Goal: Task Accomplishment & Management: Complete application form

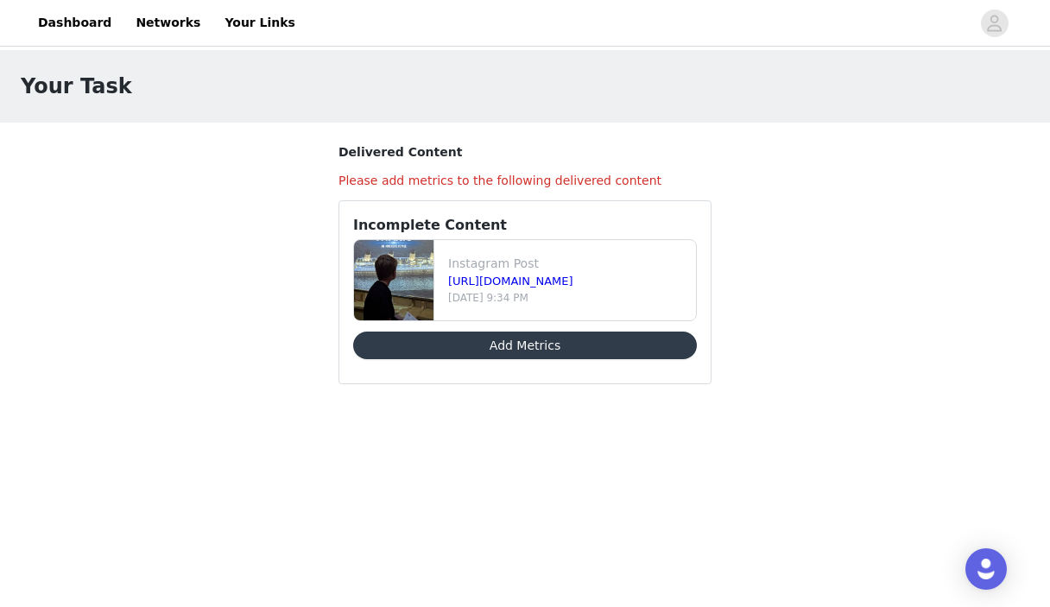
click at [526, 348] on button "Add Metrics" at bounding box center [525, 346] width 344 height 28
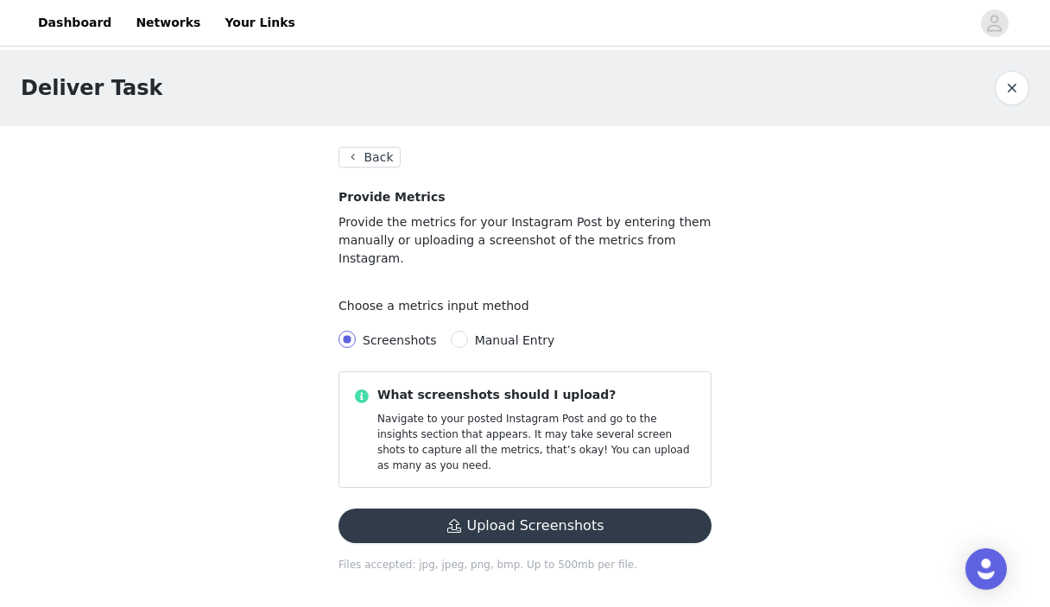
click at [513, 509] on button "Upload Screenshots" at bounding box center [525, 526] width 373 height 35
click at [86, 27] on link "Dashboard" at bounding box center [75, 22] width 94 height 39
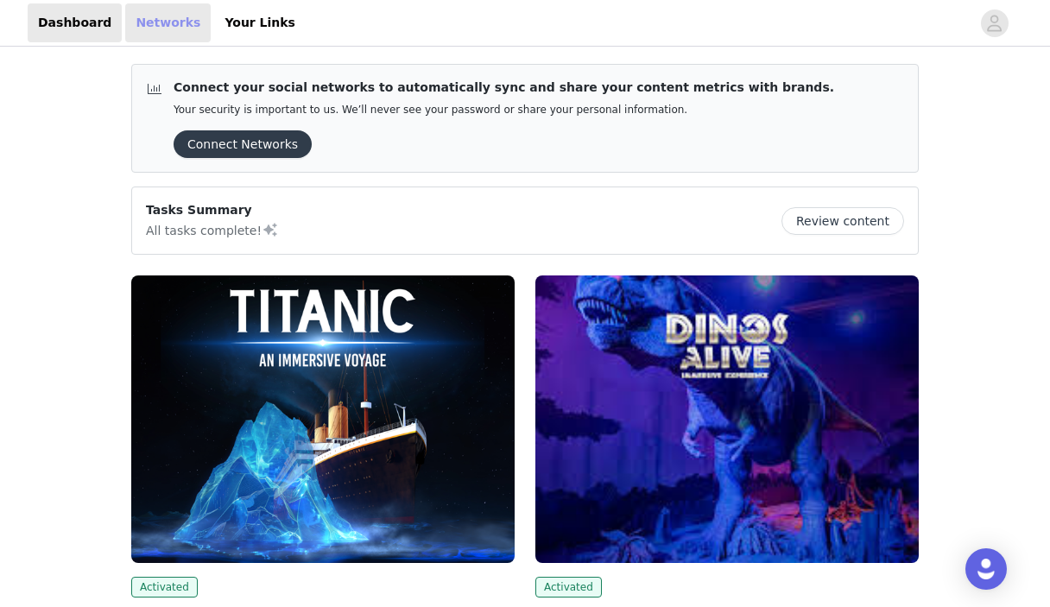
click at [162, 20] on link "Networks" at bounding box center [168, 22] width 86 height 39
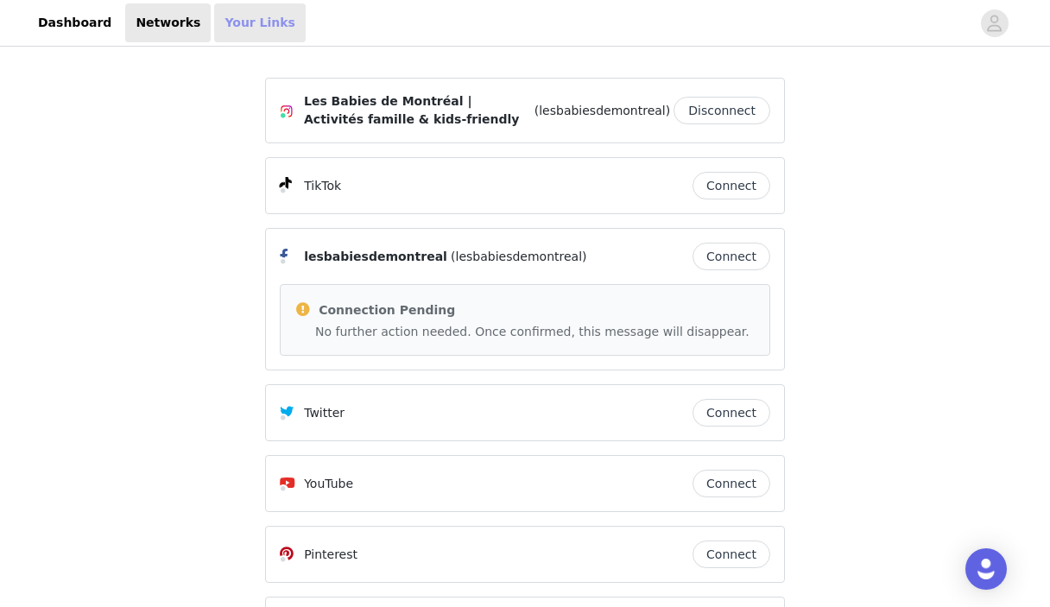
click at [235, 27] on link "Your Links" at bounding box center [260, 22] width 92 height 39
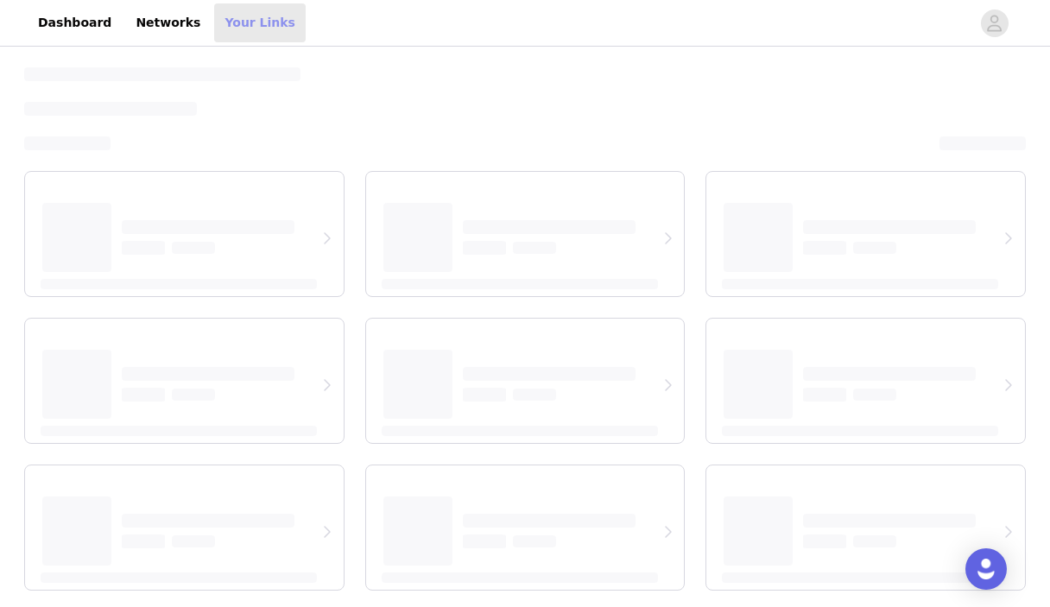
select select "12"
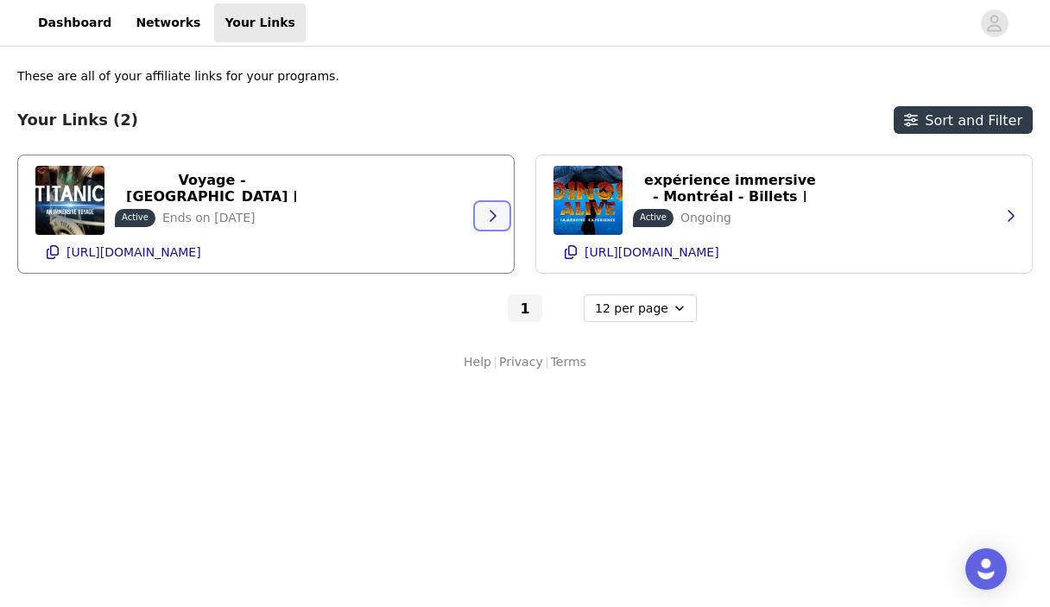
click at [498, 220] on icon "button" at bounding box center [493, 216] width 14 height 14
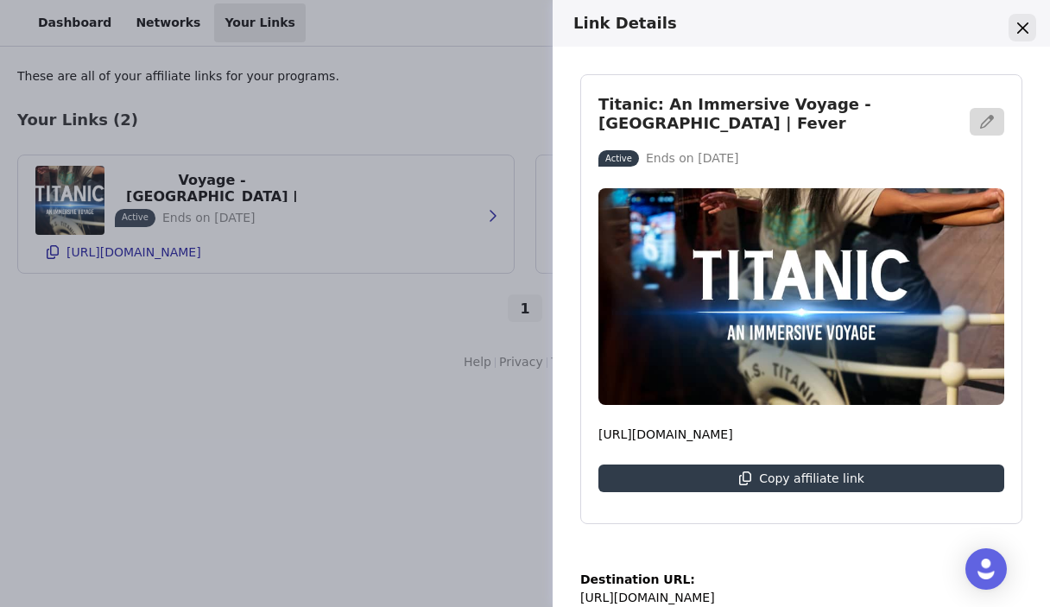
click at [1025, 31] on icon "Close" at bounding box center [1023, 27] width 11 height 11
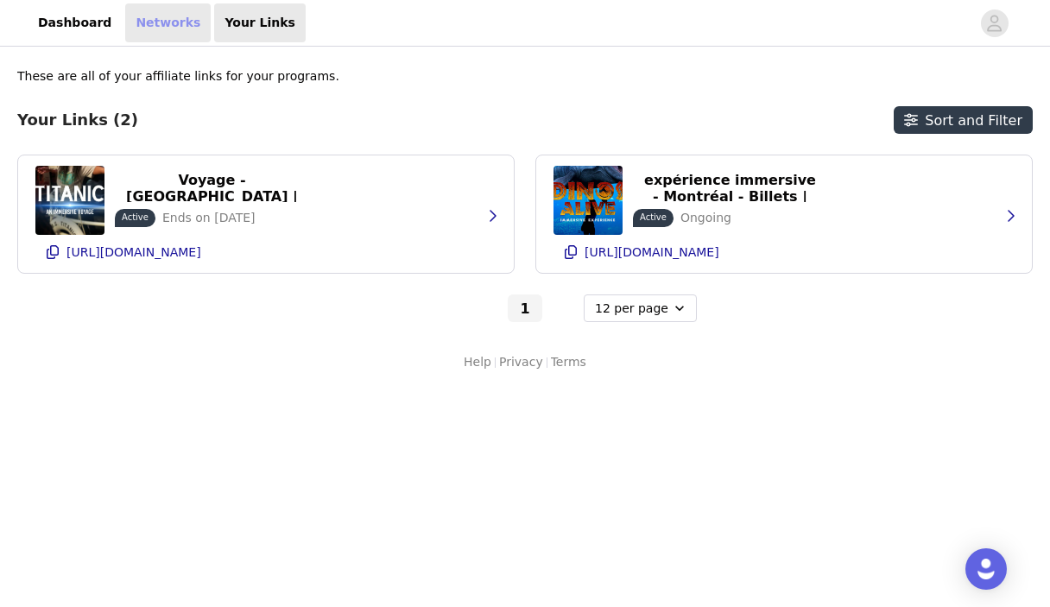
click at [154, 24] on link "Networks" at bounding box center [168, 22] width 86 height 39
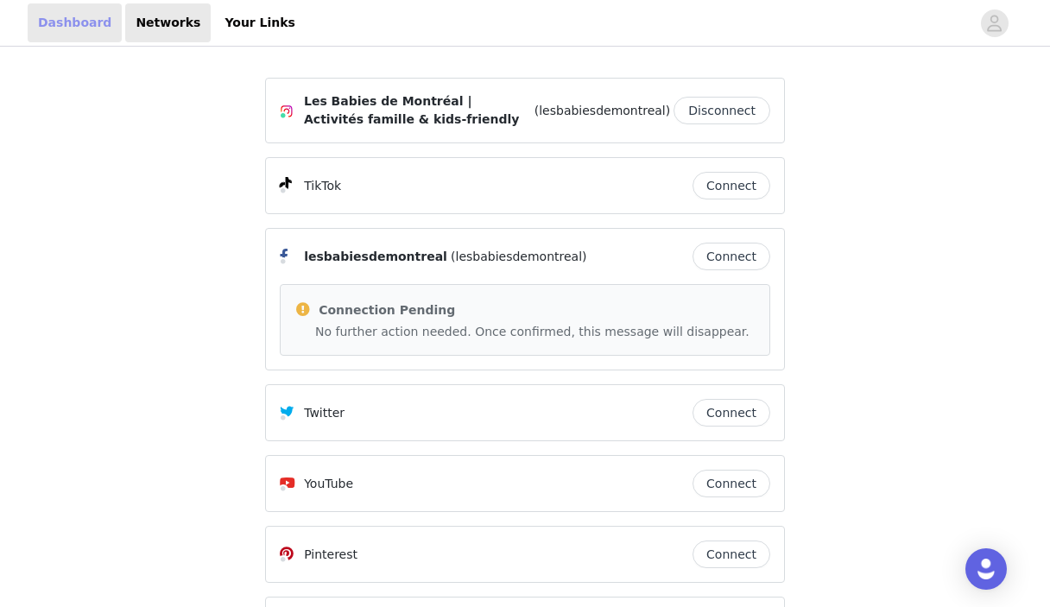
click at [79, 24] on link "Dashboard" at bounding box center [75, 22] width 94 height 39
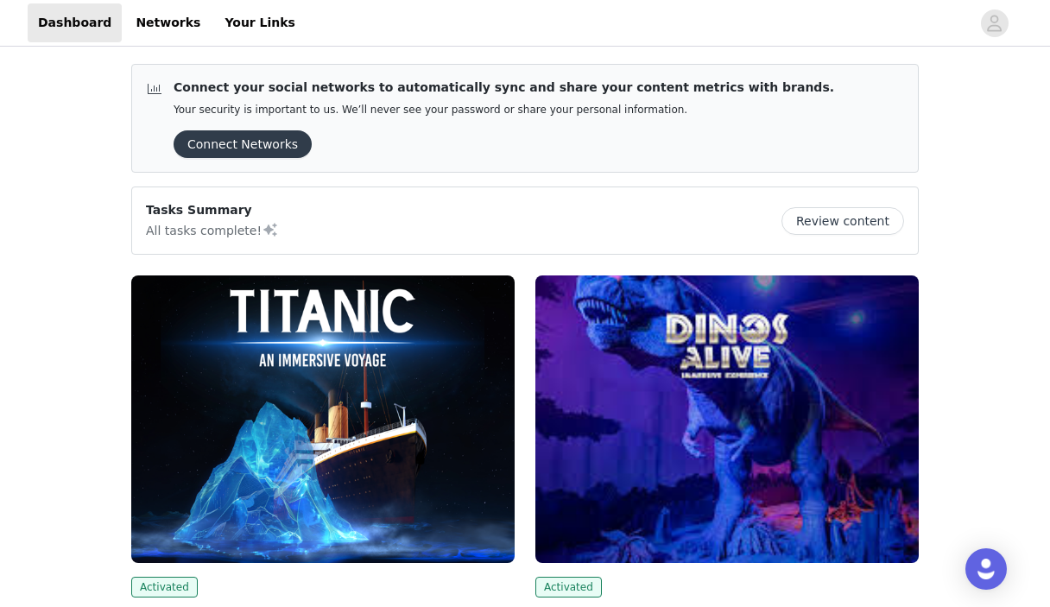
click at [842, 218] on button "Review content" at bounding box center [843, 221] width 123 height 28
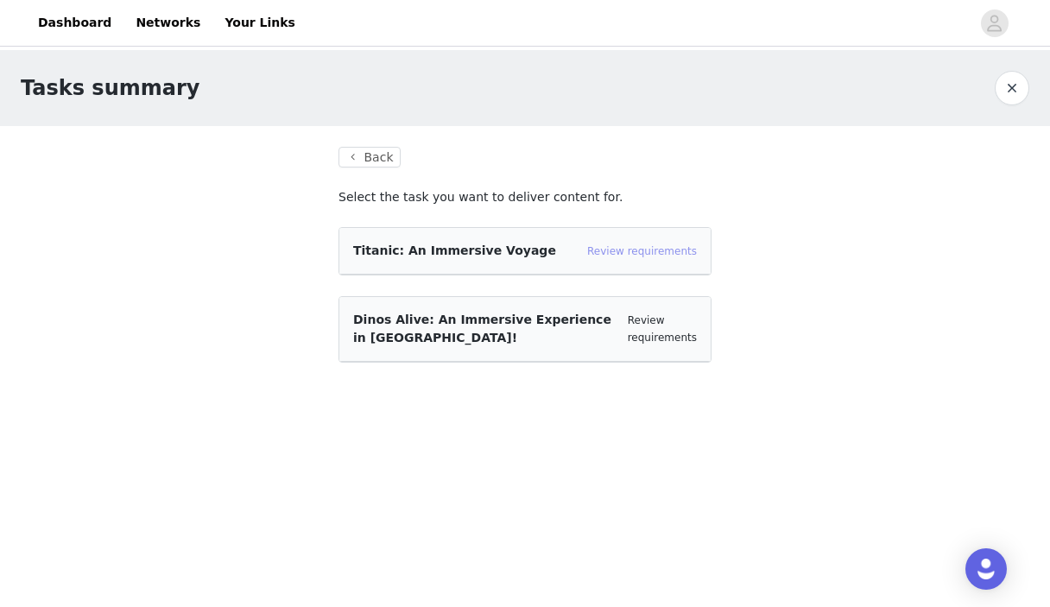
click at [655, 248] on link "Review requirements" at bounding box center [642, 251] width 110 height 12
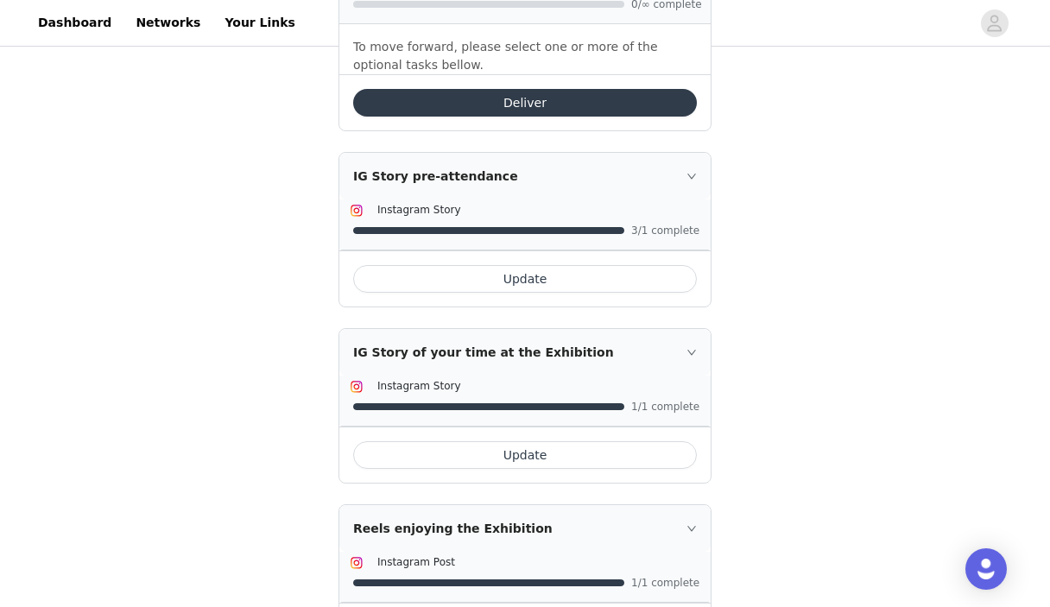
scroll to position [563, 0]
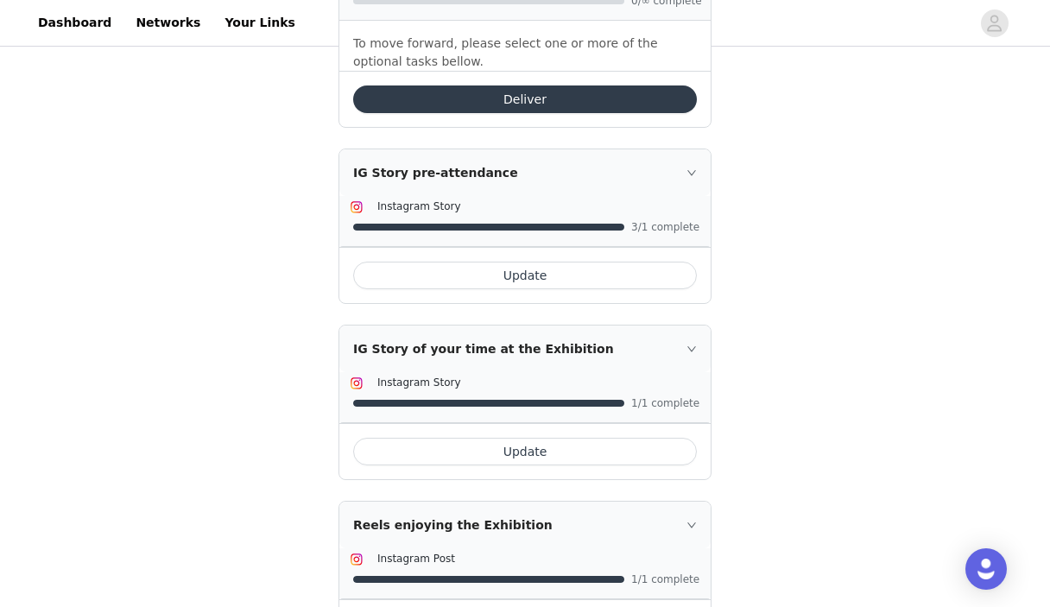
click at [518, 274] on button "Update" at bounding box center [525, 276] width 344 height 28
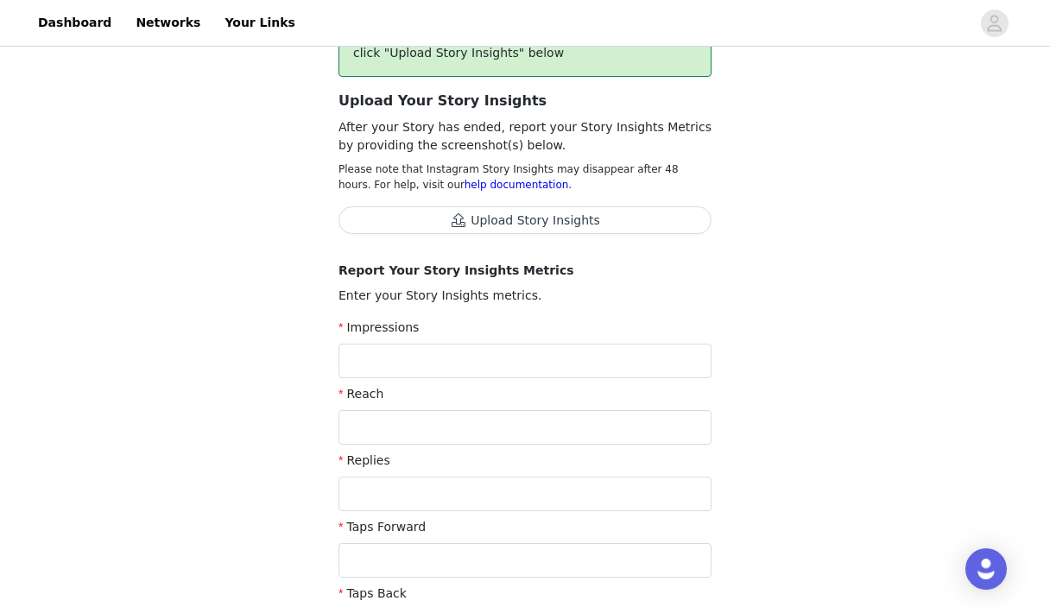
scroll to position [243, 0]
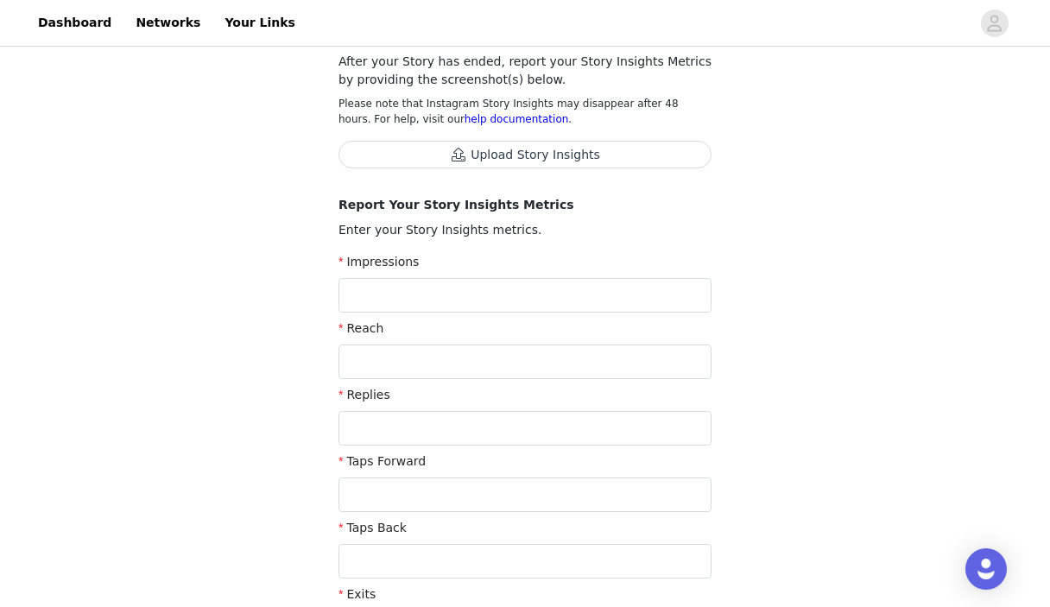
click at [538, 148] on button "Upload Story Insights" at bounding box center [525, 155] width 373 height 28
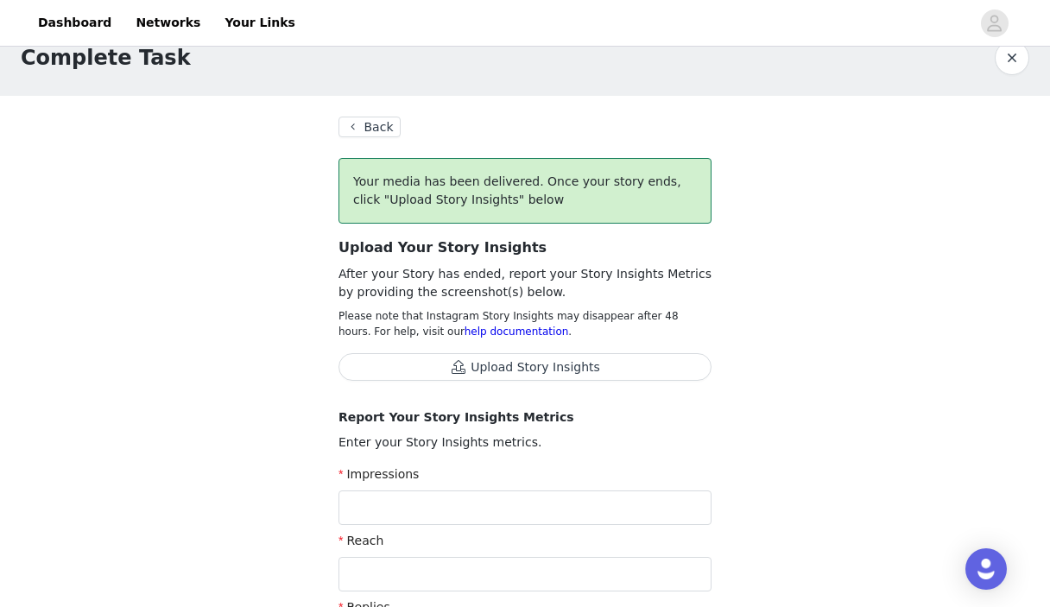
scroll to position [23, 0]
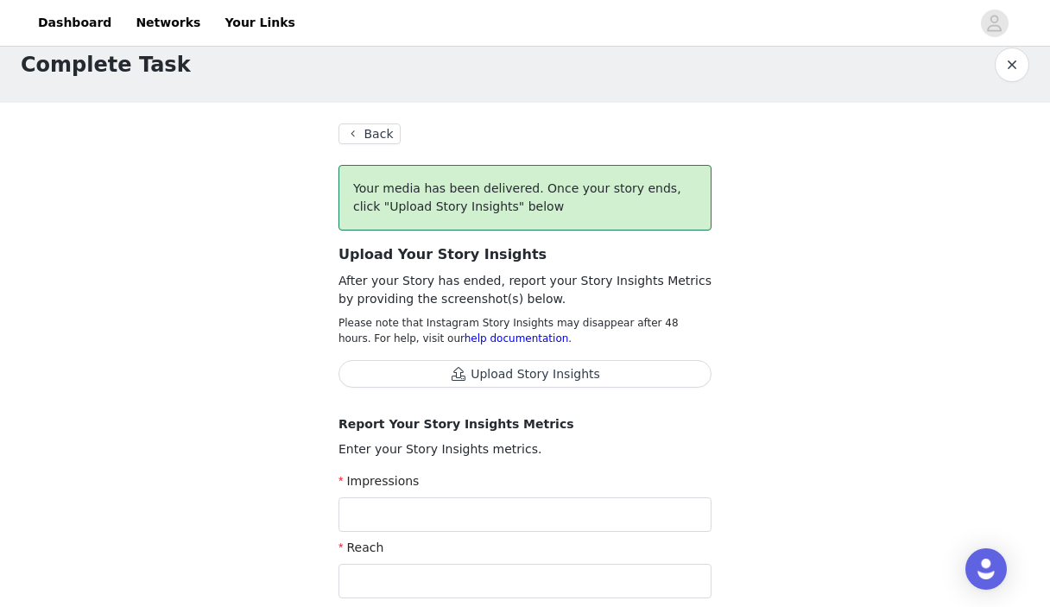
click at [379, 136] on button "Back" at bounding box center [370, 134] width 62 height 21
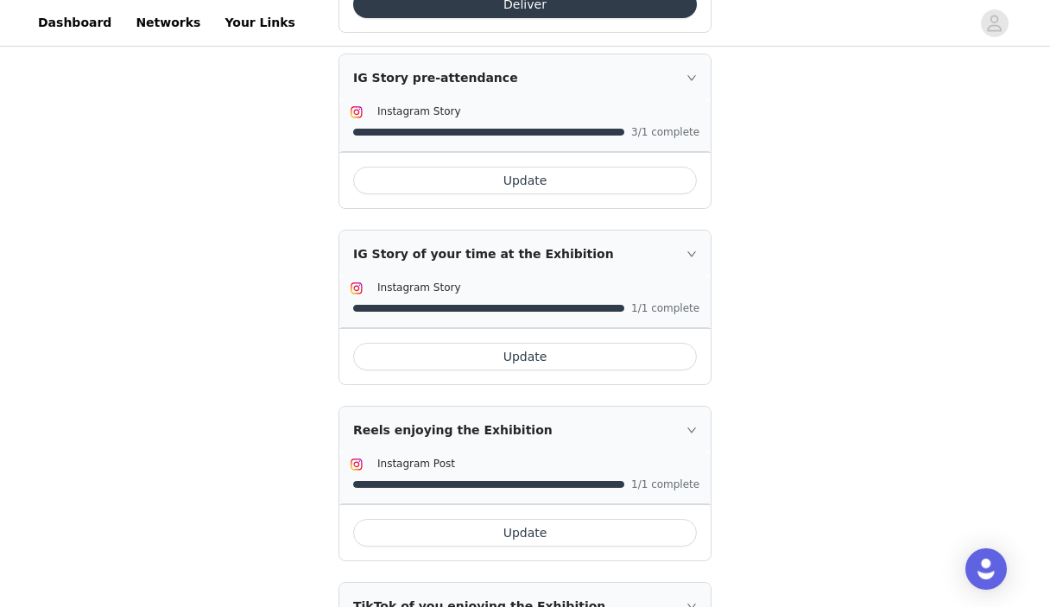
scroll to position [657, 0]
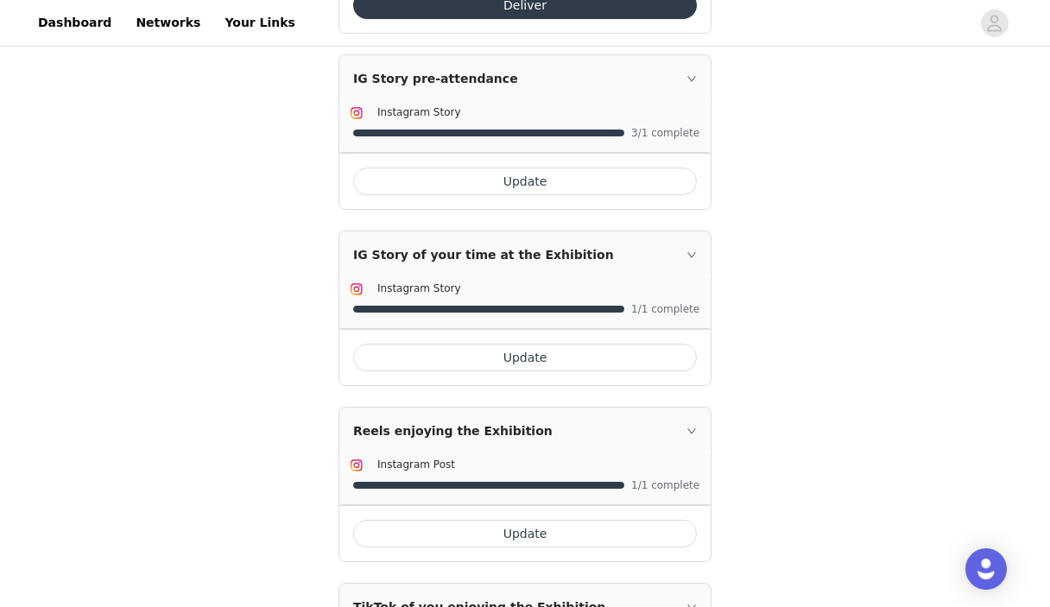
click at [536, 534] on button "Update" at bounding box center [525, 534] width 344 height 28
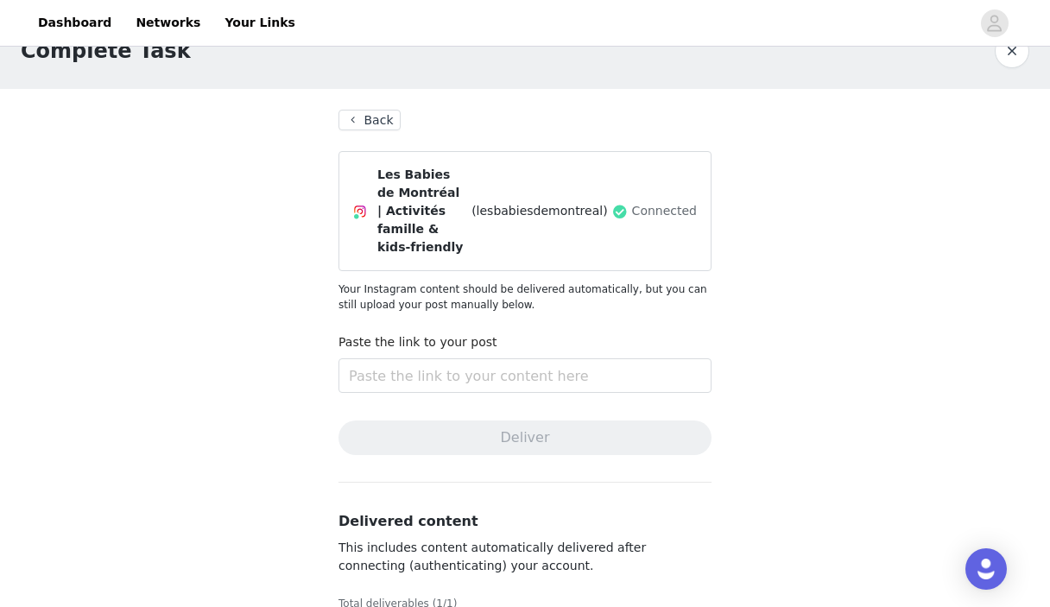
scroll to position [38, 0]
click at [469, 387] on section "Back Les Babies de Montréal | Activités famille & kids-friendly (lesbabiesdemon…" at bounding box center [525, 432] width 415 height 688
click at [467, 360] on input "text" at bounding box center [525, 375] width 373 height 35
paste input "[URL][DOMAIN_NAME]"
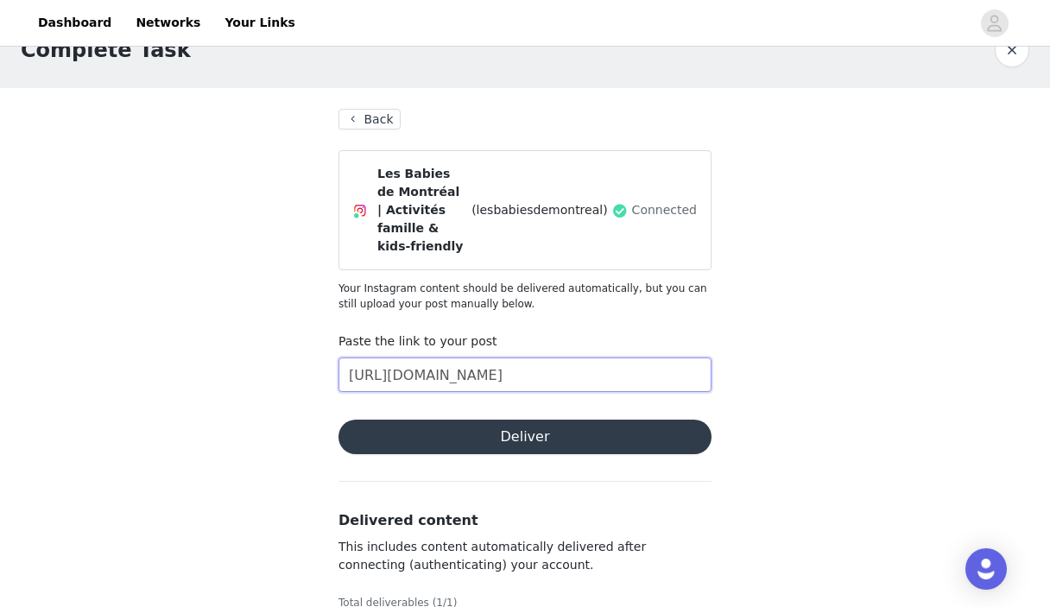
type input "[URL][DOMAIN_NAME]"
click at [488, 424] on button "Deliver" at bounding box center [525, 437] width 373 height 35
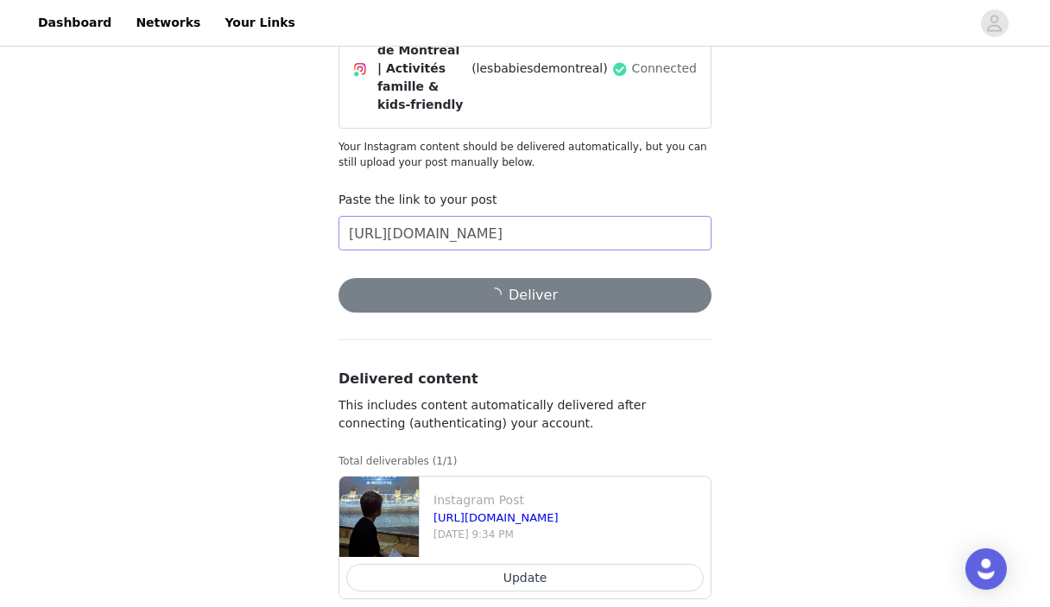
scroll to position [188, 0]
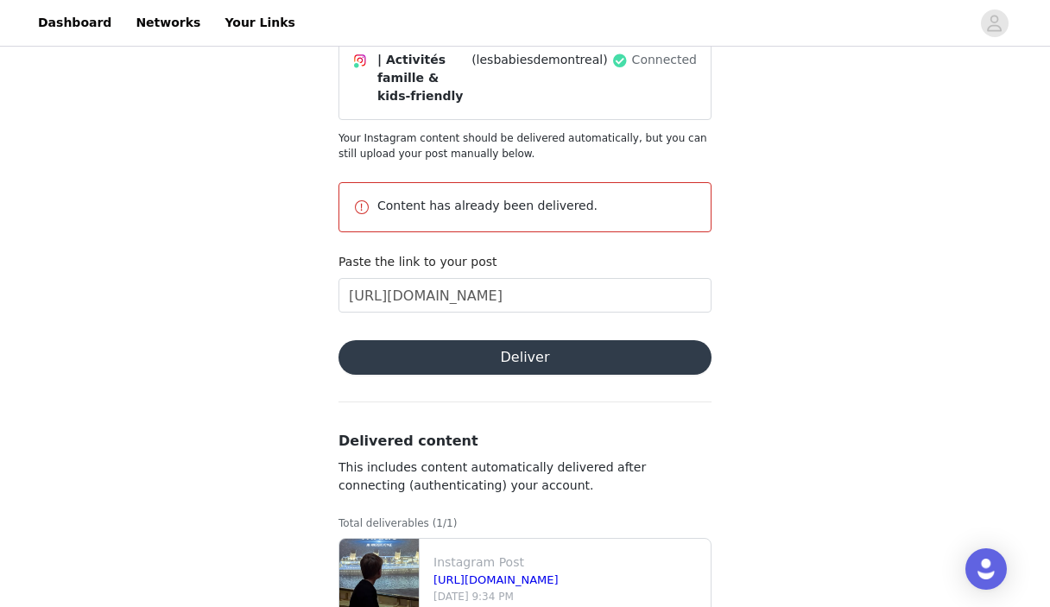
click at [501, 197] on p "Content has already been delivered." at bounding box center [538, 206] width 320 height 18
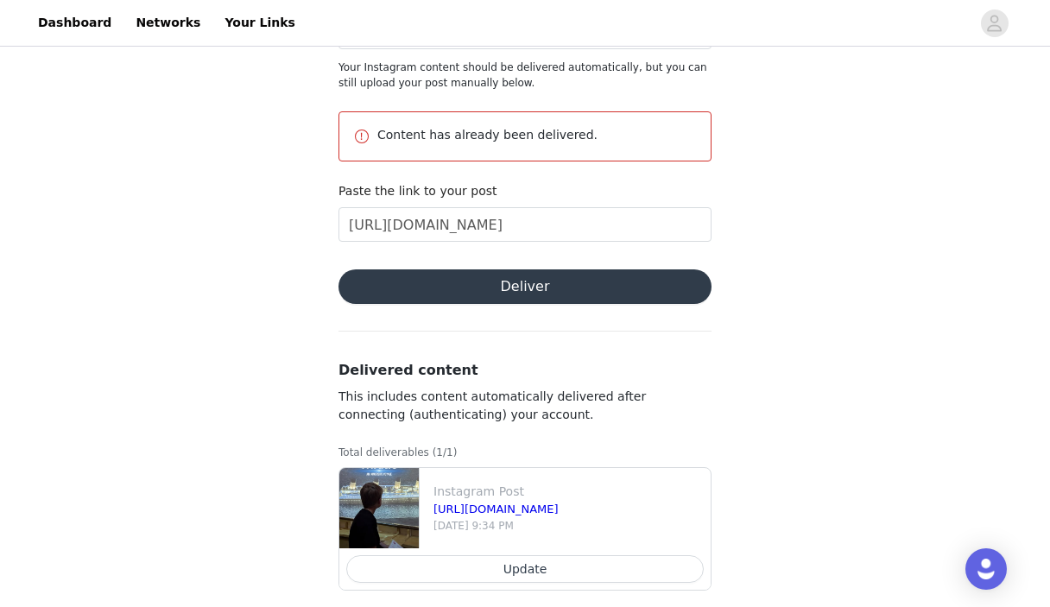
click at [501, 276] on button "Deliver" at bounding box center [525, 287] width 373 height 35
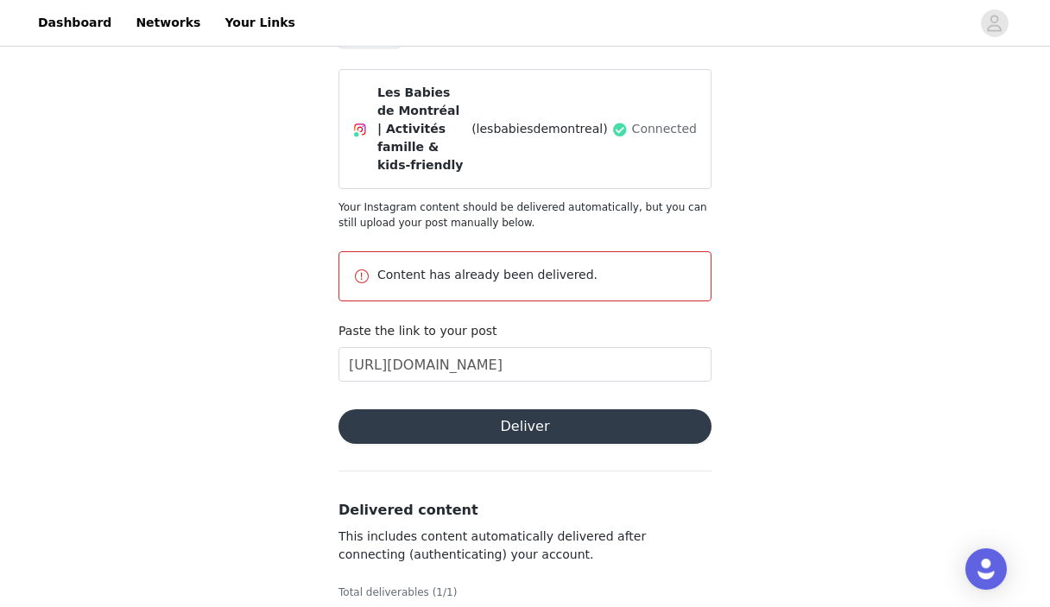
scroll to position [0, 0]
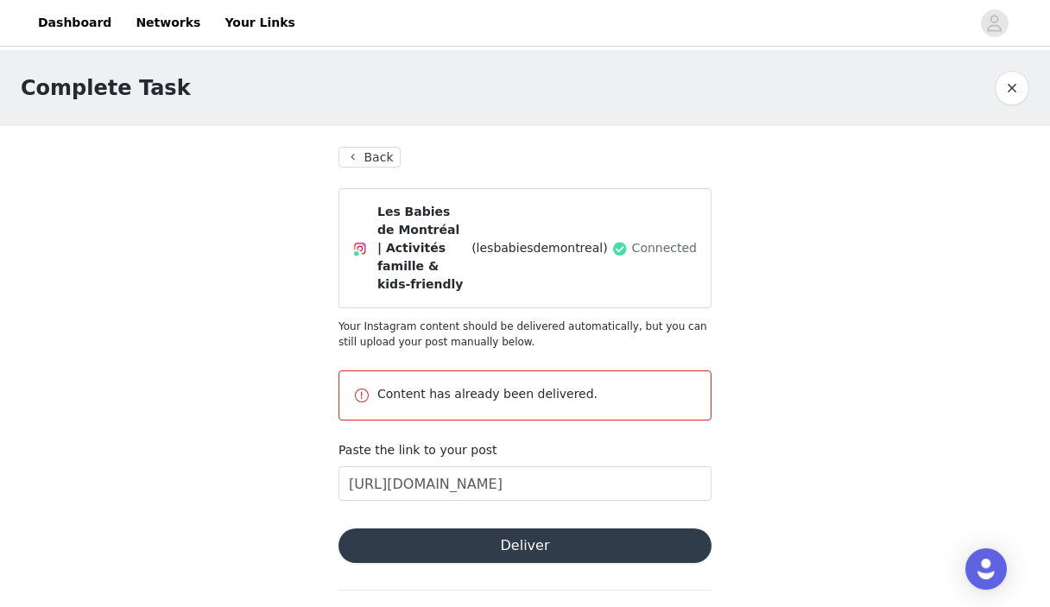
click at [357, 154] on button "Back" at bounding box center [370, 157] width 62 height 21
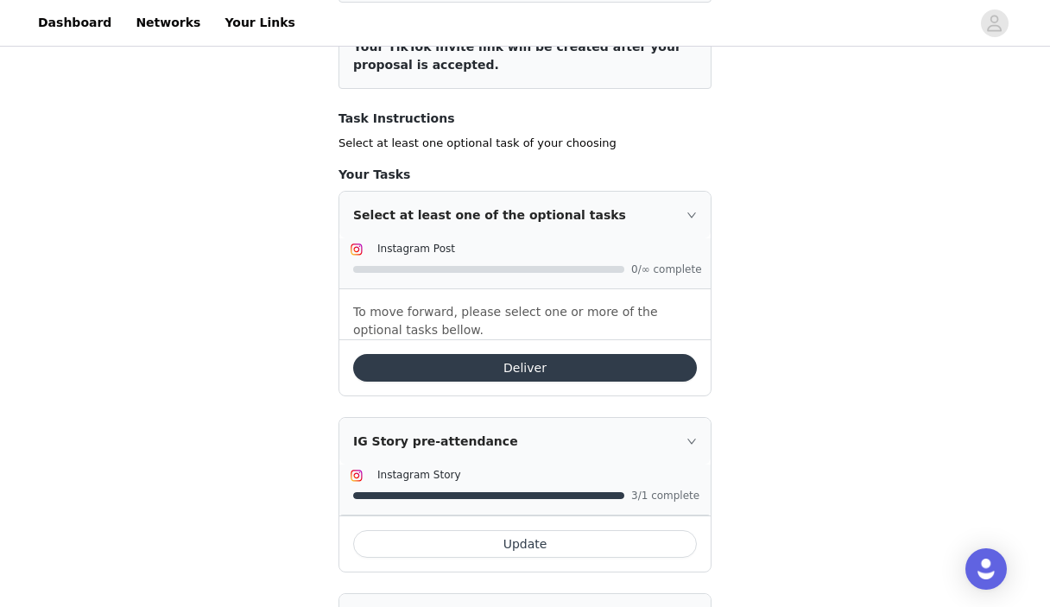
scroll to position [420, 0]
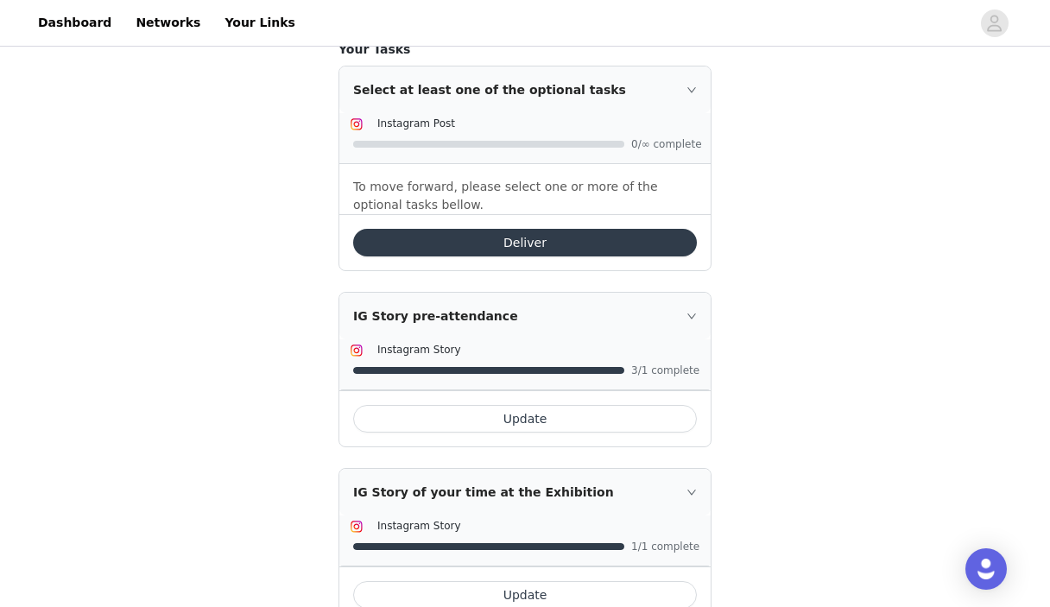
click at [522, 417] on button "Update" at bounding box center [525, 419] width 344 height 28
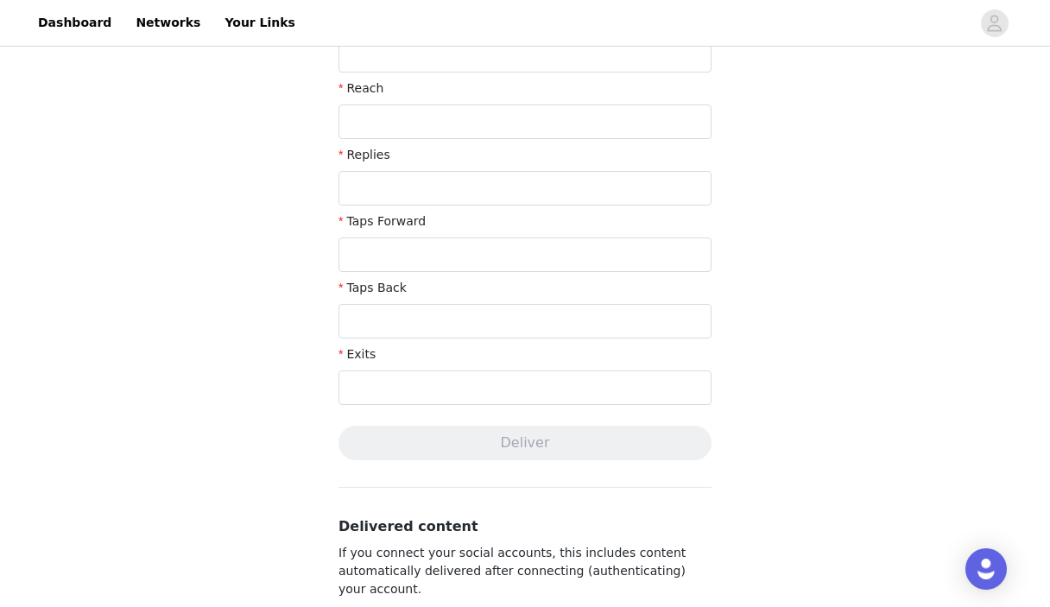
scroll to position [950, 0]
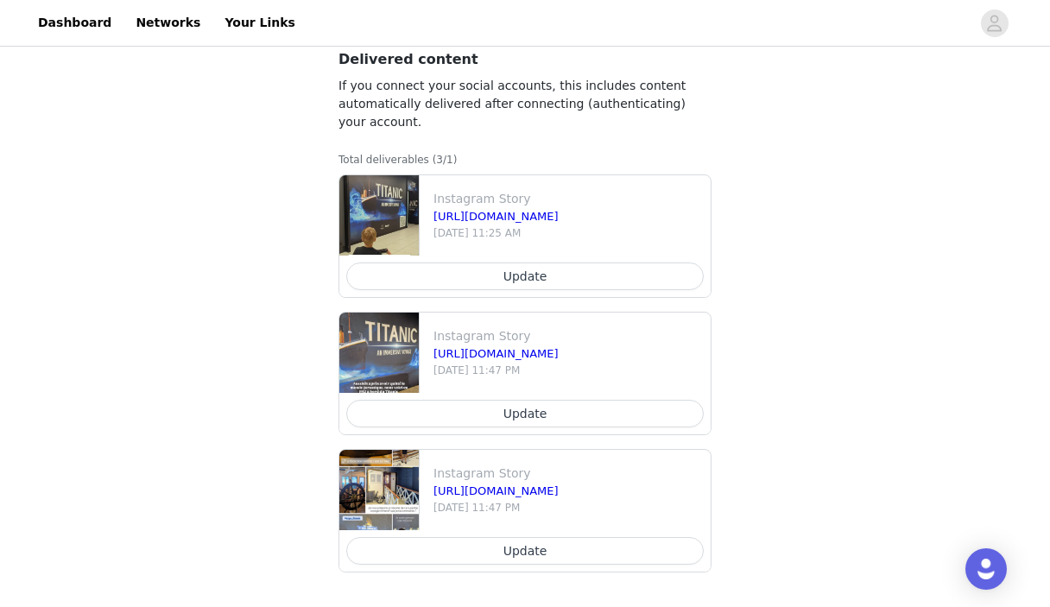
click at [517, 275] on button "Update" at bounding box center [525, 277] width 358 height 28
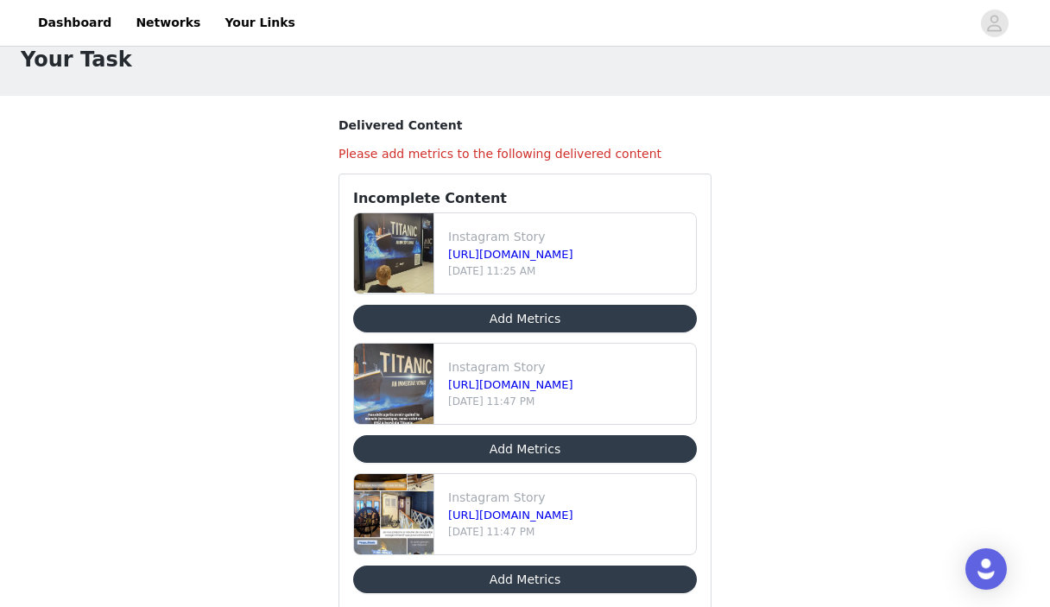
scroll to position [35, 0]
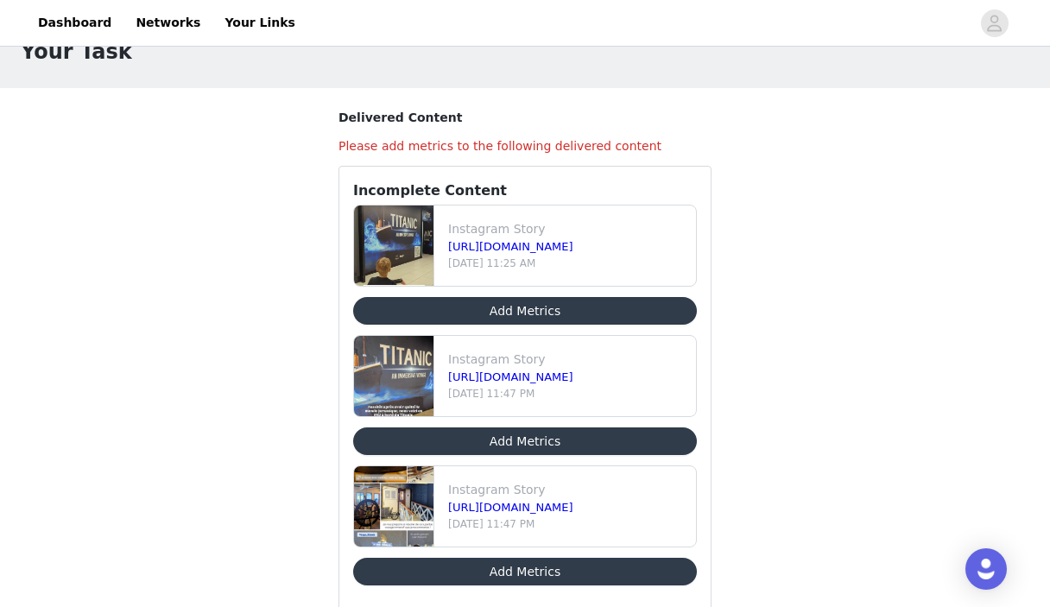
click at [516, 313] on button "Add Metrics" at bounding box center [525, 311] width 344 height 28
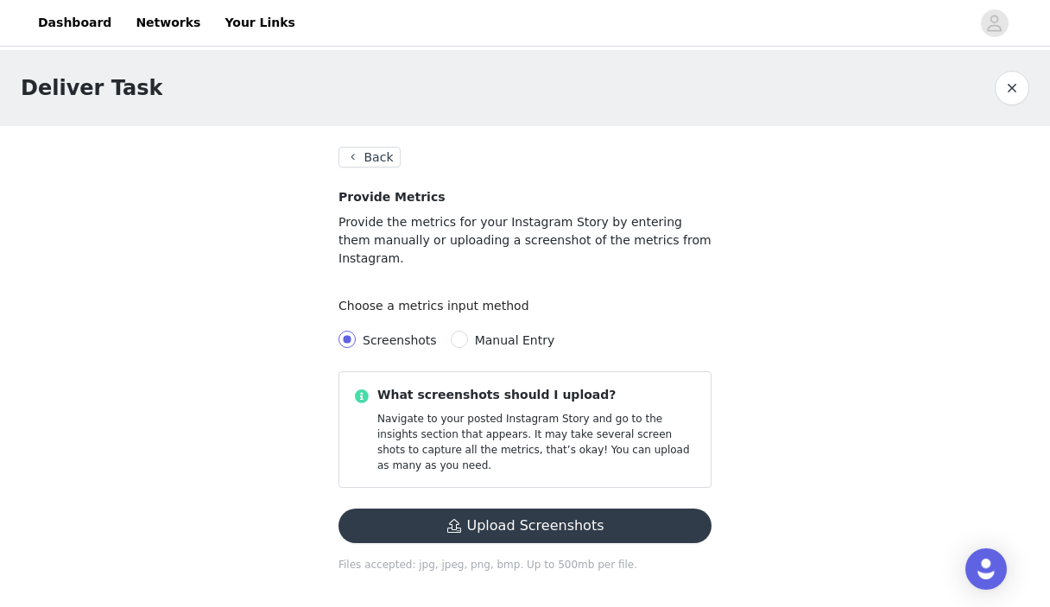
click at [370, 162] on button "Back" at bounding box center [370, 157] width 62 height 21
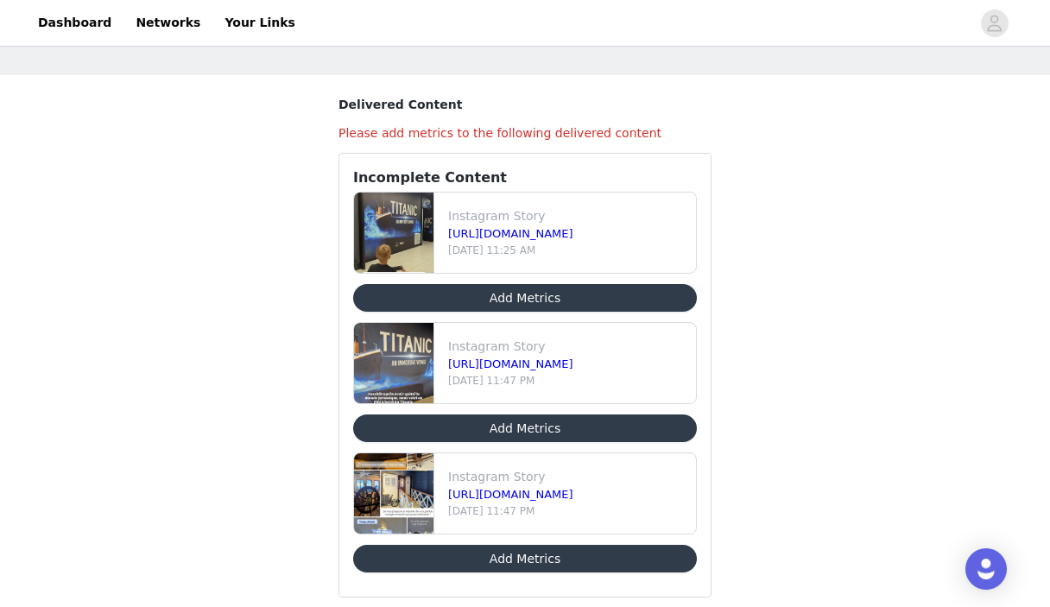
scroll to position [79, 0]
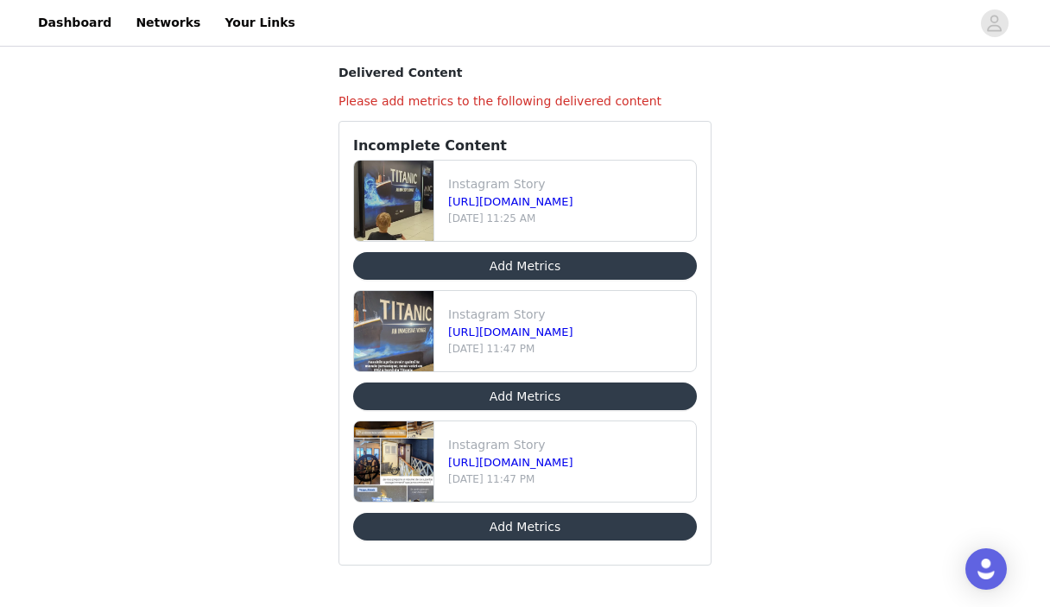
click at [522, 398] on button "Add Metrics" at bounding box center [525, 397] width 344 height 28
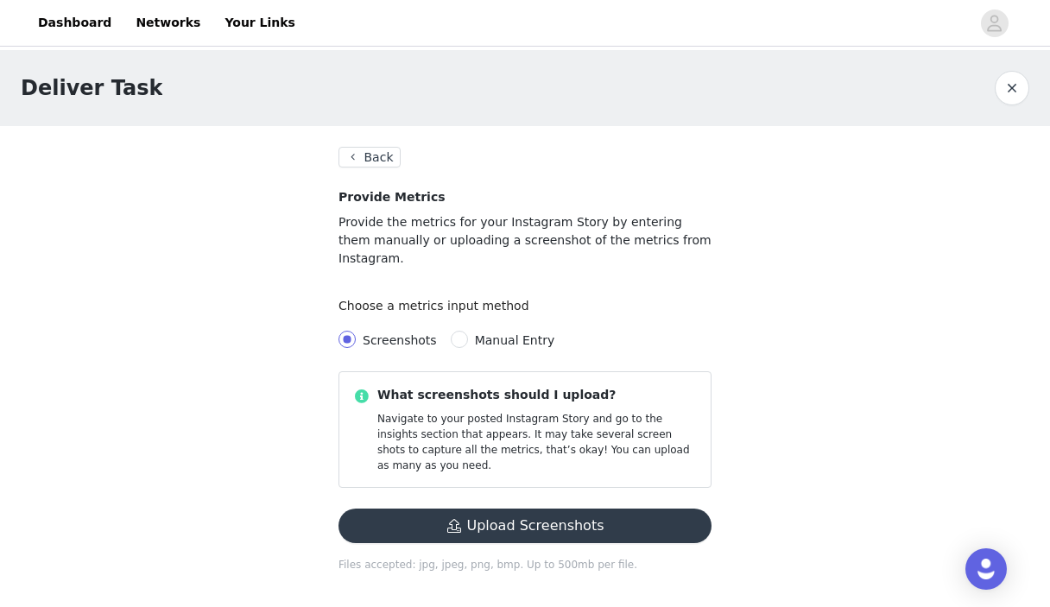
click at [501, 509] on button "Upload Screenshots" at bounding box center [525, 526] width 373 height 35
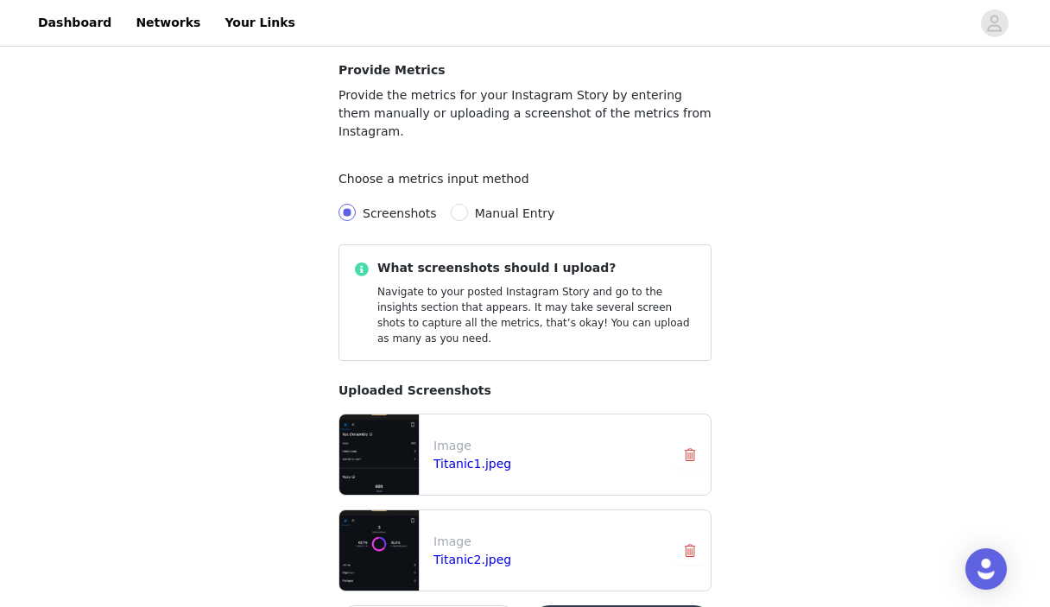
scroll to position [197, 0]
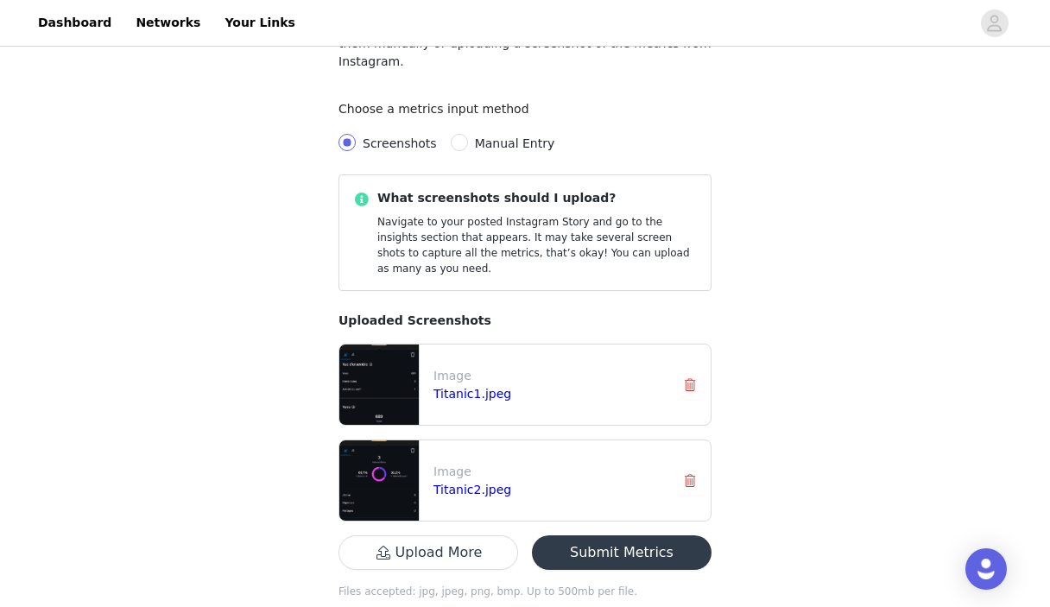
click at [627, 536] on button "Submit Metrics" at bounding box center [622, 553] width 180 height 35
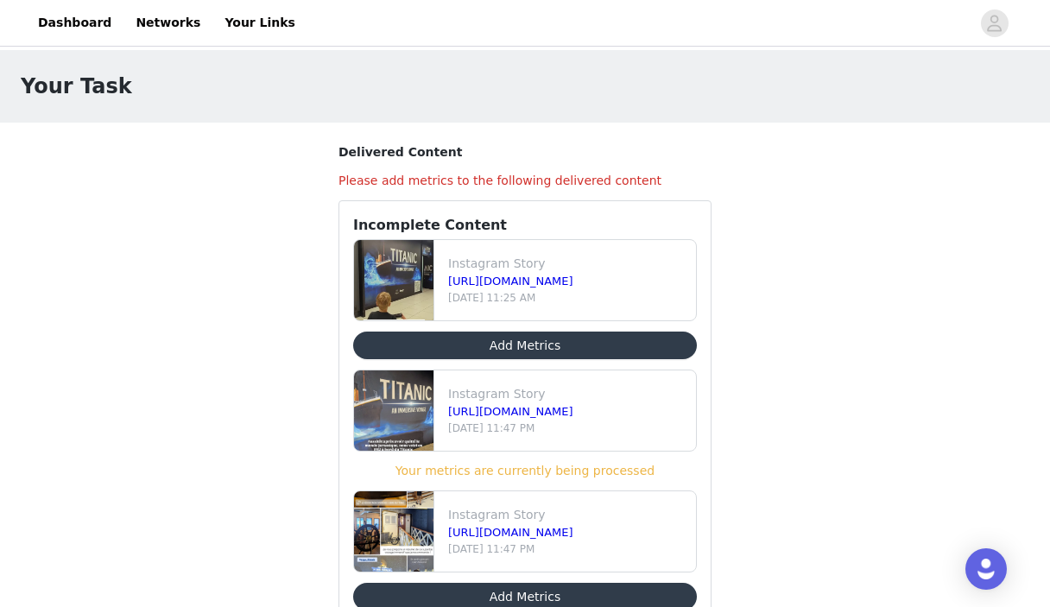
click at [403, 301] on img at bounding box center [393, 280] width 79 height 80
click at [490, 285] on link "[URL][DOMAIN_NAME]" at bounding box center [510, 281] width 125 height 13
click at [501, 342] on button "Add Metrics" at bounding box center [525, 346] width 344 height 28
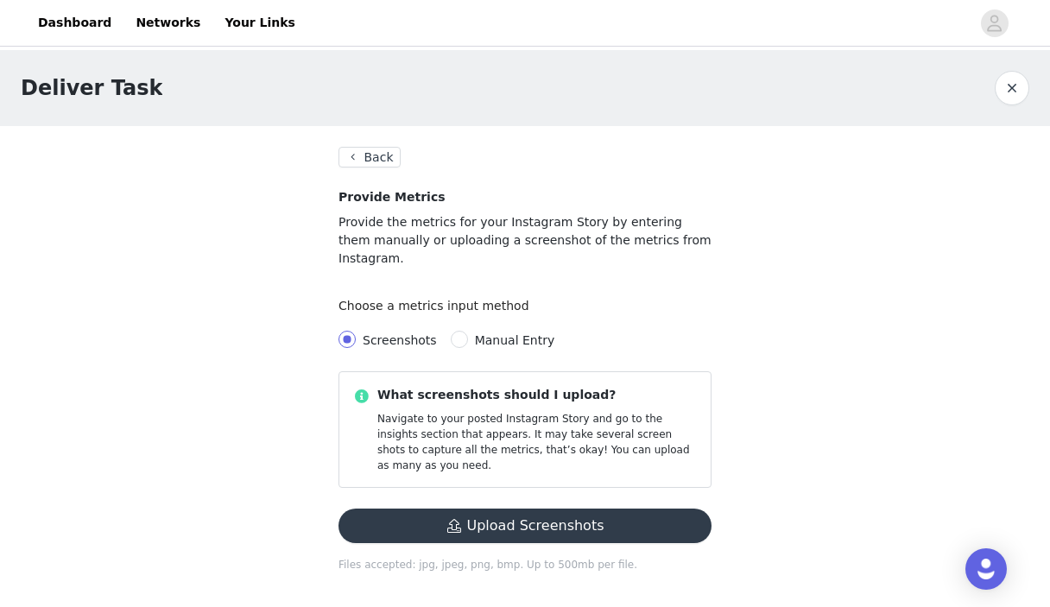
click at [1017, 86] on button "button" at bounding box center [1012, 88] width 35 height 35
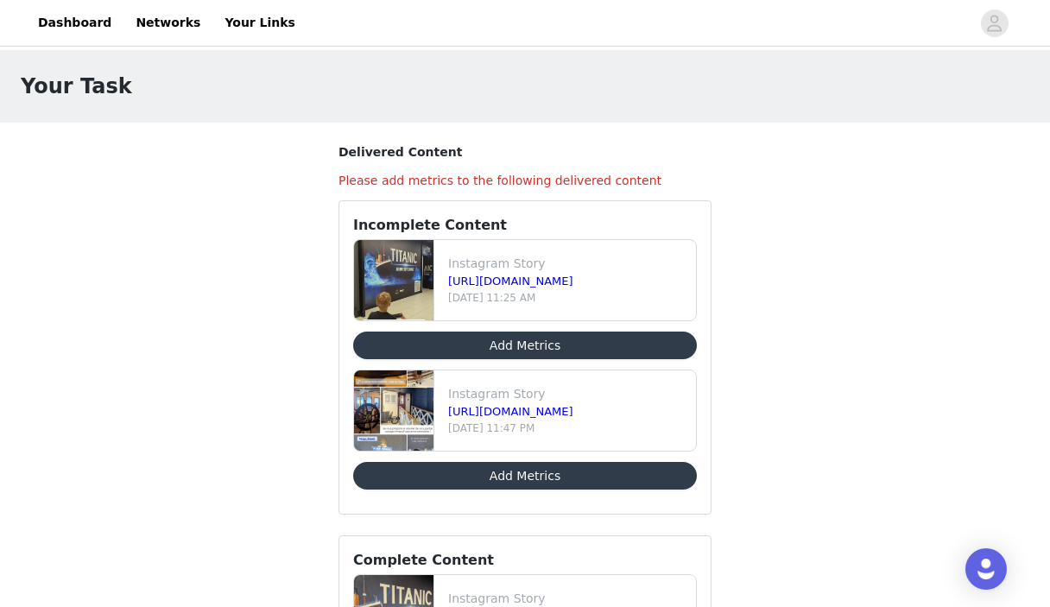
scroll to position [143, 0]
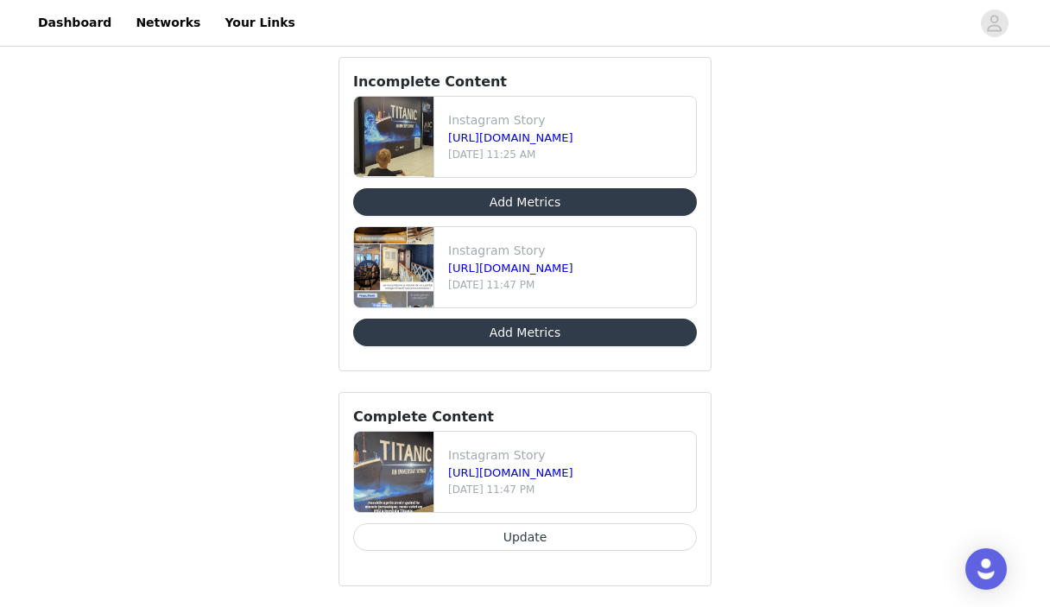
click at [520, 335] on button "Add Metrics" at bounding box center [525, 333] width 344 height 28
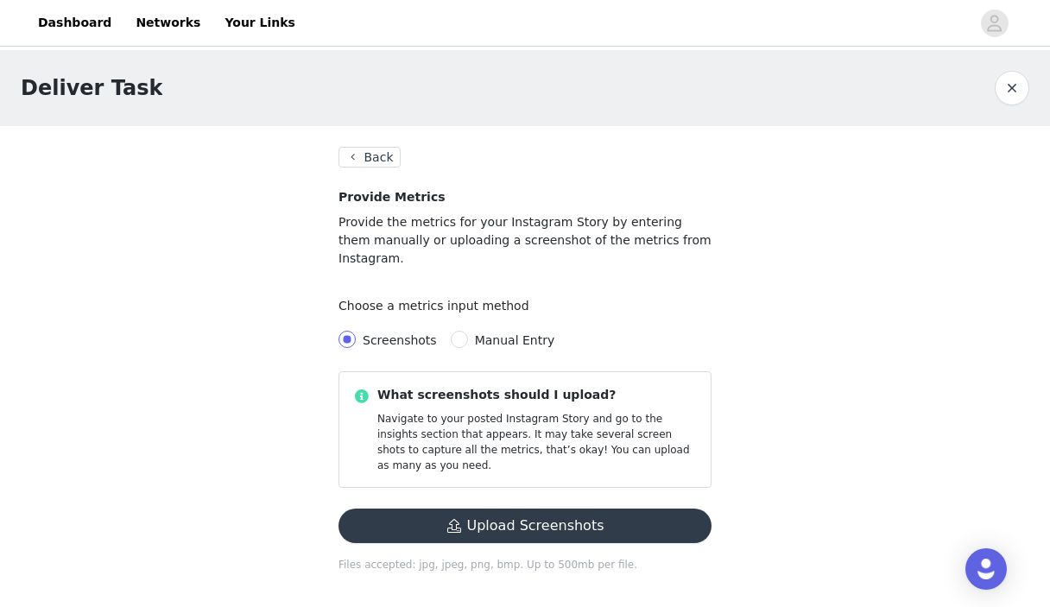
click at [492, 509] on button "Upload Screenshots" at bounding box center [525, 526] width 373 height 35
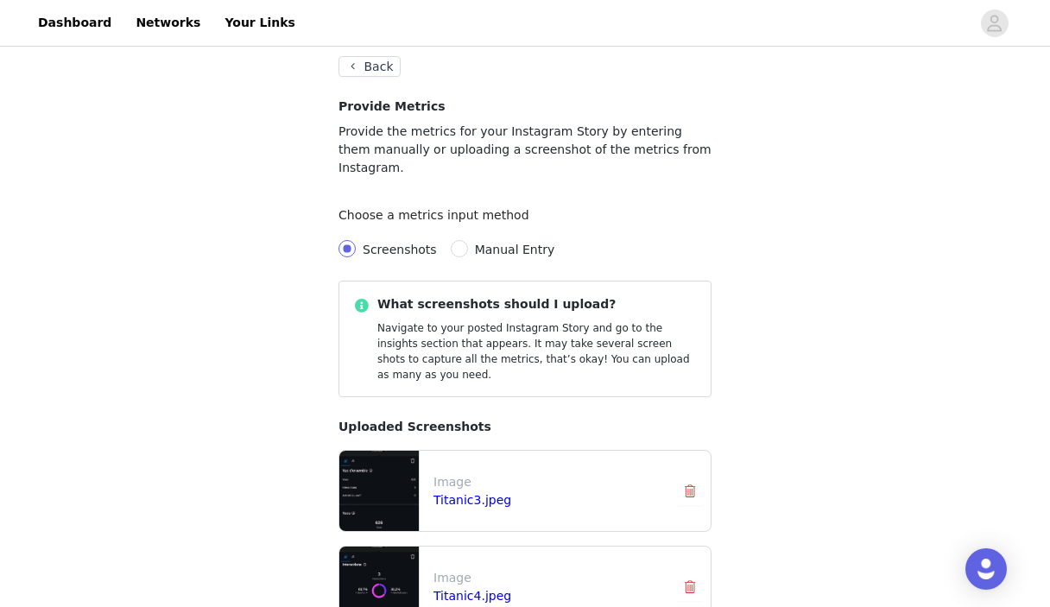
scroll to position [197, 0]
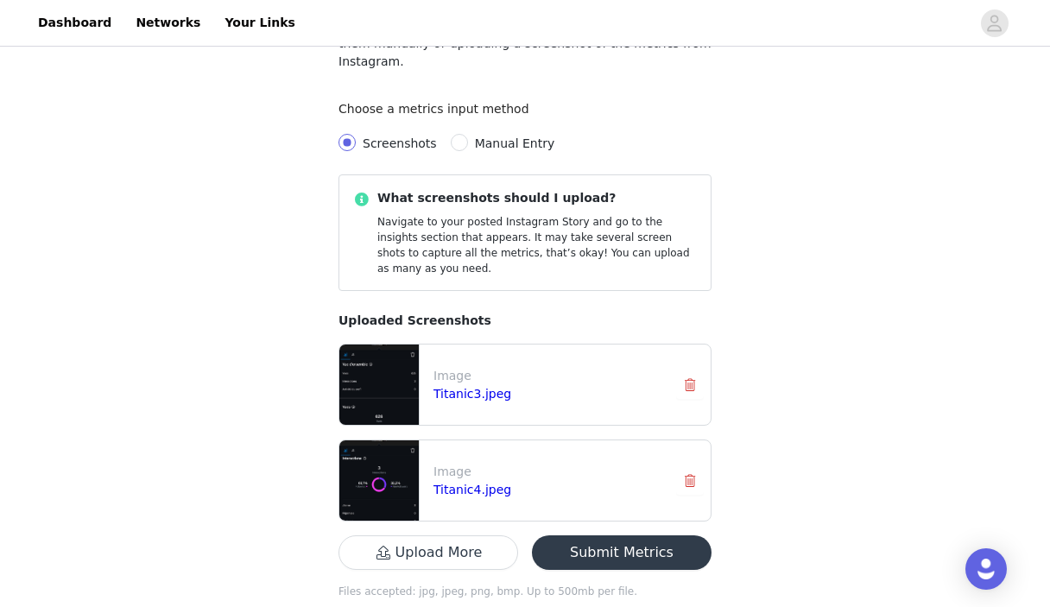
click at [609, 536] on button "Submit Metrics" at bounding box center [622, 553] width 180 height 35
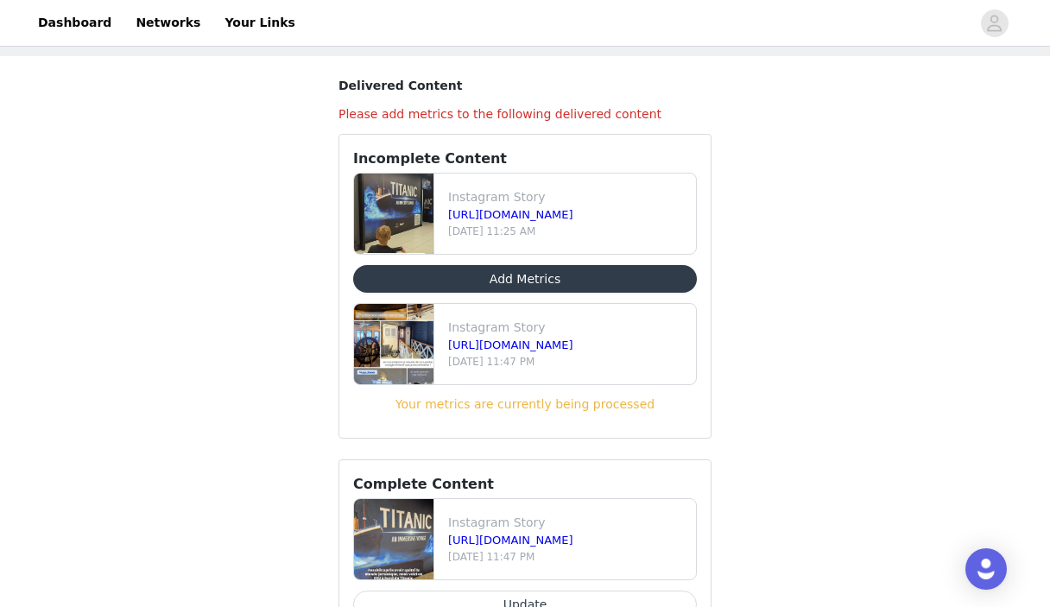
scroll to position [66, 0]
click at [511, 276] on button "Add Metrics" at bounding box center [525, 280] width 344 height 28
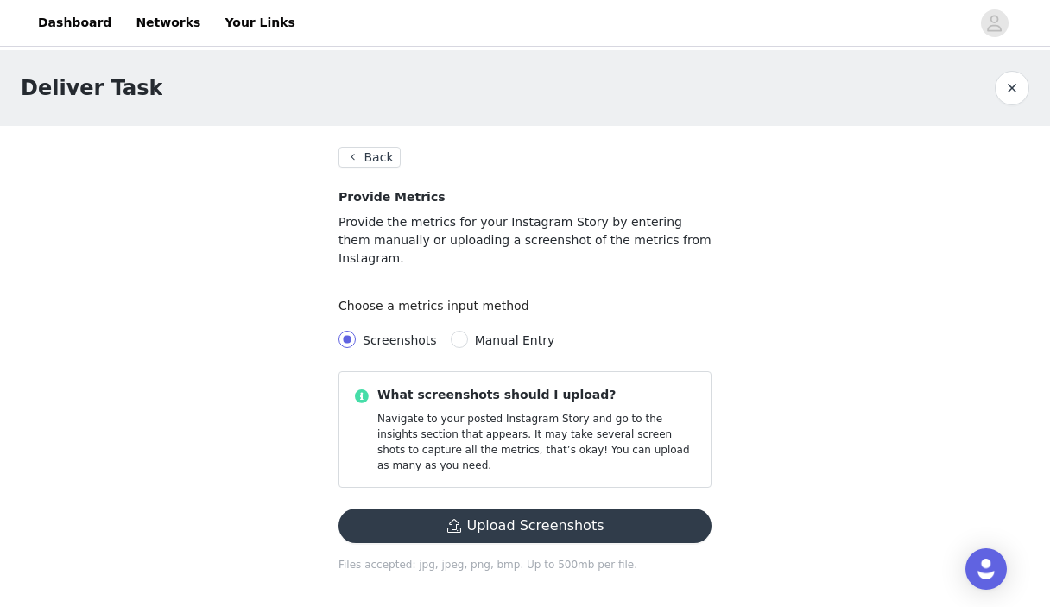
click at [534, 509] on button "Upload Screenshots" at bounding box center [525, 526] width 373 height 35
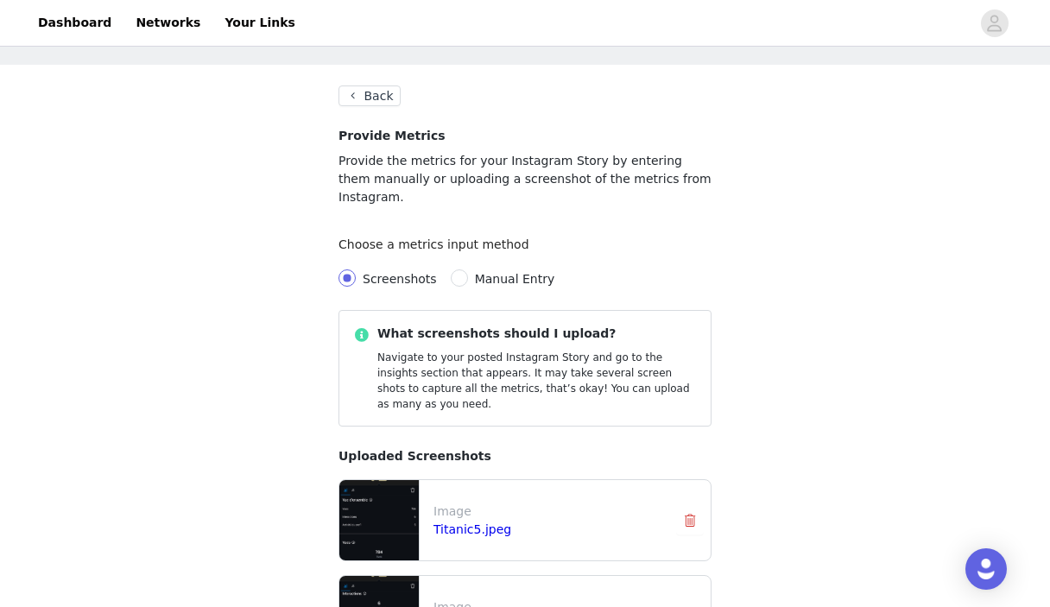
scroll to position [197, 0]
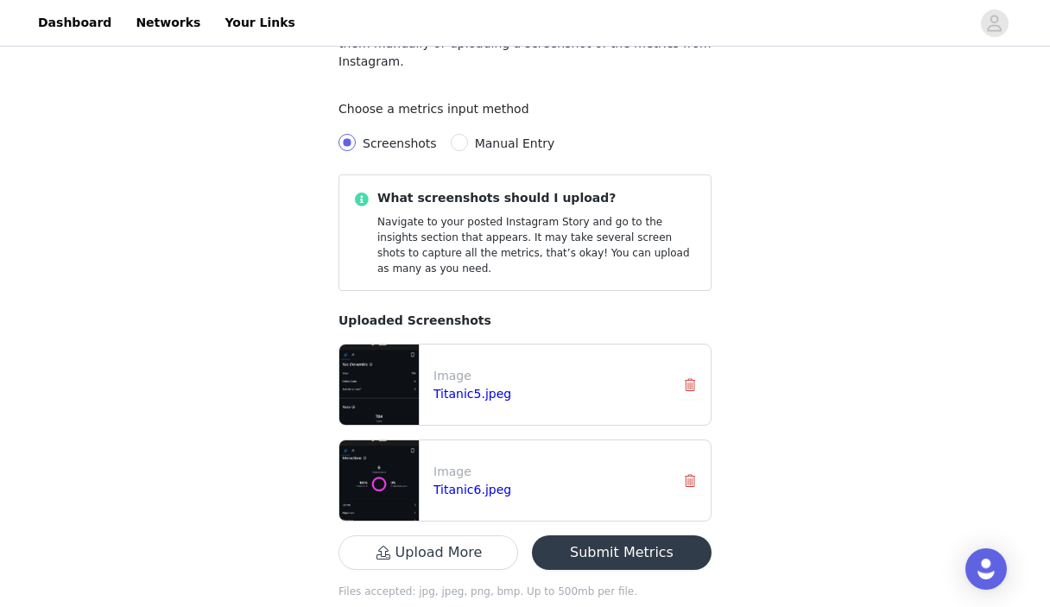
click at [625, 536] on button "Submit Metrics" at bounding box center [622, 553] width 180 height 35
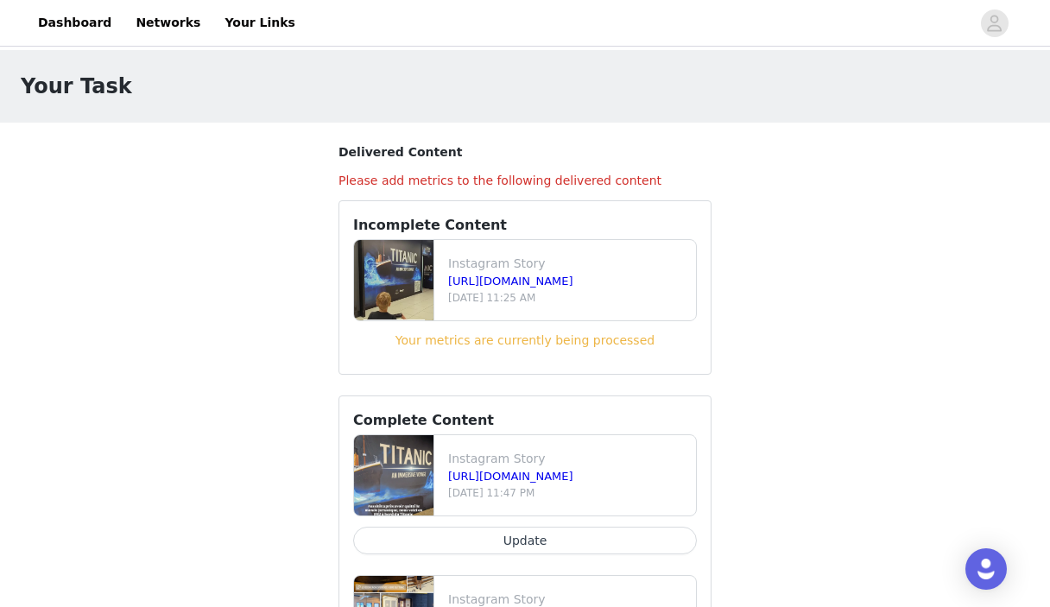
scroll to position [144, 0]
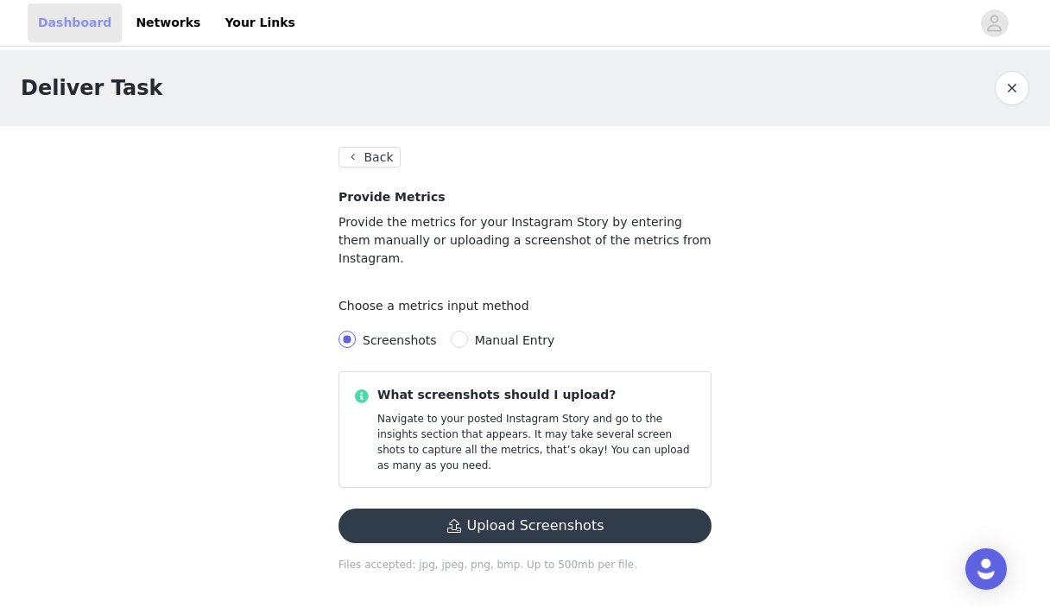
click at [102, 35] on link "Dashboard" at bounding box center [75, 22] width 94 height 39
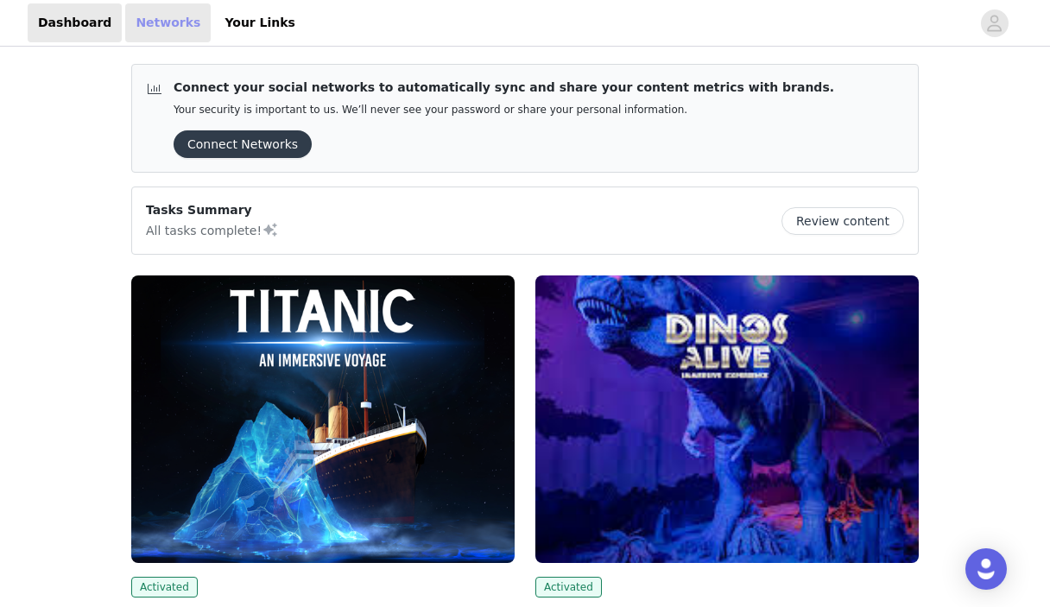
click at [149, 17] on link "Networks" at bounding box center [168, 22] width 86 height 39
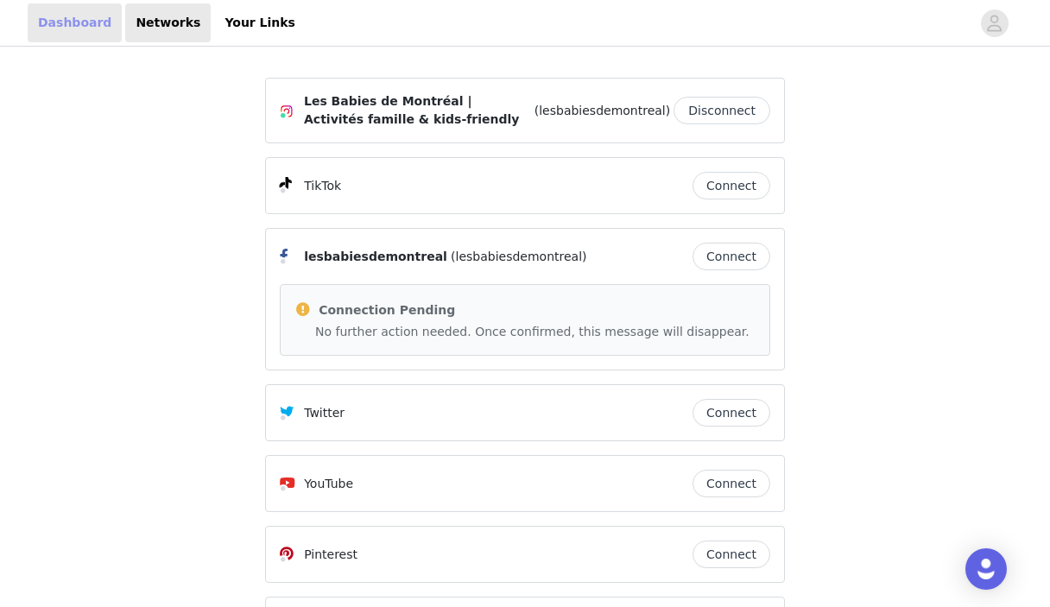
click at [65, 22] on link "Dashboard" at bounding box center [75, 22] width 94 height 39
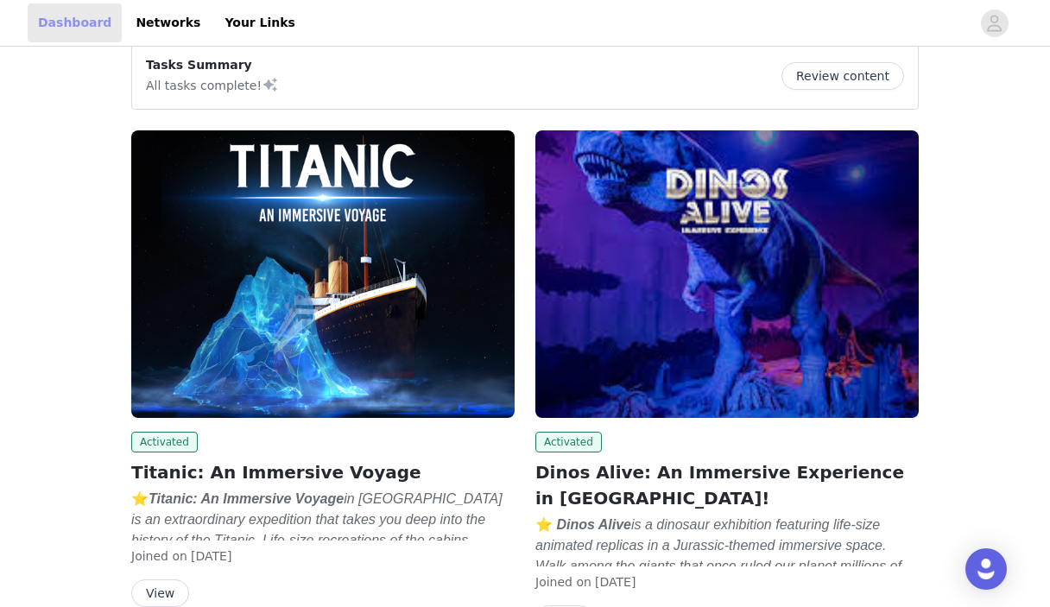
scroll to position [152, 0]
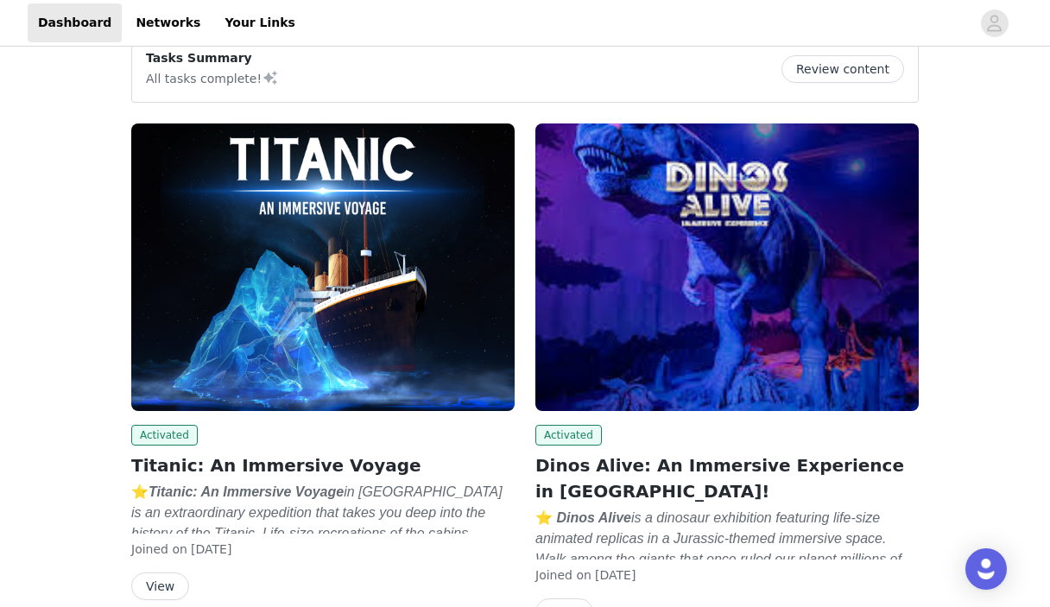
click at [326, 339] on img at bounding box center [323, 268] width 384 height 288
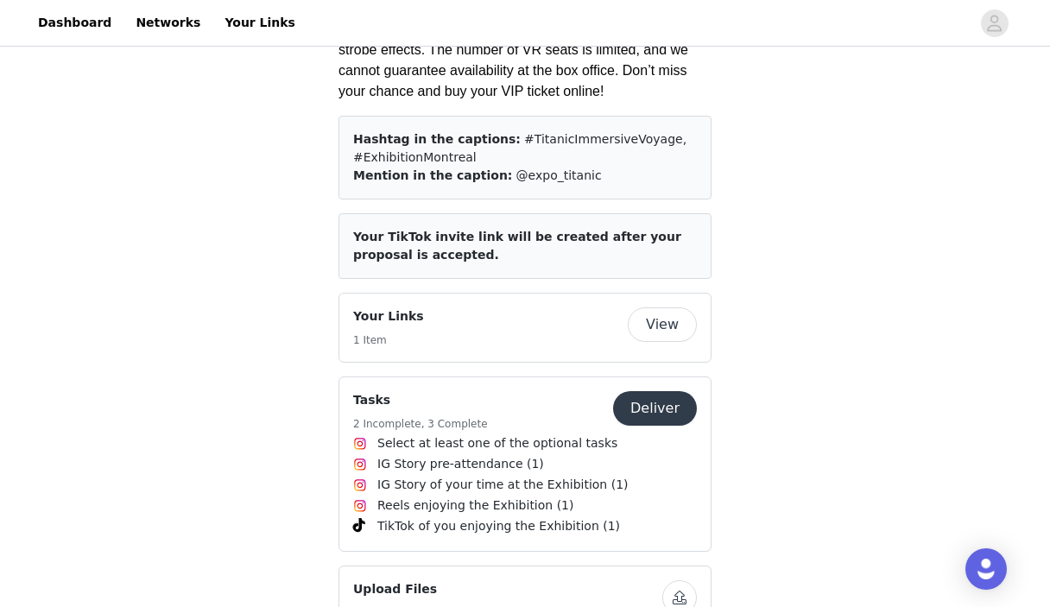
scroll to position [1203, 0]
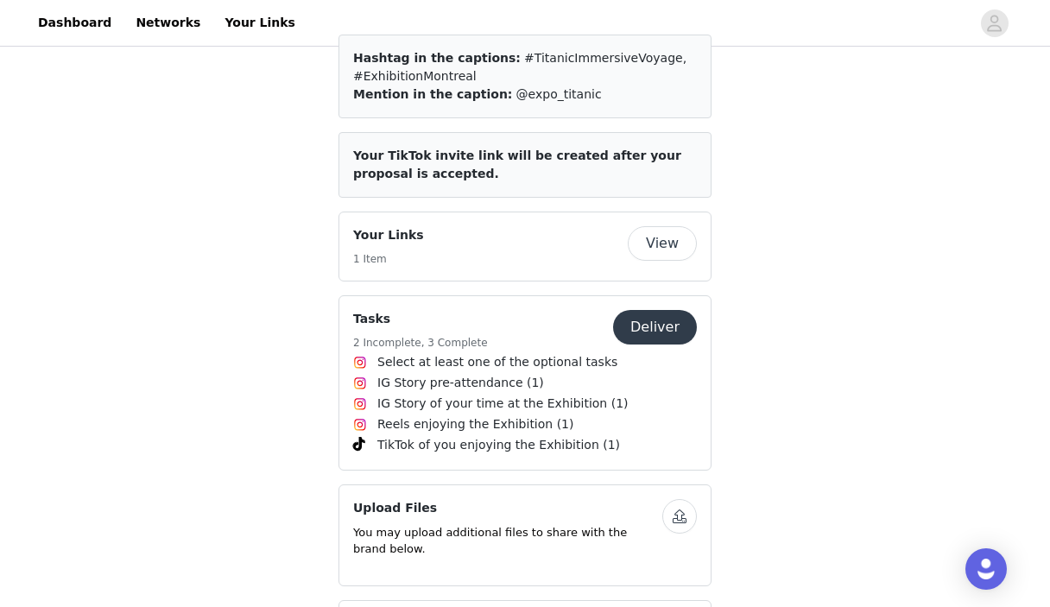
click at [662, 345] on button "Deliver" at bounding box center [655, 327] width 84 height 35
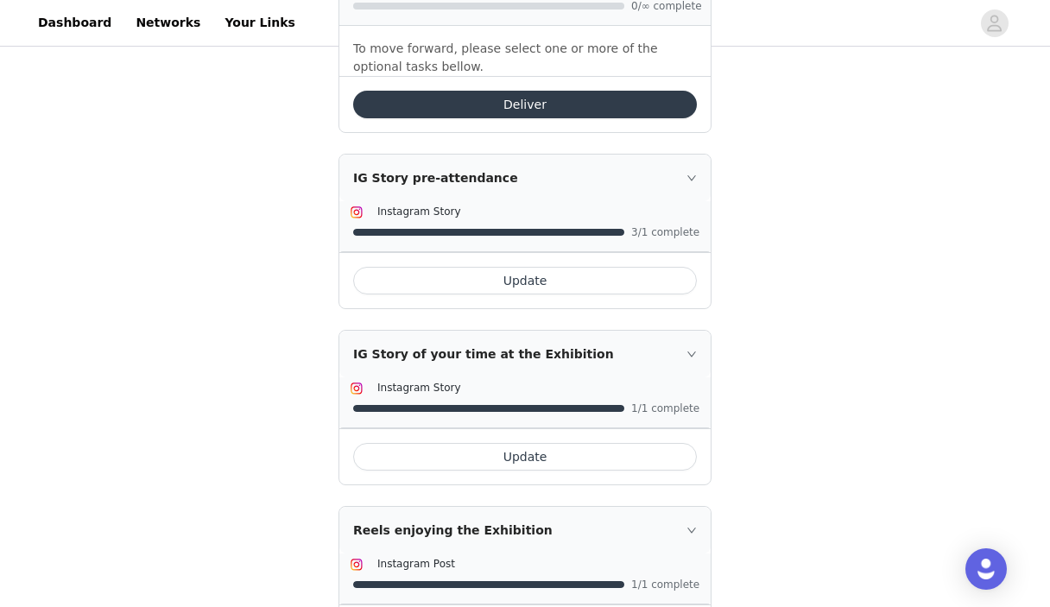
scroll to position [562, 0]
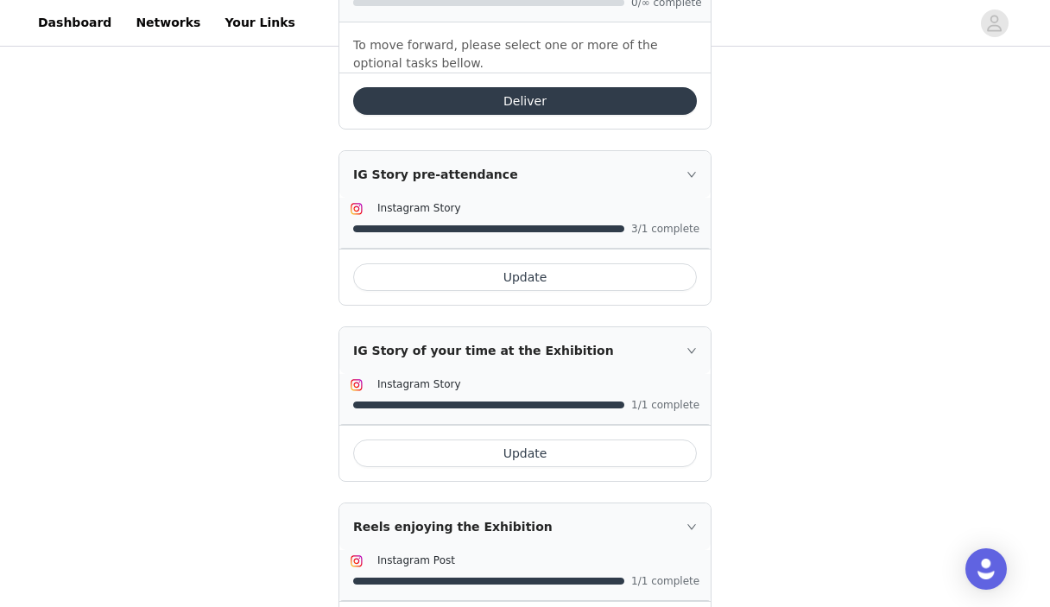
click at [501, 276] on button "Update" at bounding box center [525, 277] width 344 height 28
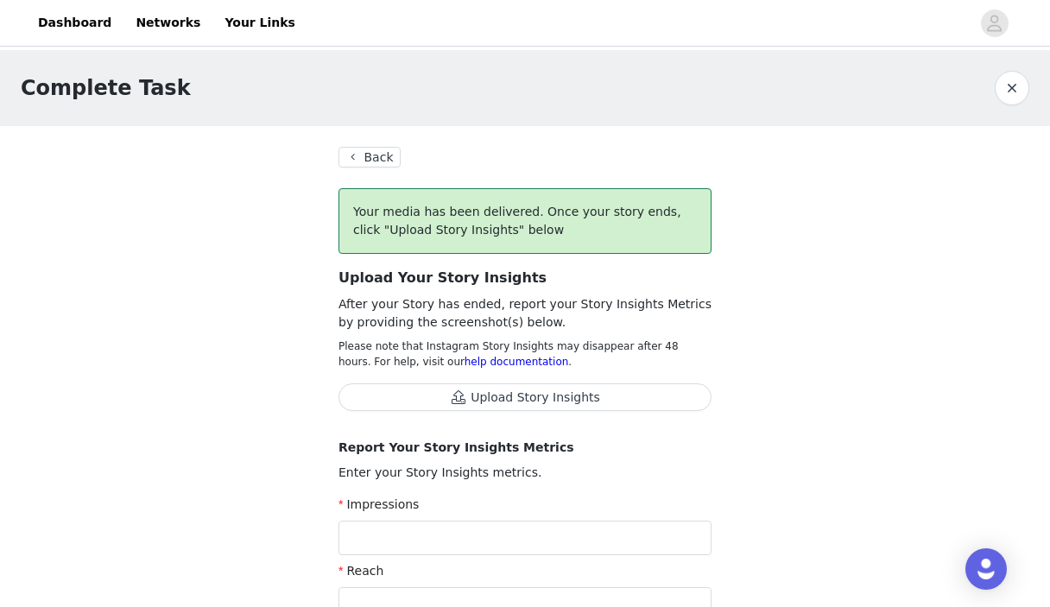
click at [359, 152] on button "Back" at bounding box center [370, 157] width 62 height 21
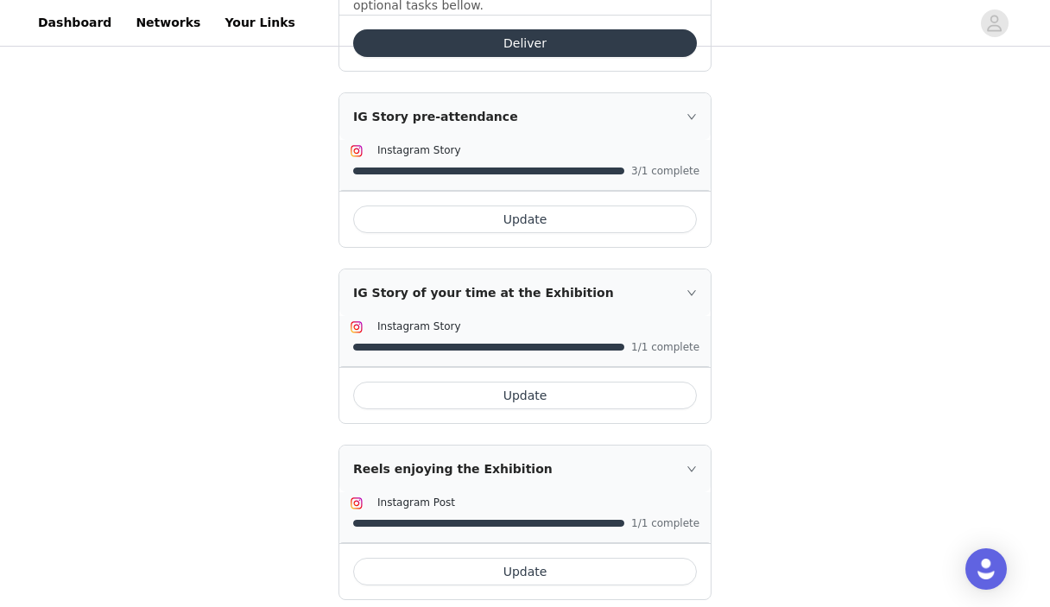
scroll to position [623, 0]
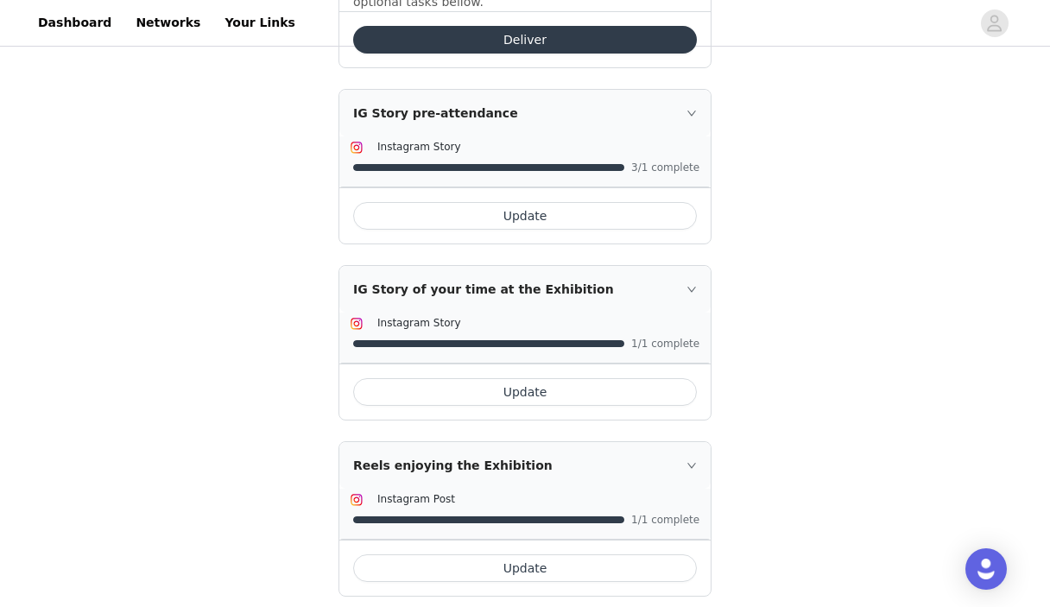
click at [529, 391] on button "Update" at bounding box center [525, 392] width 344 height 28
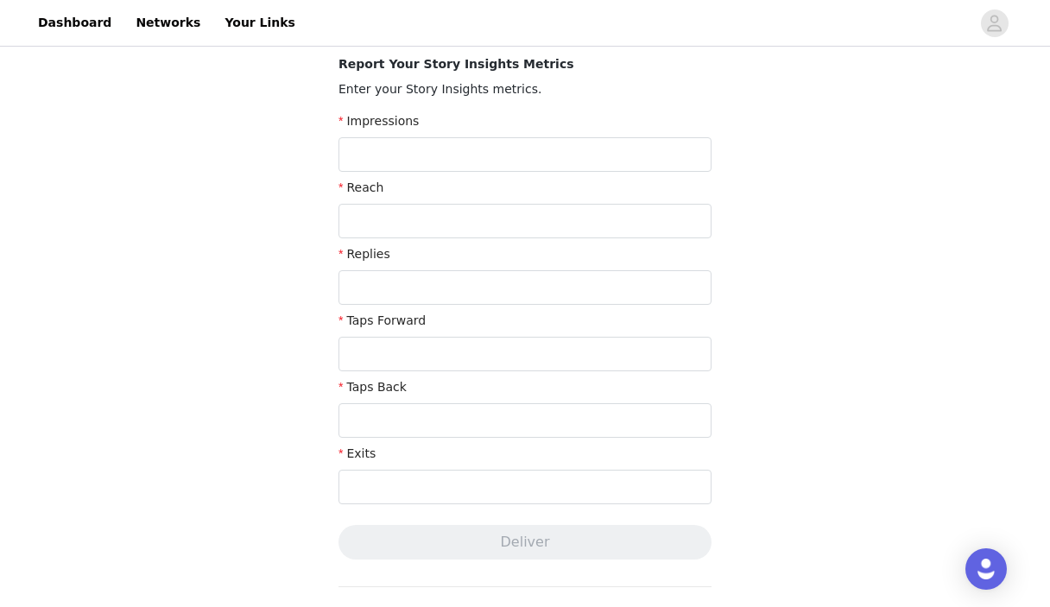
scroll to position [676, 0]
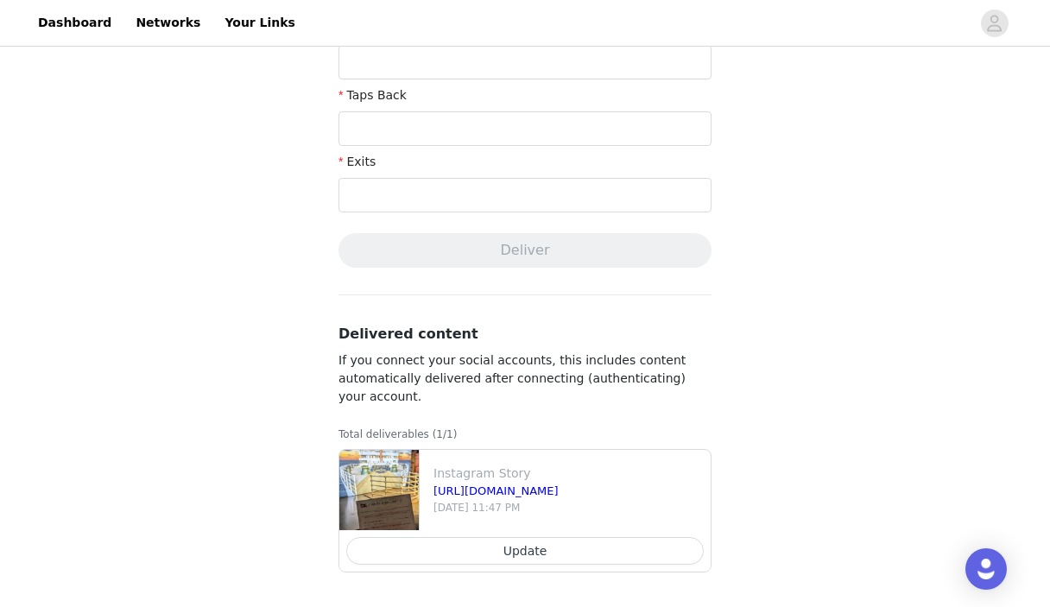
click at [536, 555] on button "Update" at bounding box center [525, 551] width 358 height 28
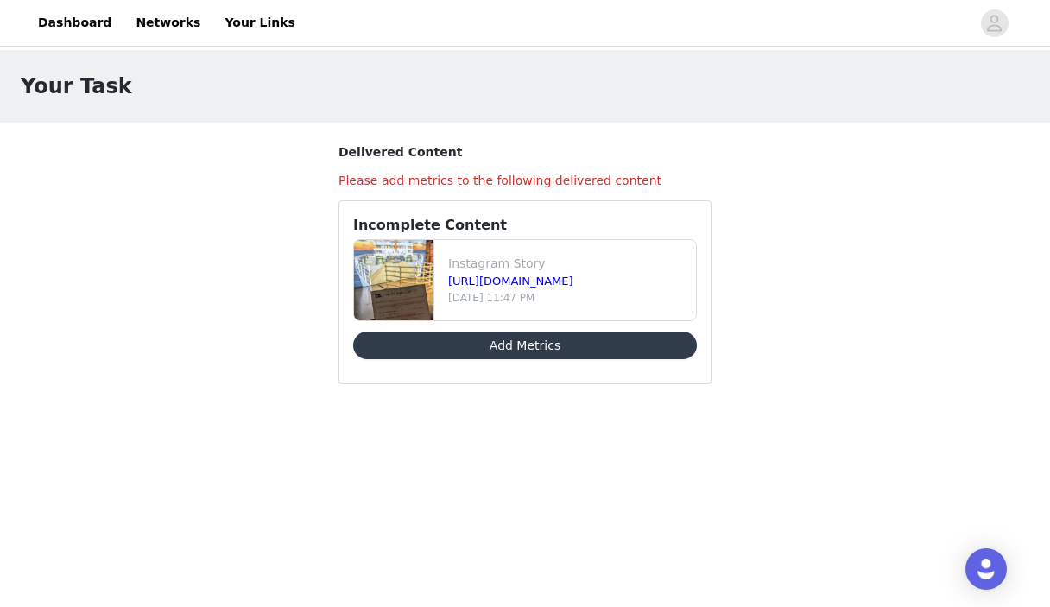
click at [523, 347] on button "Add Metrics" at bounding box center [525, 346] width 344 height 28
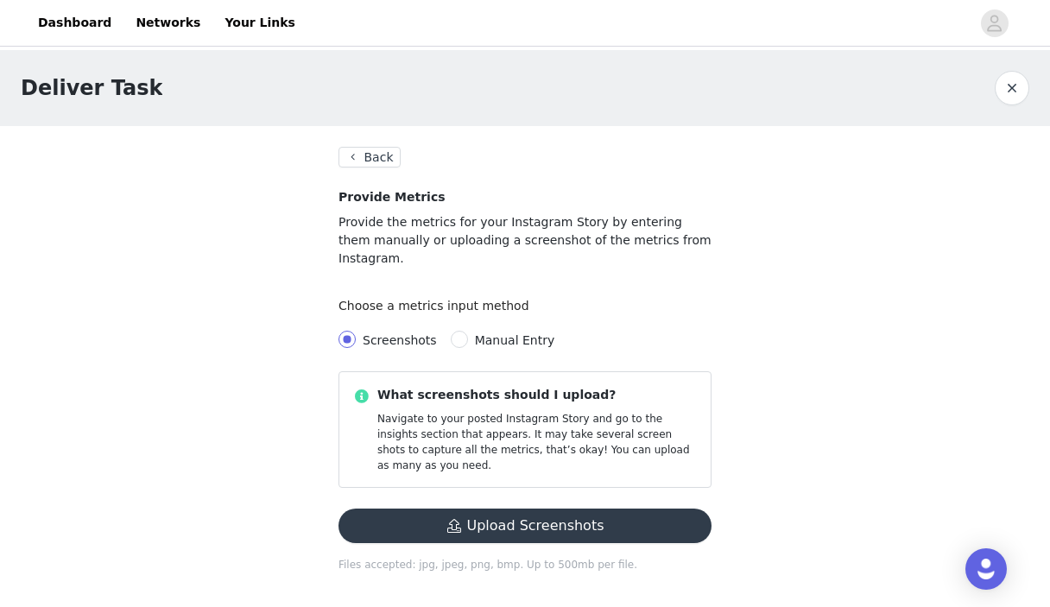
click at [558, 509] on button "Upload Screenshots" at bounding box center [525, 526] width 373 height 35
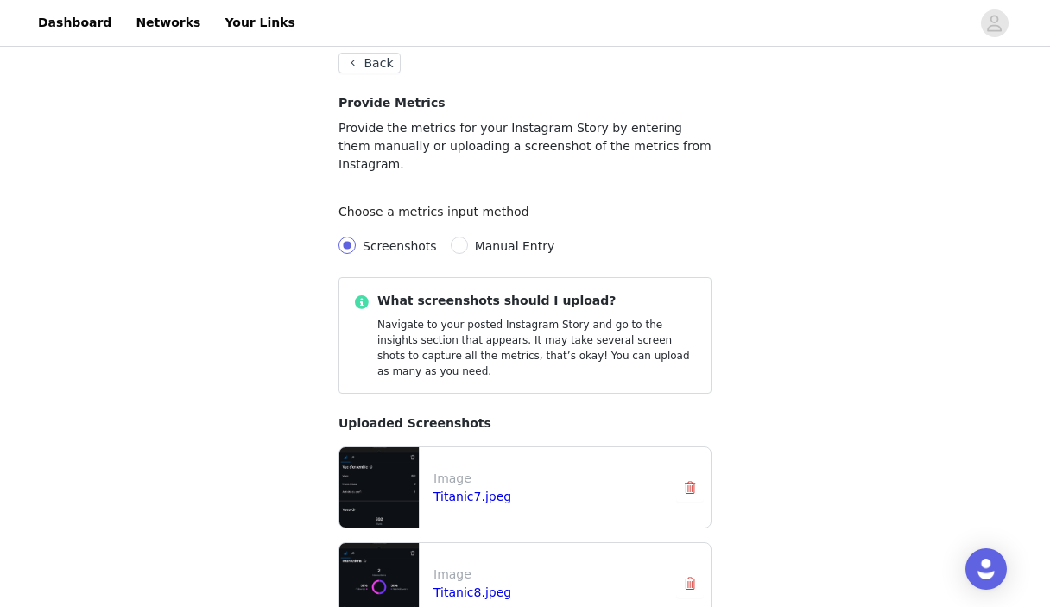
scroll to position [197, 0]
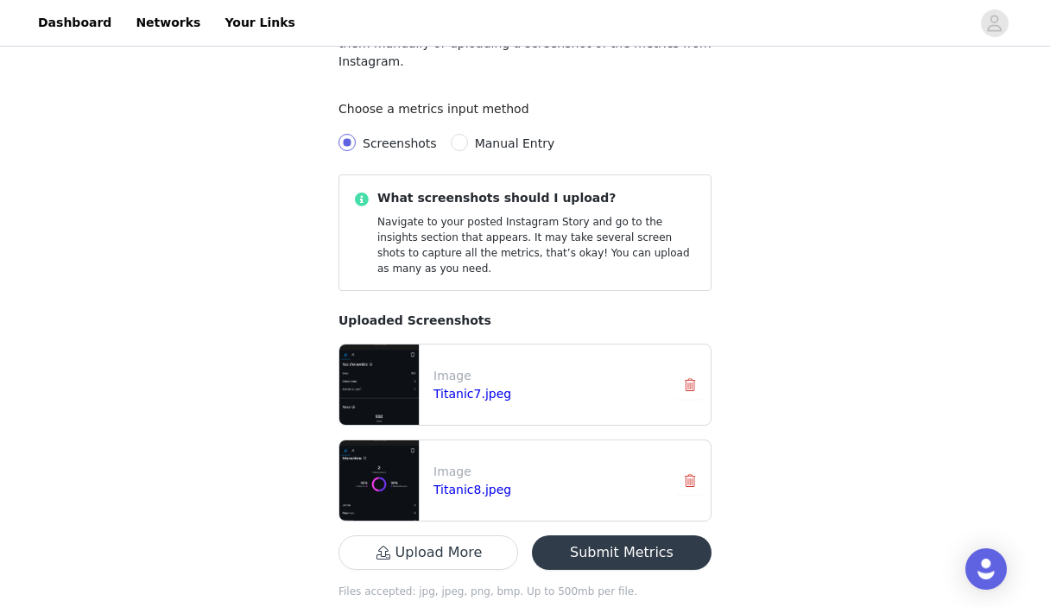
click at [625, 536] on button "Submit Metrics" at bounding box center [622, 553] width 180 height 35
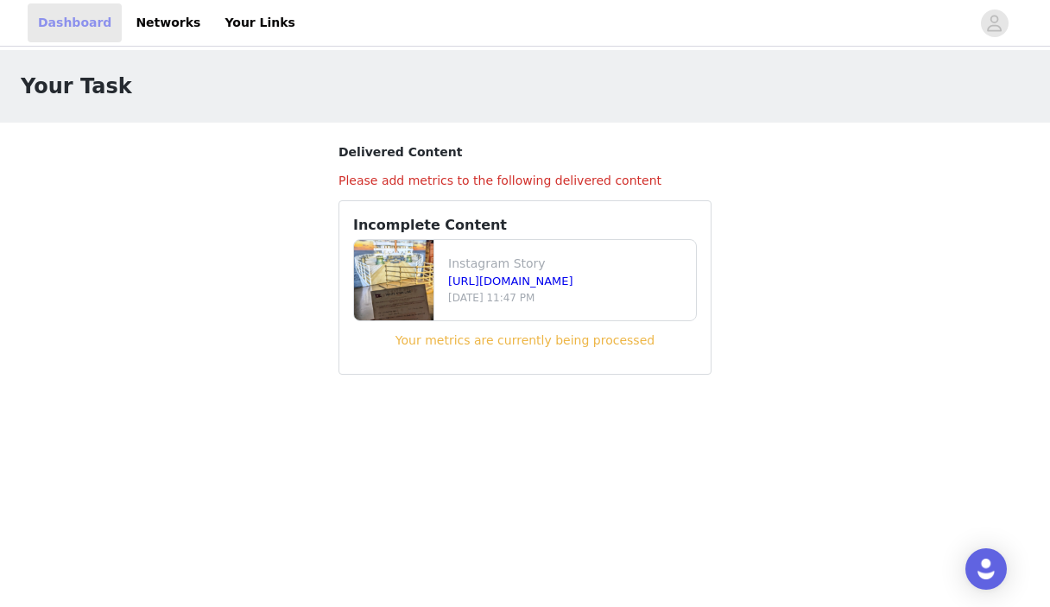
click at [67, 24] on link "Dashboard" at bounding box center [75, 22] width 94 height 39
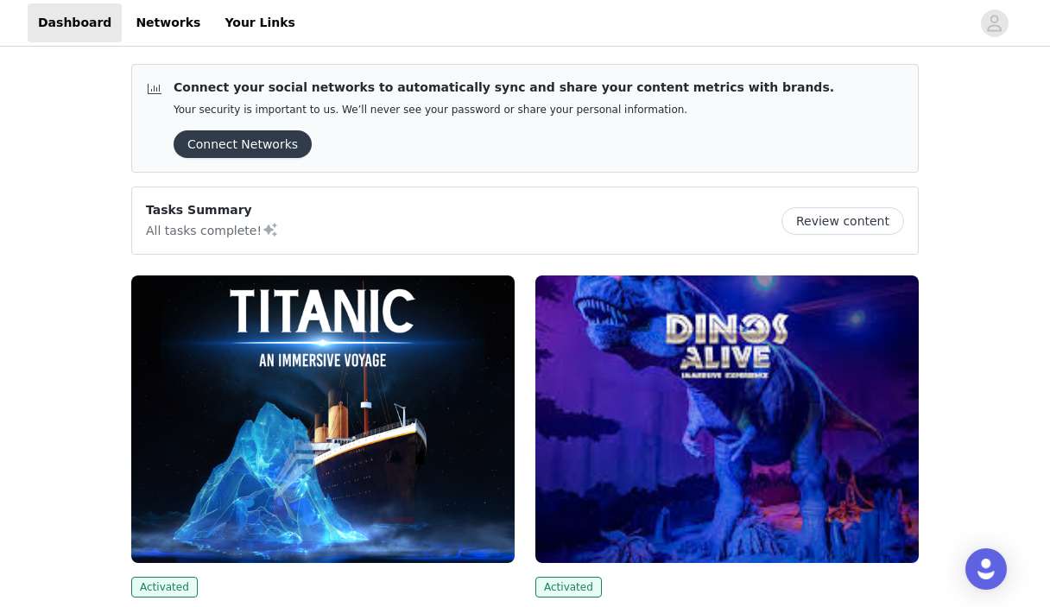
click at [284, 418] on img at bounding box center [323, 420] width 384 height 288
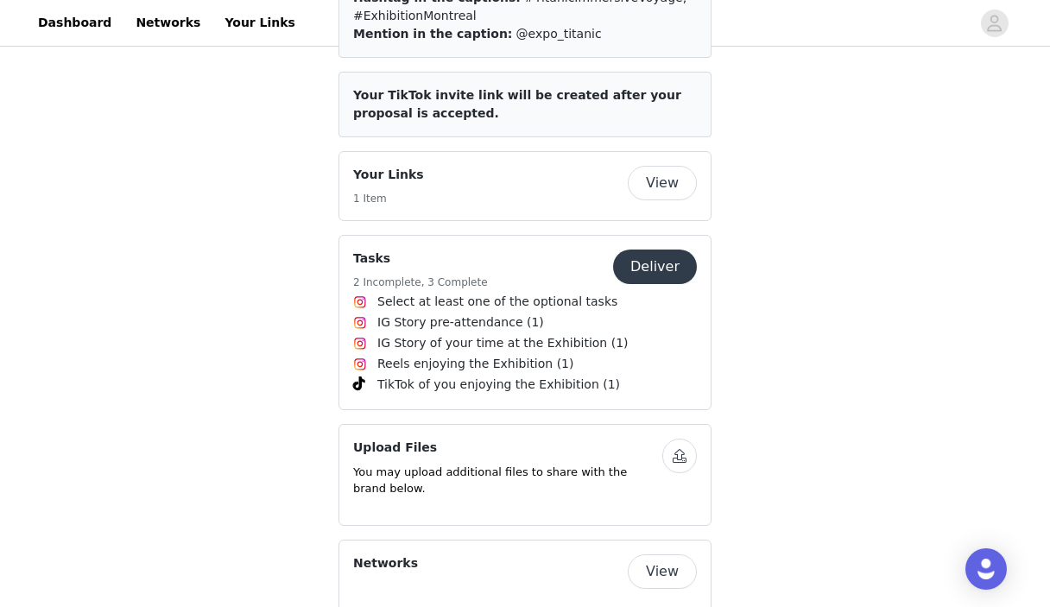
scroll to position [1266, 0]
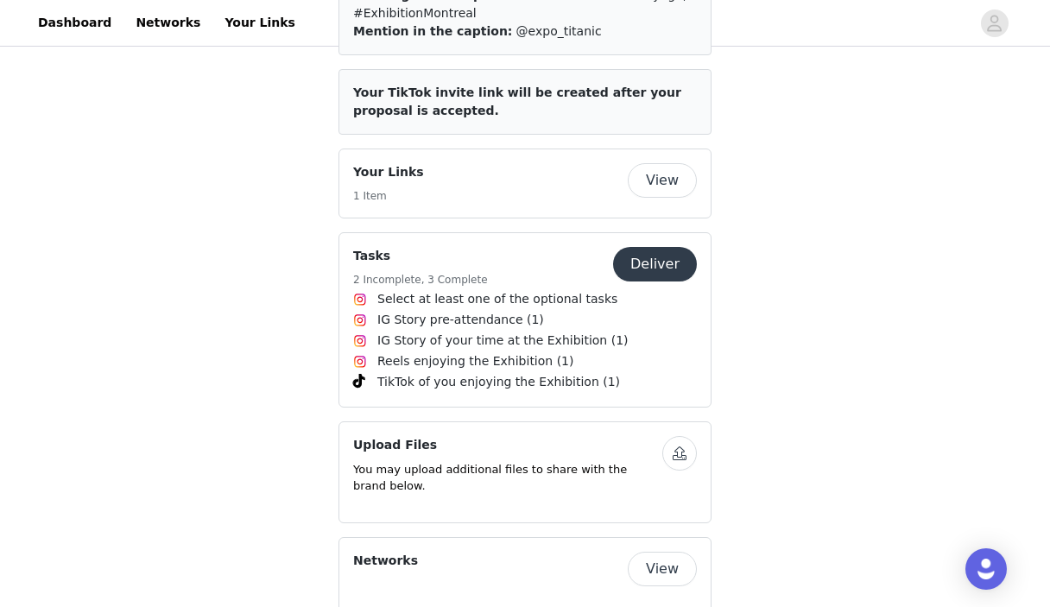
click at [660, 282] on button "Deliver" at bounding box center [655, 264] width 84 height 35
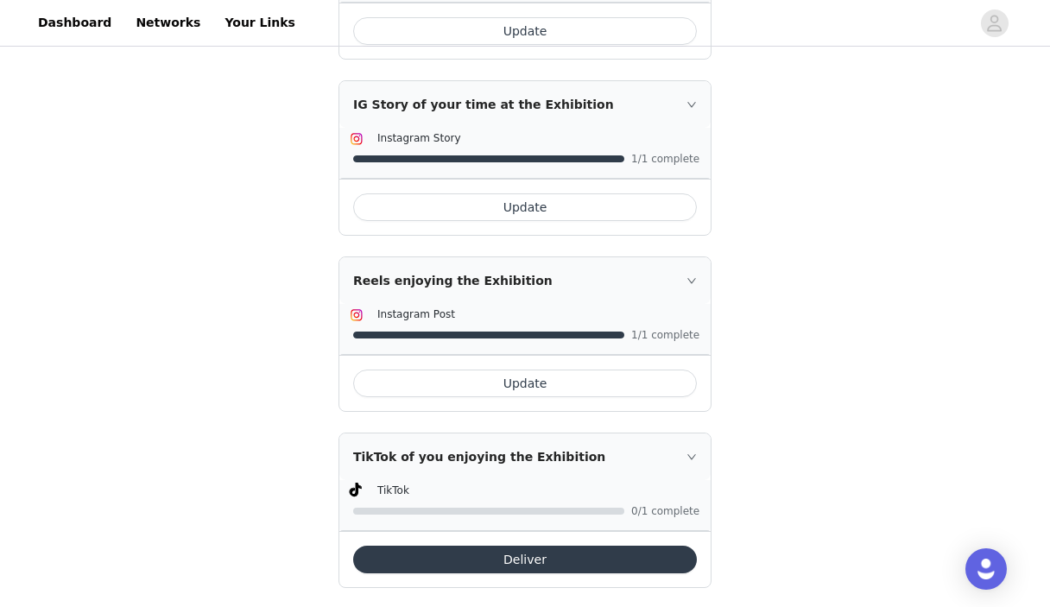
scroll to position [829, 0]
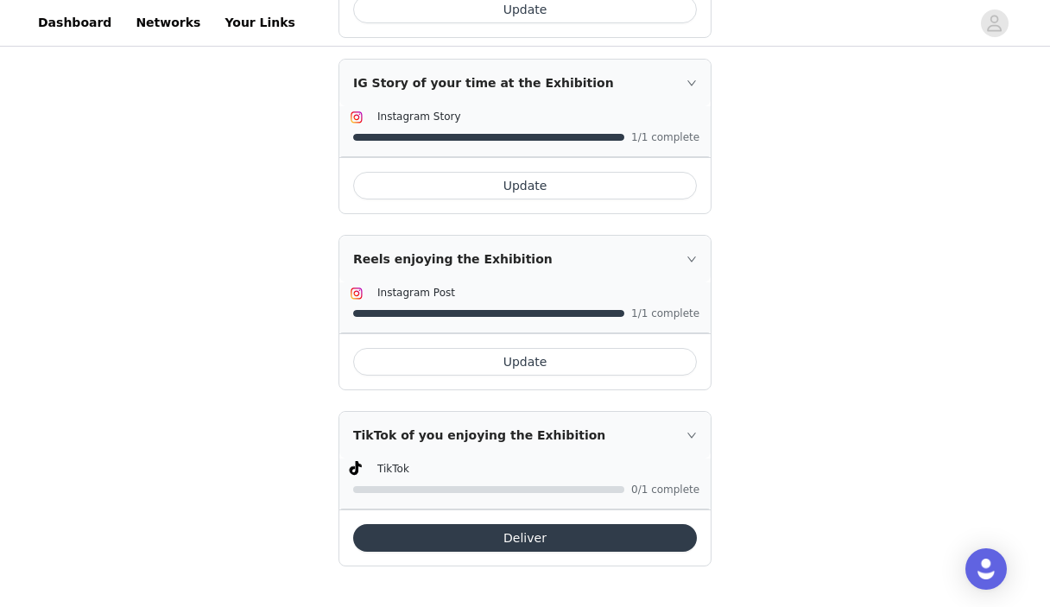
click at [519, 358] on button "Update" at bounding box center [525, 362] width 344 height 28
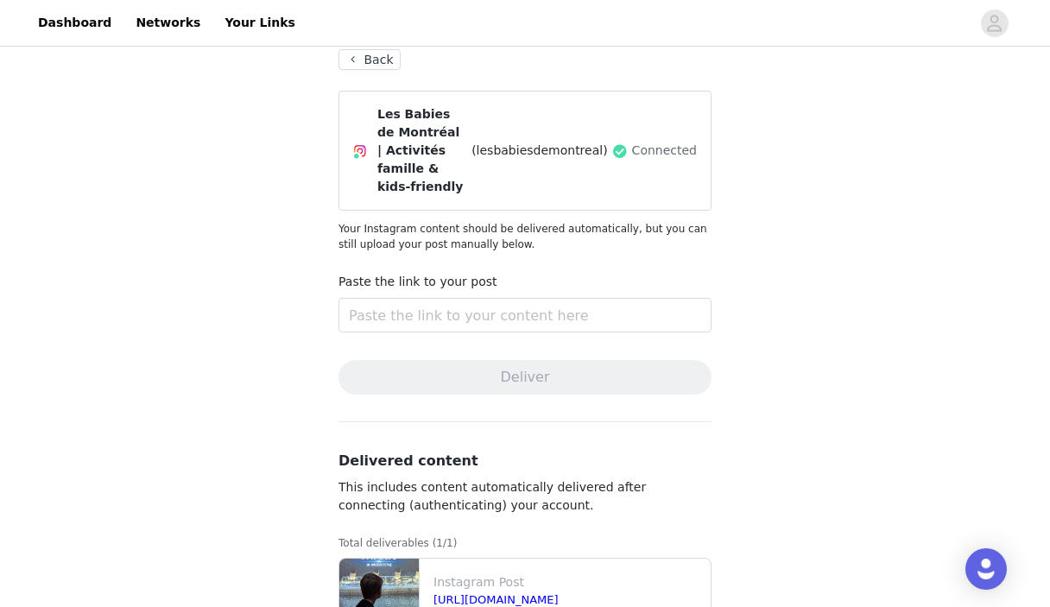
scroll to position [188, 0]
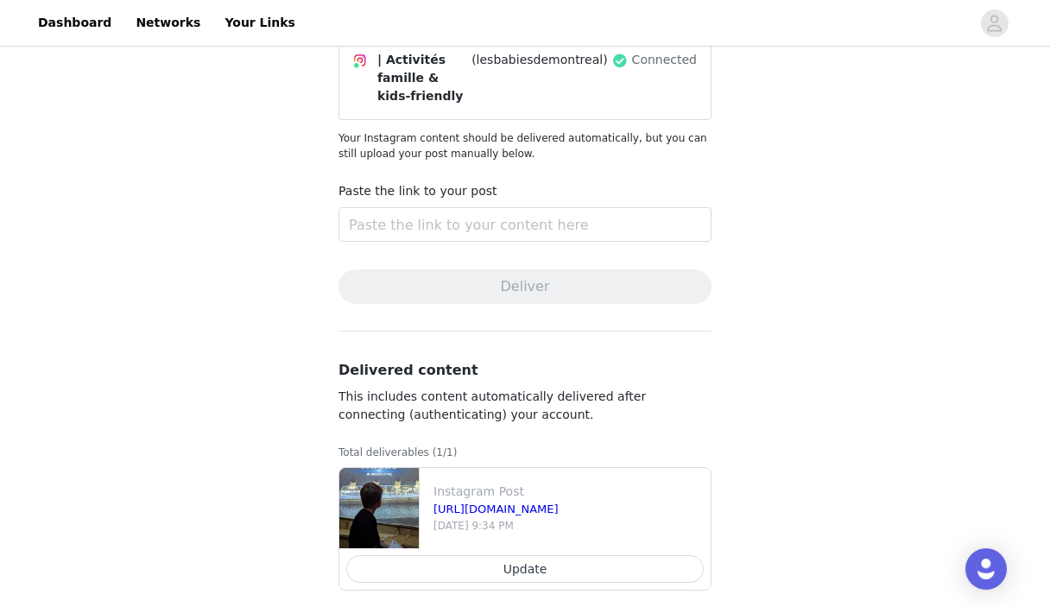
click at [517, 555] on button "Update" at bounding box center [525, 569] width 358 height 28
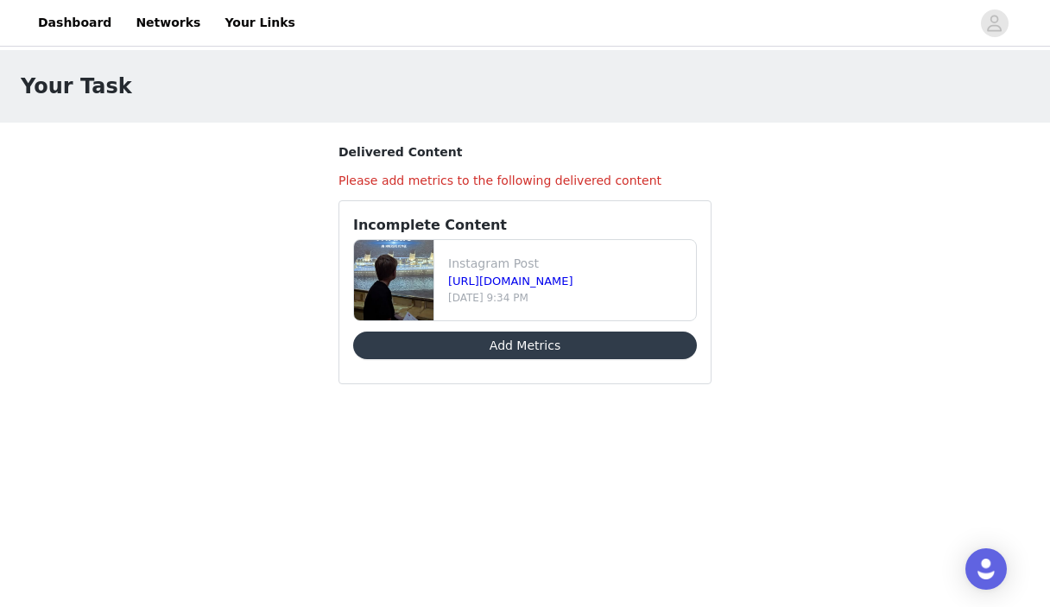
click at [520, 342] on button "Add Metrics" at bounding box center [525, 346] width 344 height 28
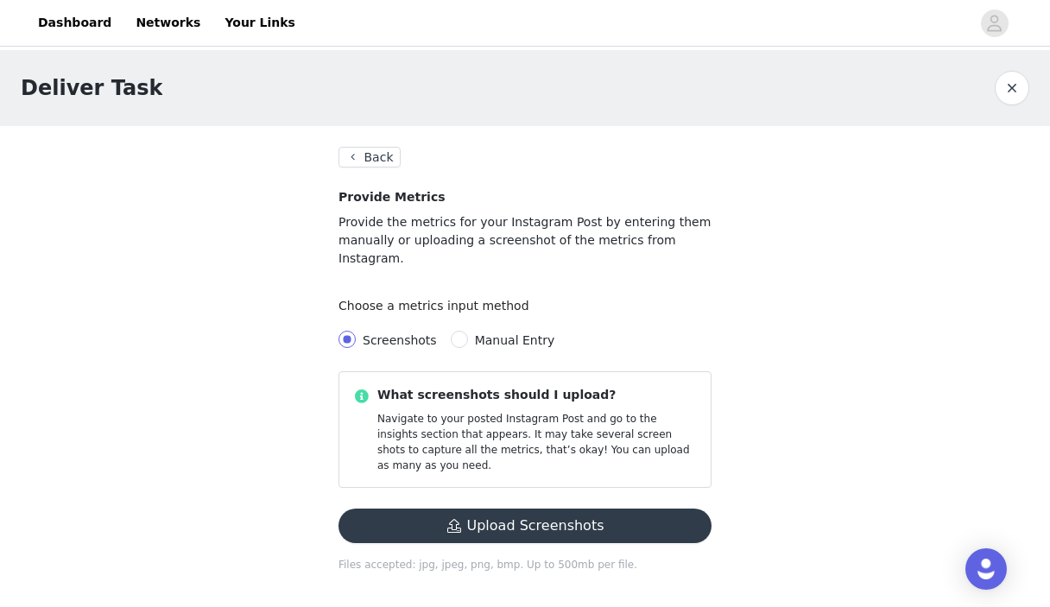
click at [529, 509] on button "Upload Screenshots" at bounding box center [525, 526] width 373 height 35
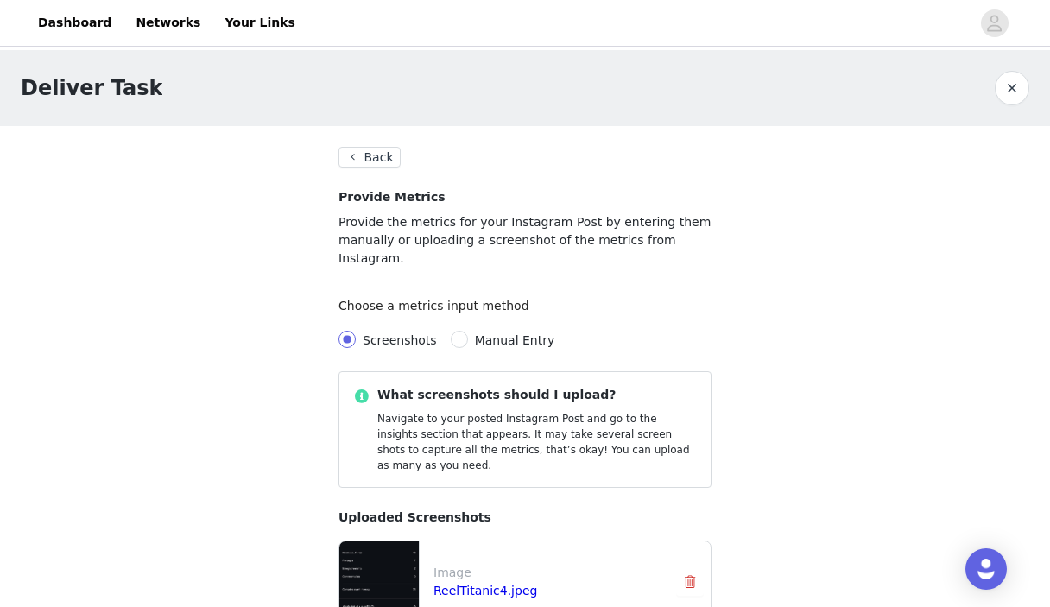
scroll to position [389, 0]
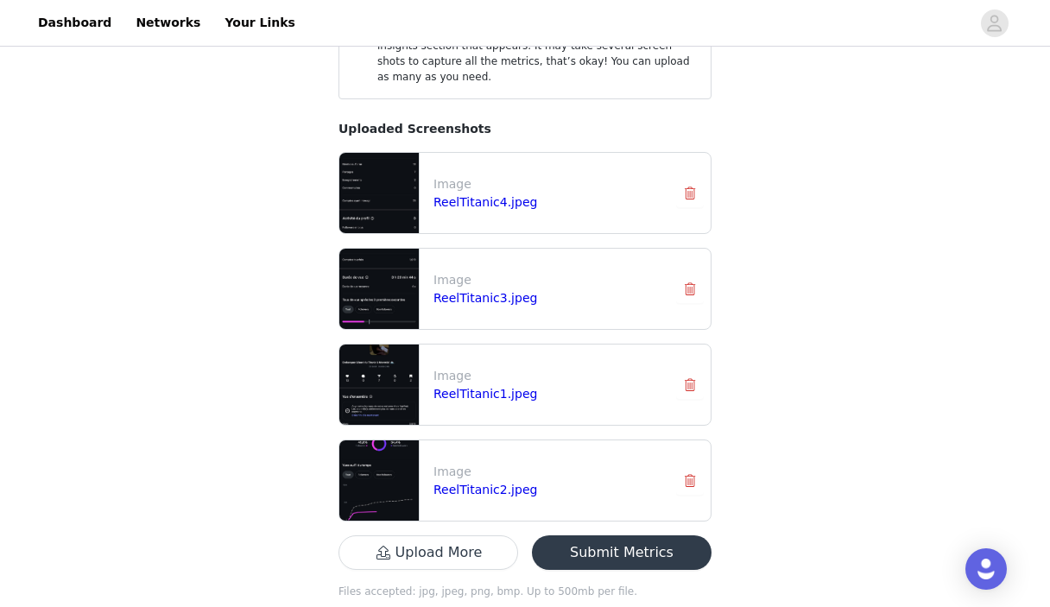
click at [618, 536] on button "Submit Metrics" at bounding box center [622, 553] width 180 height 35
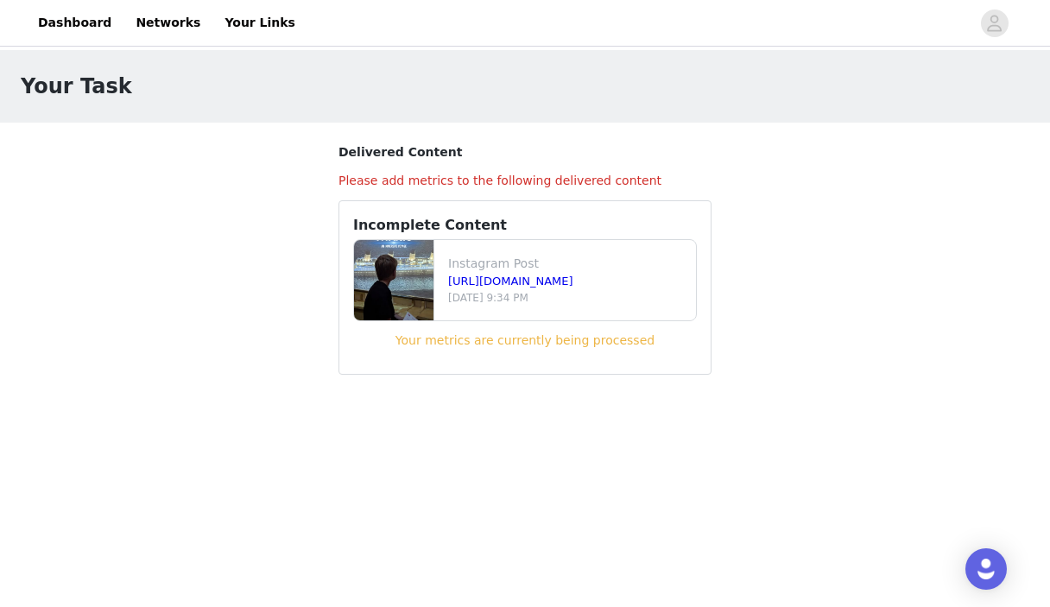
click at [510, 342] on span "Your metrics are currently being processed" at bounding box center [525, 340] width 259 height 14
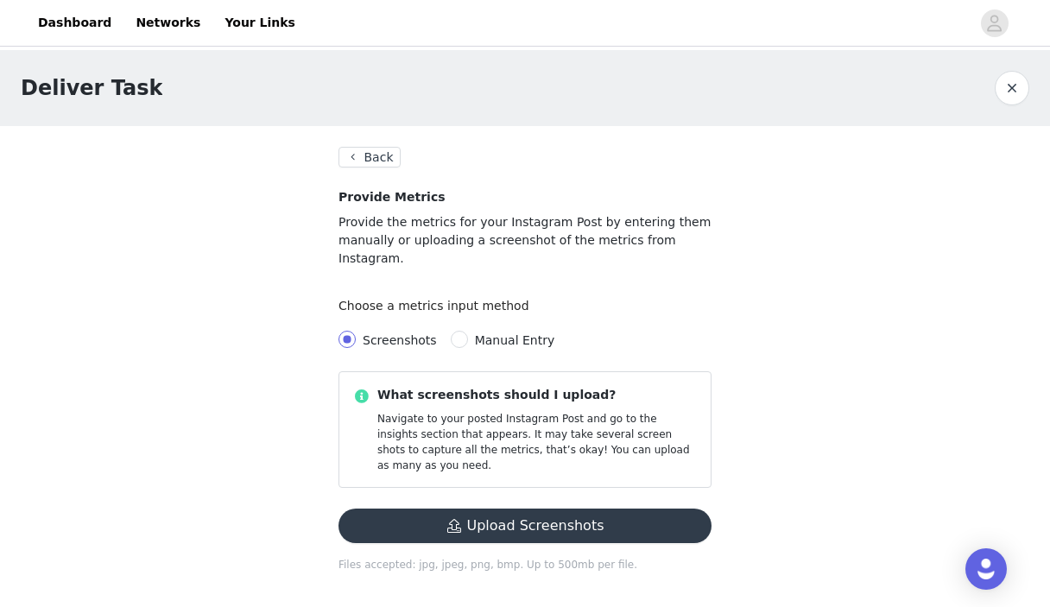
click at [365, 156] on button "Back" at bounding box center [370, 157] width 62 height 21
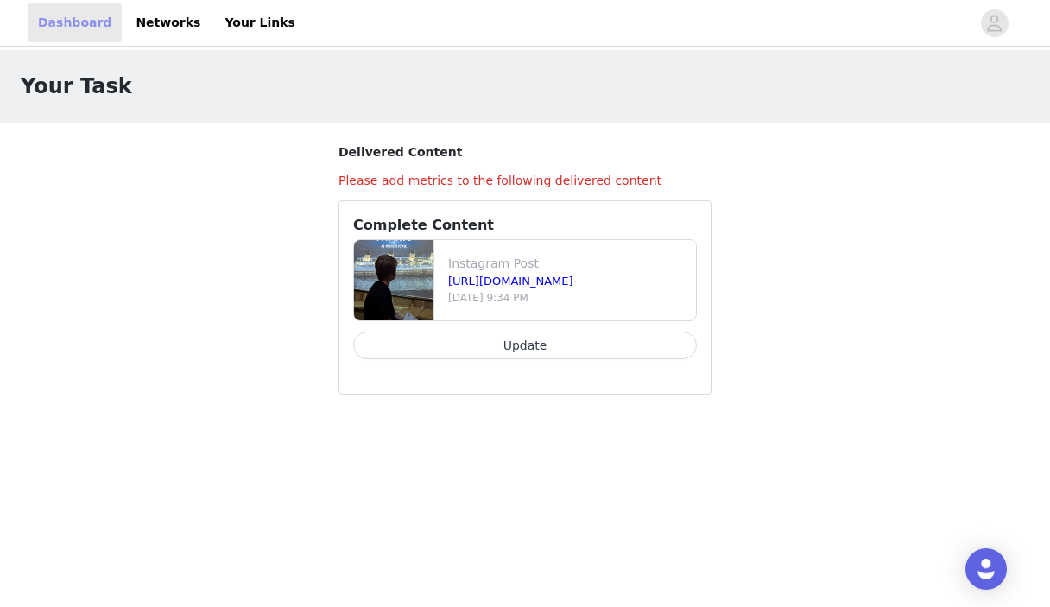
click at [49, 20] on link "Dashboard" at bounding box center [75, 22] width 94 height 39
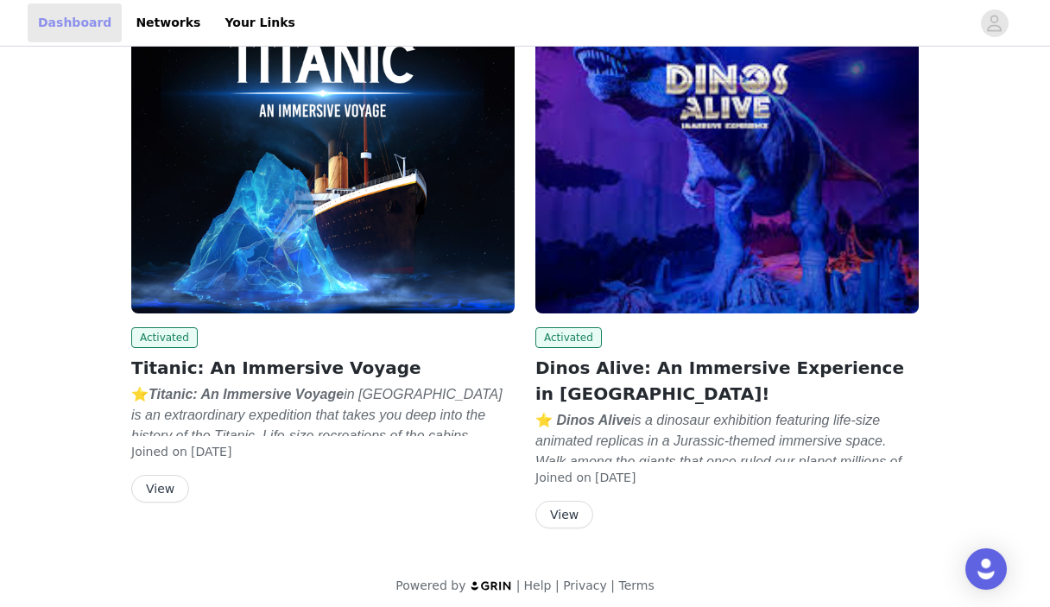
scroll to position [252, 0]
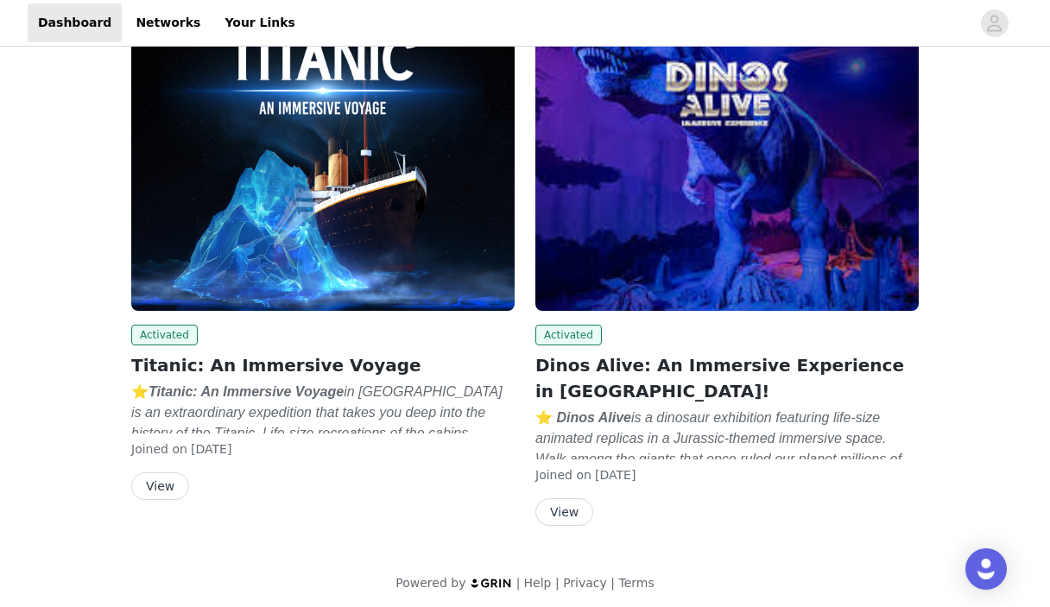
click at [318, 235] on img at bounding box center [323, 167] width 384 height 288
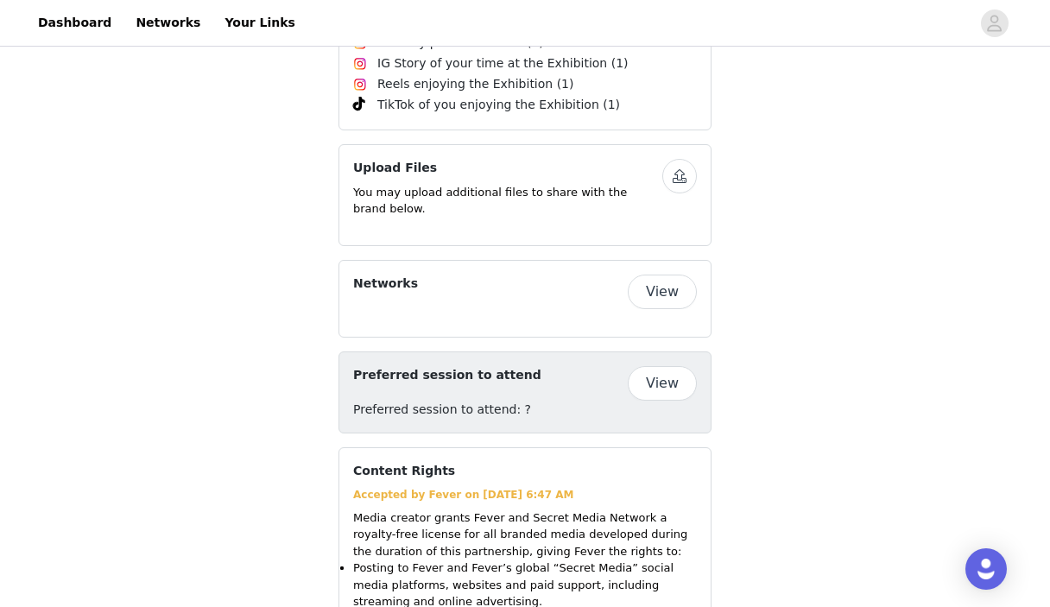
scroll to position [1544, 0]
click at [676, 308] on button "View" at bounding box center [662, 291] width 69 height 35
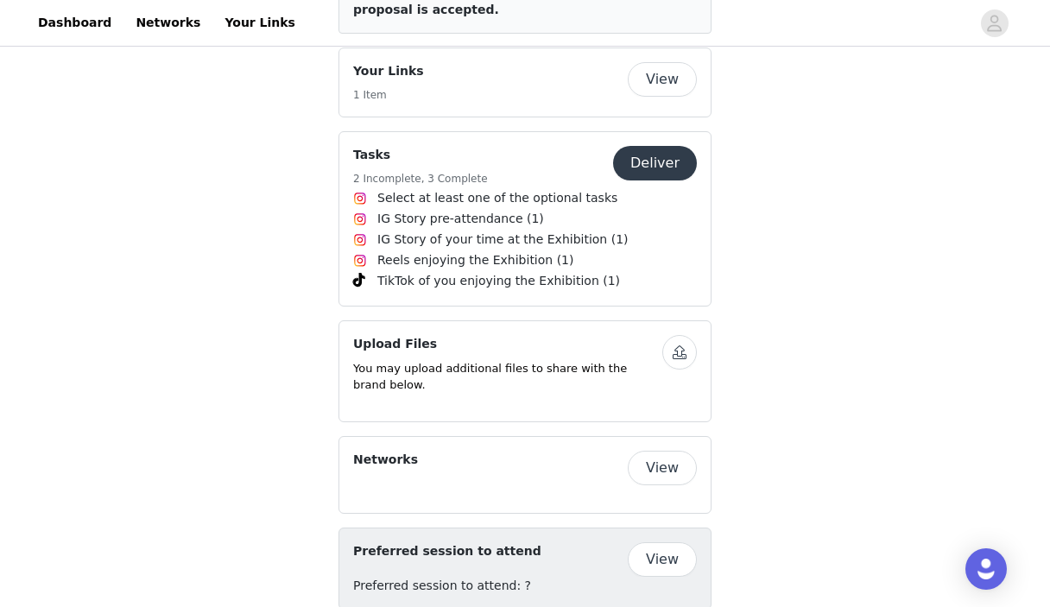
scroll to position [1365, 0]
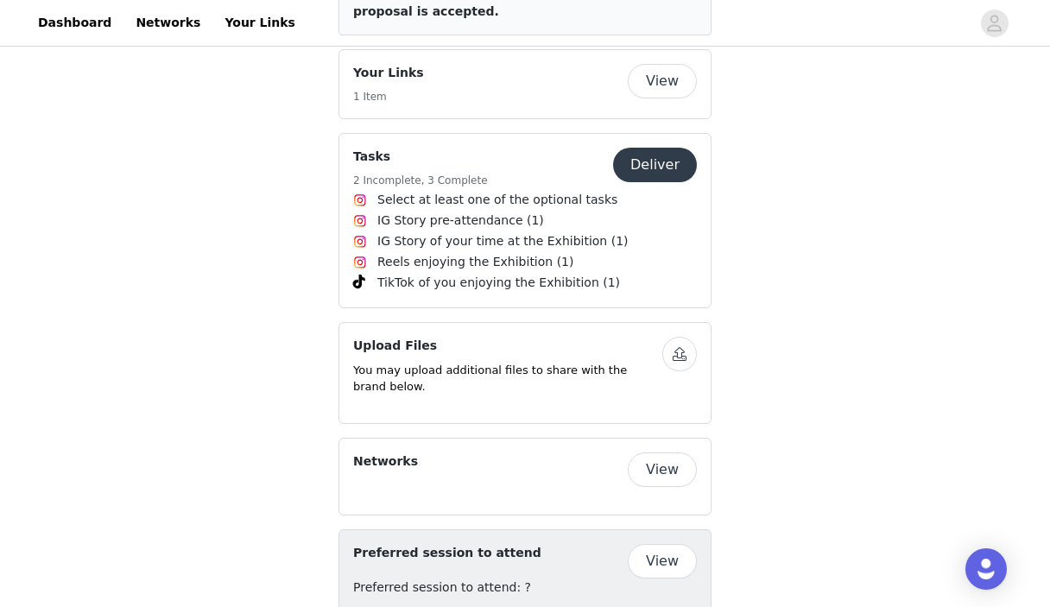
click at [656, 181] on button "Deliver" at bounding box center [655, 165] width 84 height 35
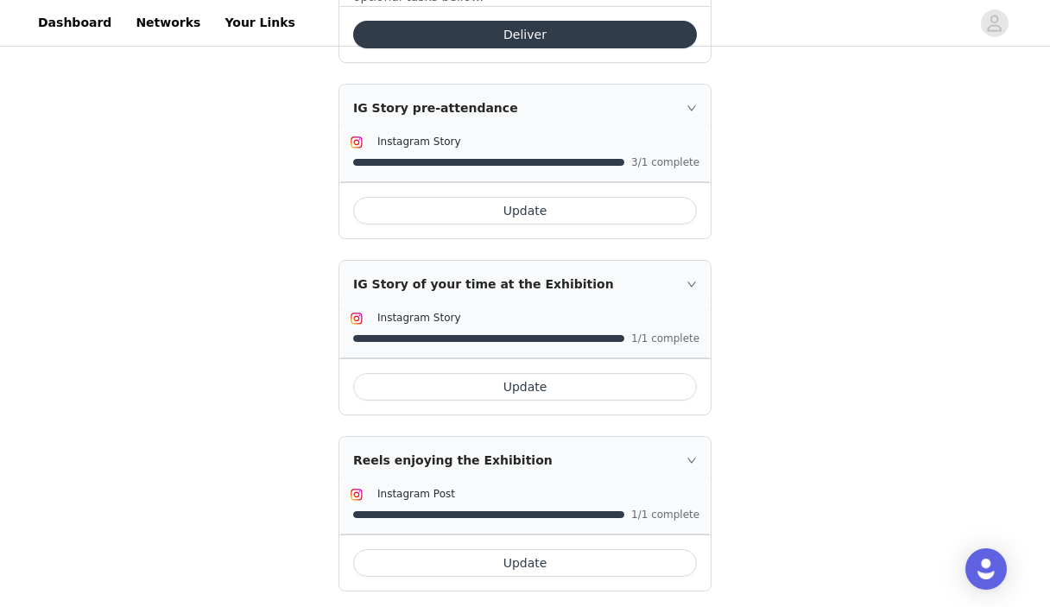
scroll to position [600, 0]
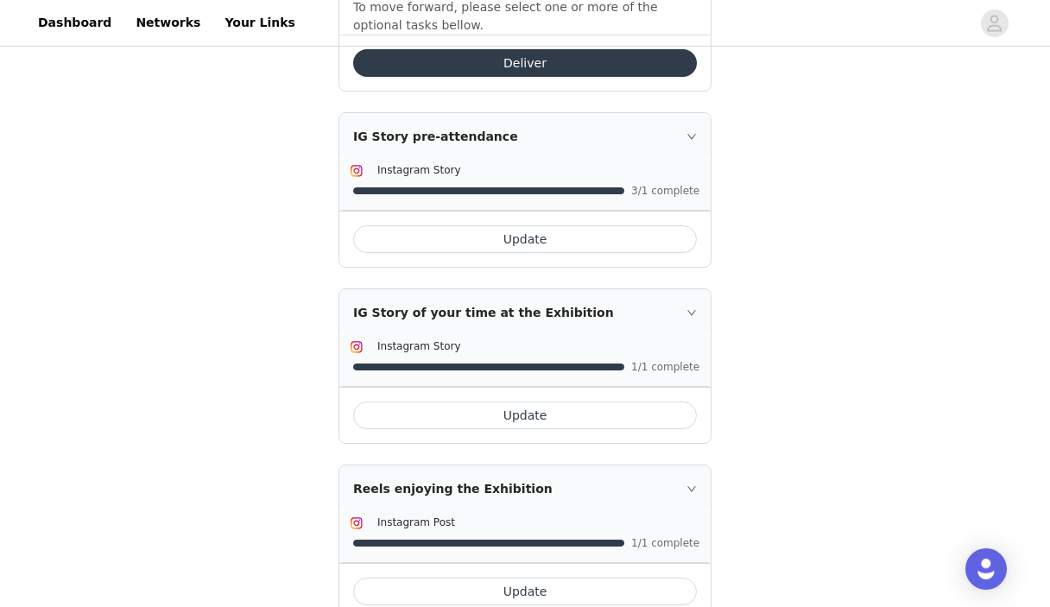
click at [516, 235] on button "Update" at bounding box center [525, 239] width 344 height 28
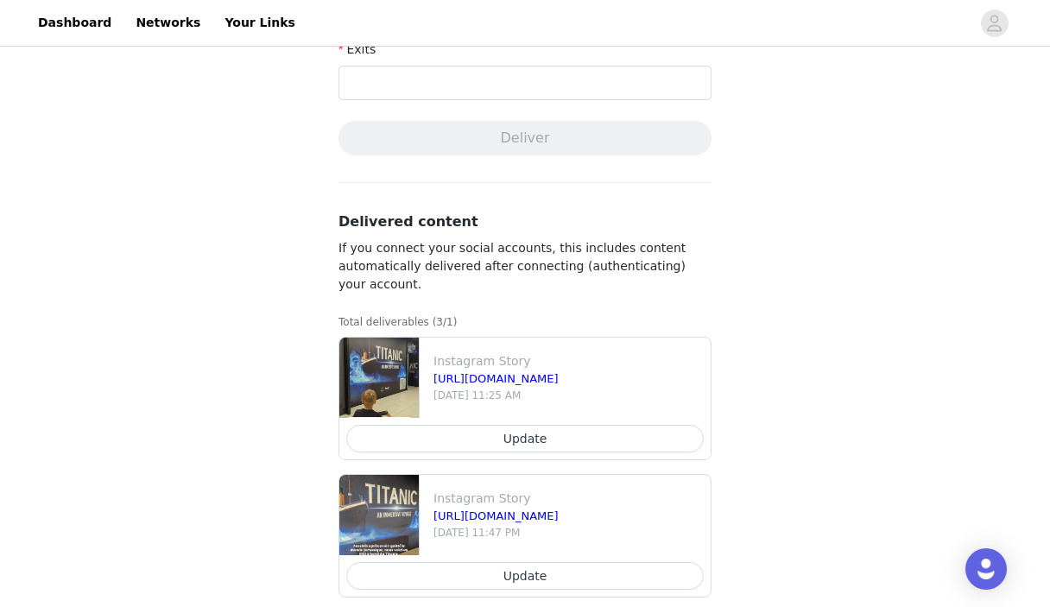
scroll to position [950, 0]
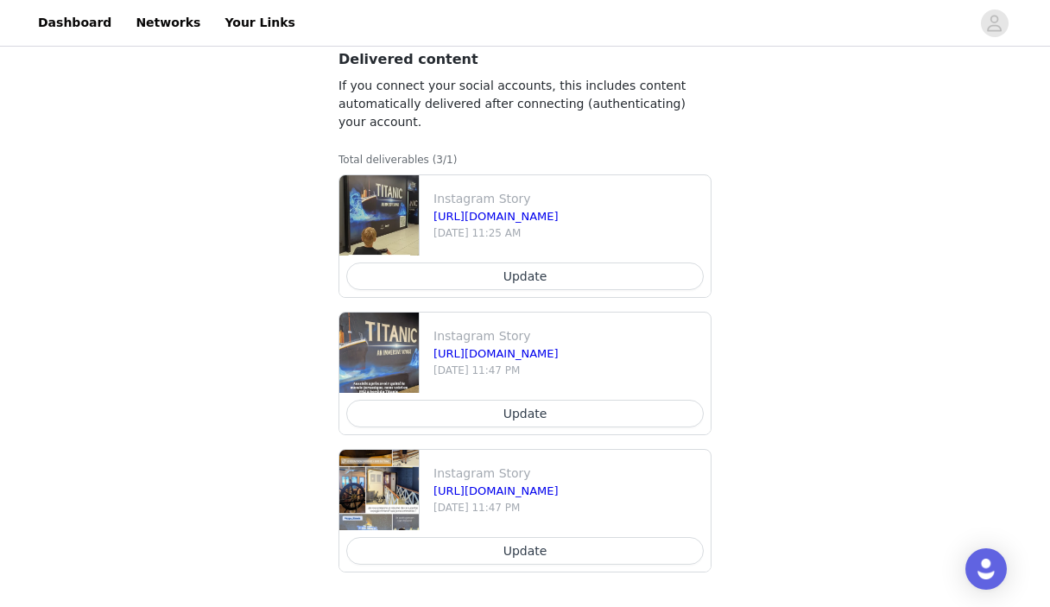
click at [515, 269] on button "Update" at bounding box center [525, 277] width 358 height 28
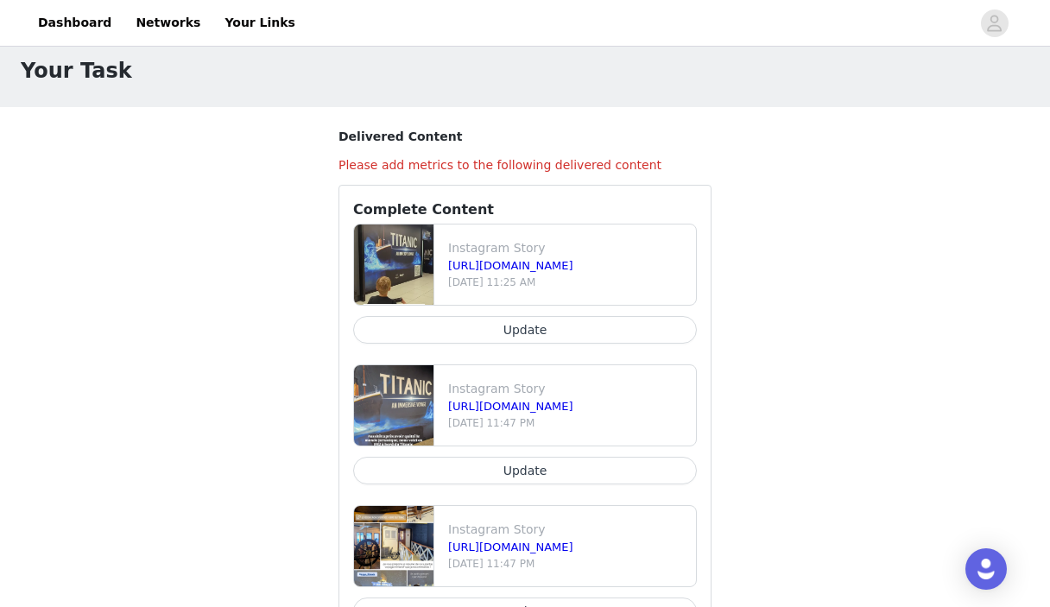
scroll to position [90, 0]
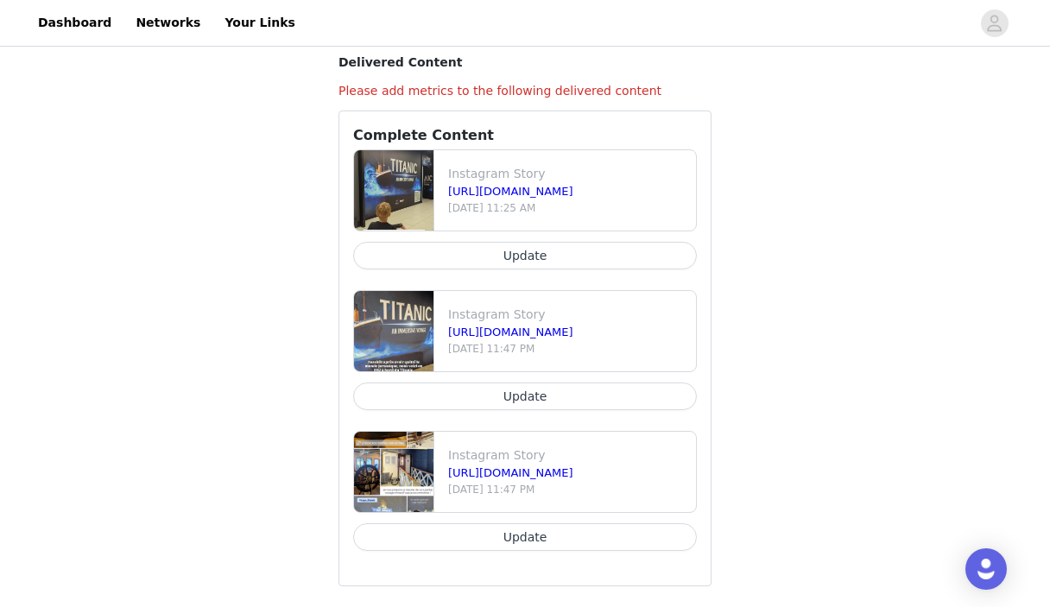
click at [519, 252] on button "Update" at bounding box center [525, 256] width 344 height 28
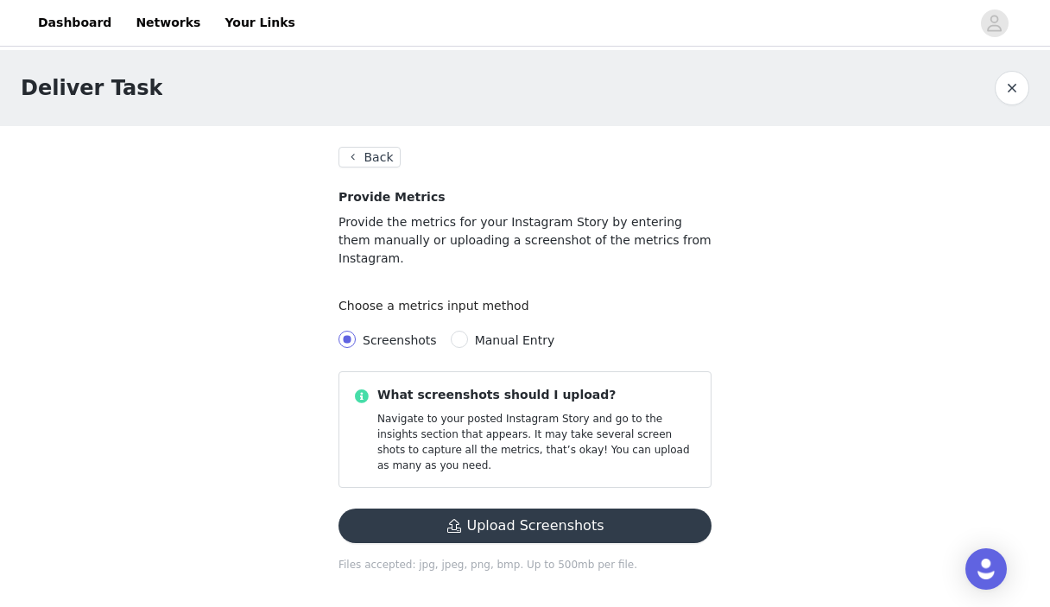
click at [374, 154] on button "Back" at bounding box center [370, 157] width 62 height 21
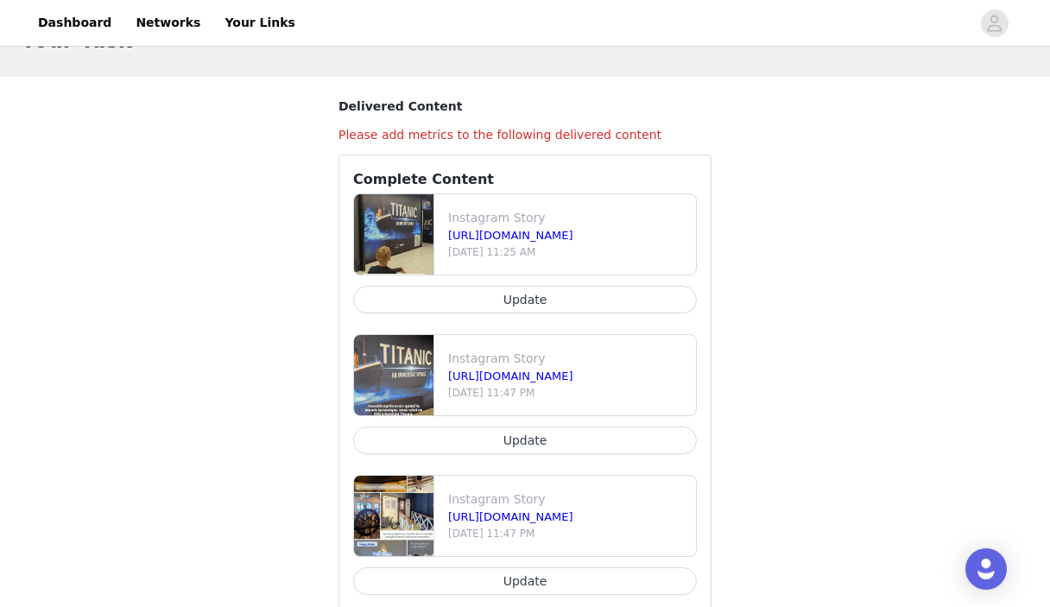
scroll to position [50, 0]
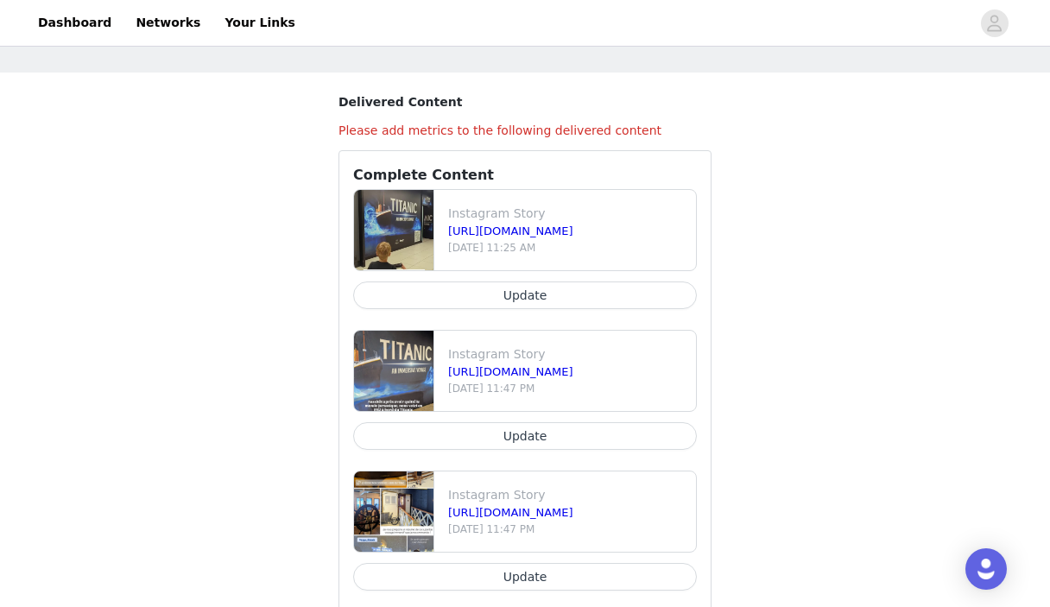
click at [522, 292] on button "Update" at bounding box center [525, 296] width 344 height 28
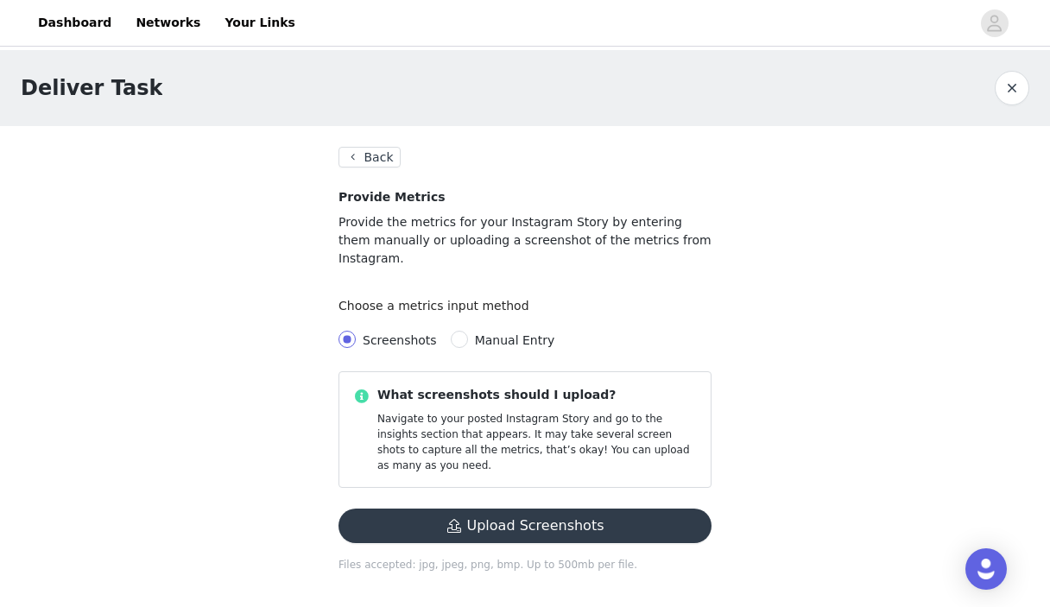
click at [526, 511] on div "Upload Screenshots" at bounding box center [525, 533] width 387 height 48
click at [526, 509] on button "Upload Screenshots" at bounding box center [525, 526] width 373 height 35
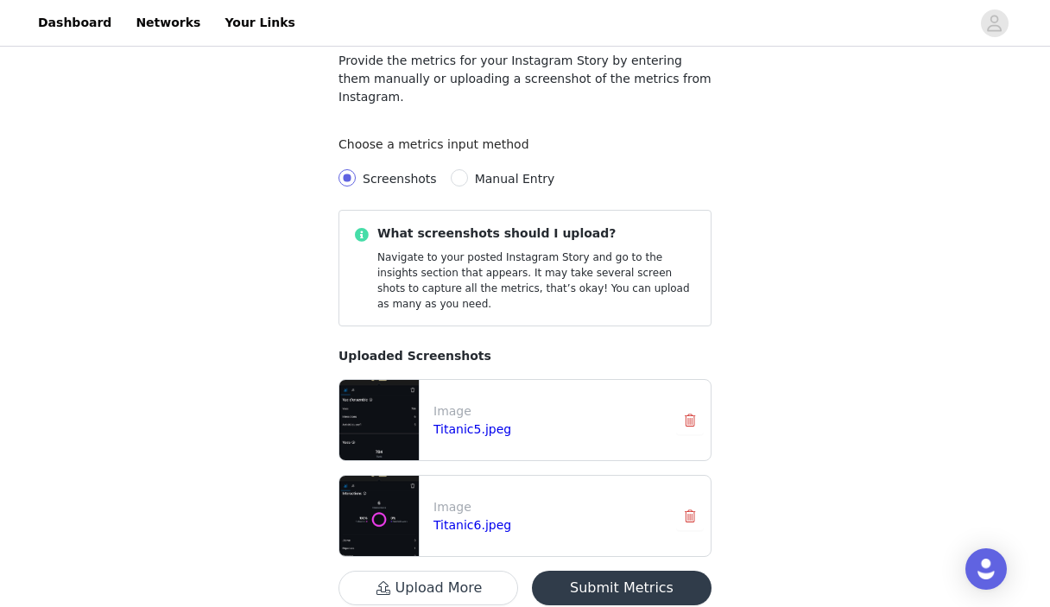
scroll to position [197, 0]
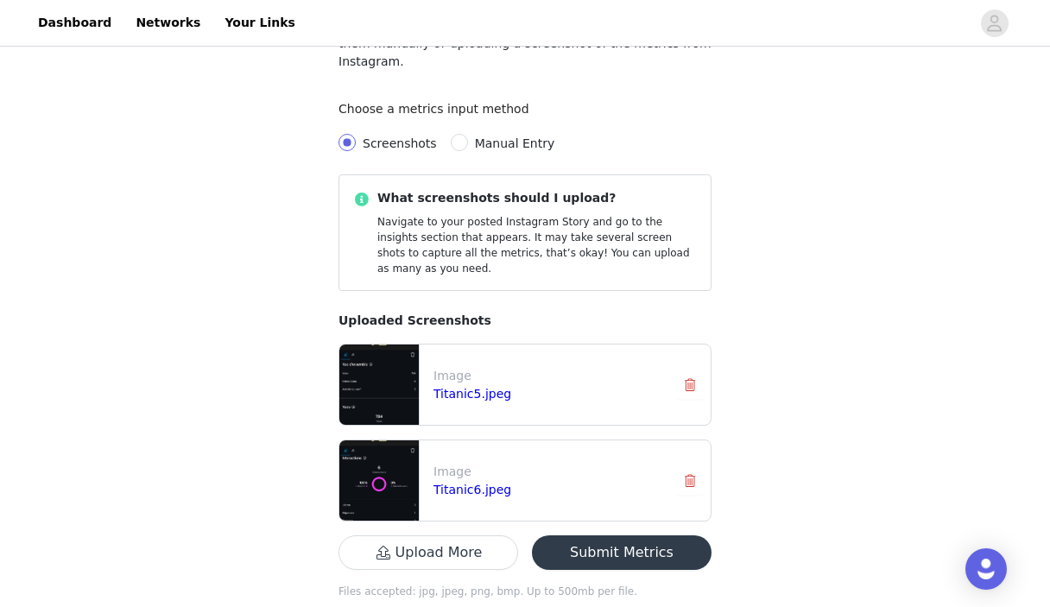
click at [628, 536] on button "Submit Metrics" at bounding box center [622, 553] width 180 height 35
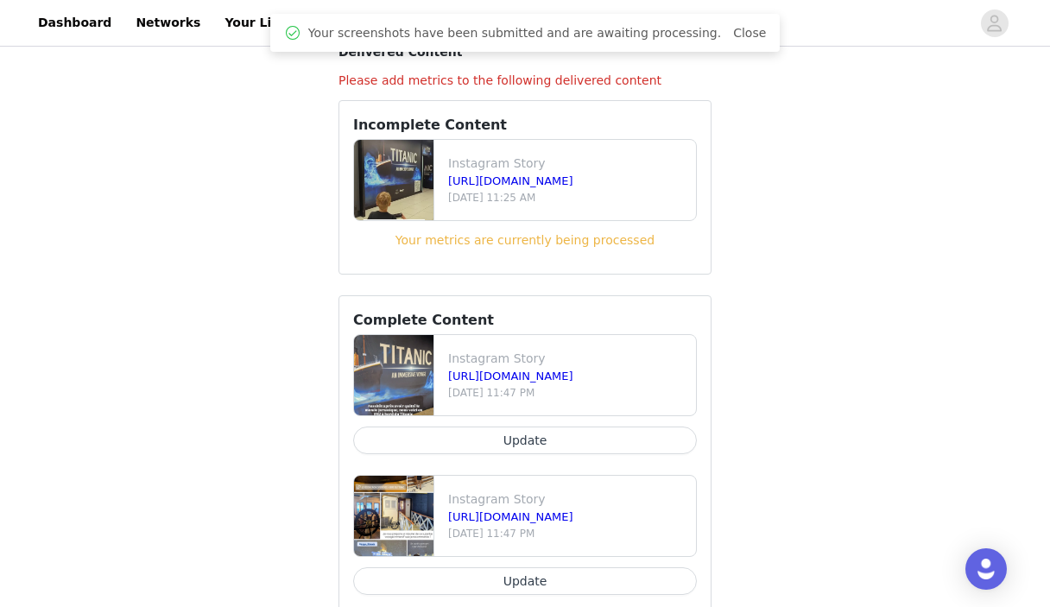
scroll to position [107, 0]
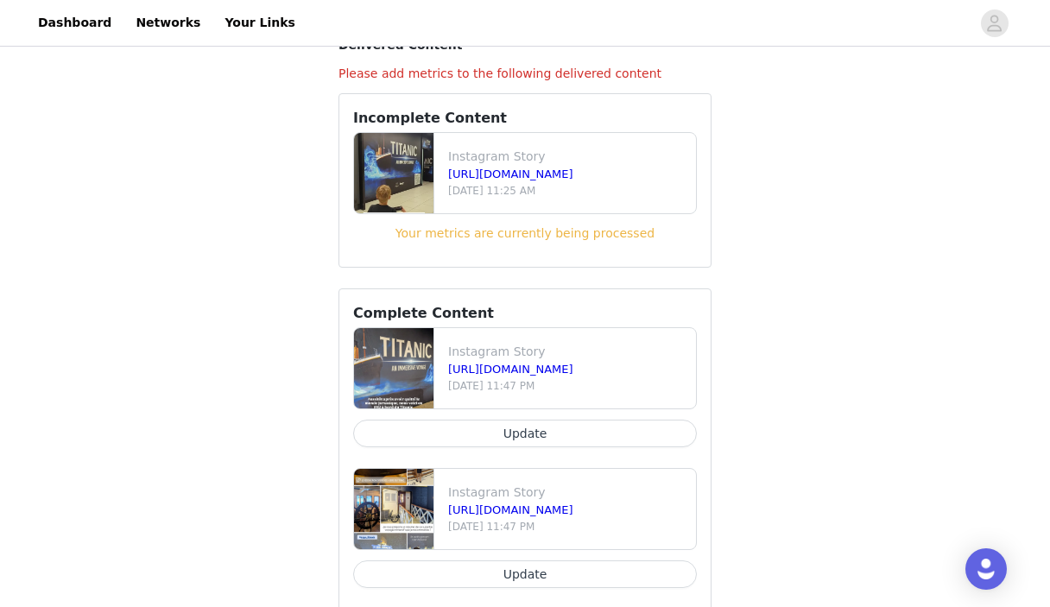
click at [533, 434] on button "Update" at bounding box center [525, 434] width 344 height 28
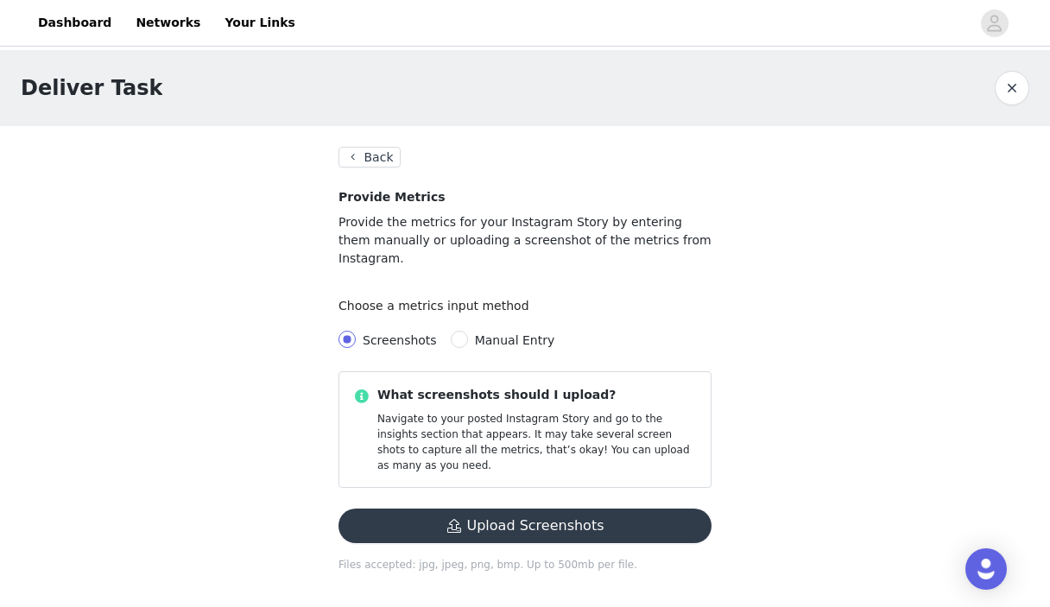
click at [537, 509] on button "Upload Screenshots" at bounding box center [525, 526] width 373 height 35
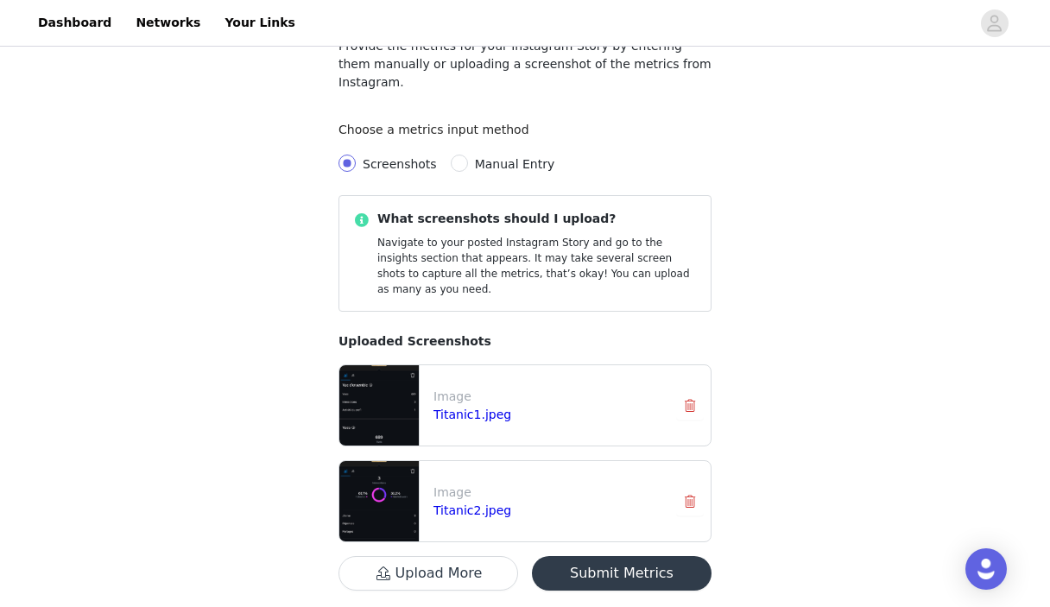
scroll to position [197, 0]
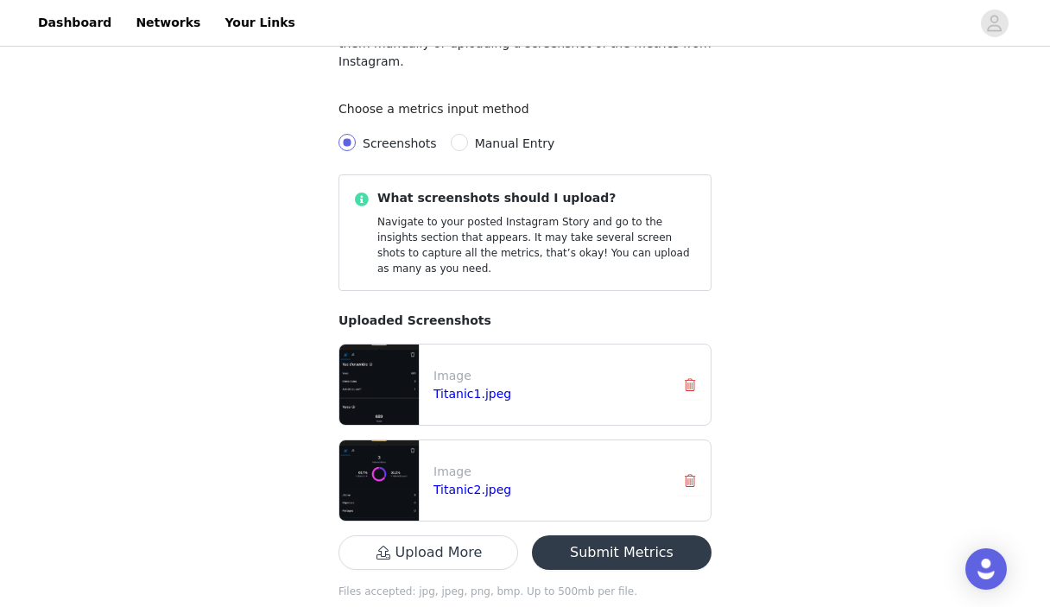
click at [626, 536] on button "Submit Metrics" at bounding box center [622, 553] width 180 height 35
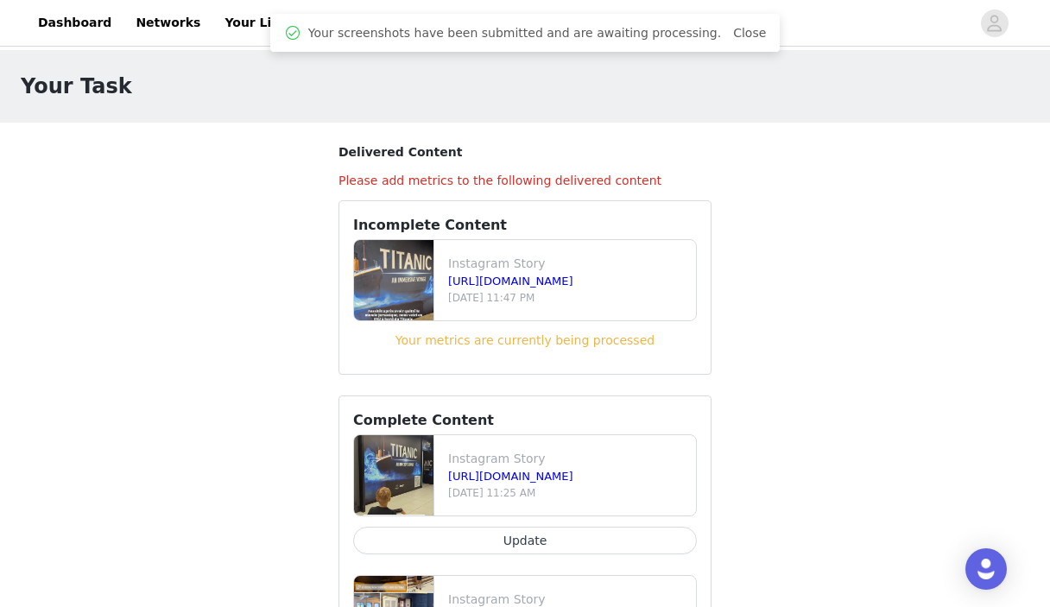
scroll to position [144, 0]
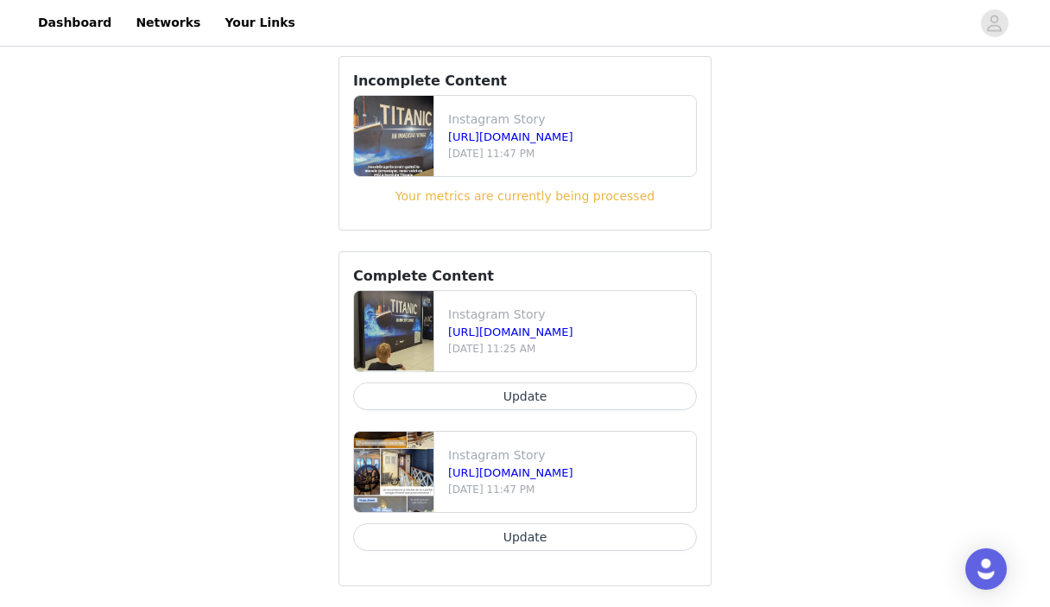
click at [536, 532] on button "Update" at bounding box center [525, 538] width 344 height 28
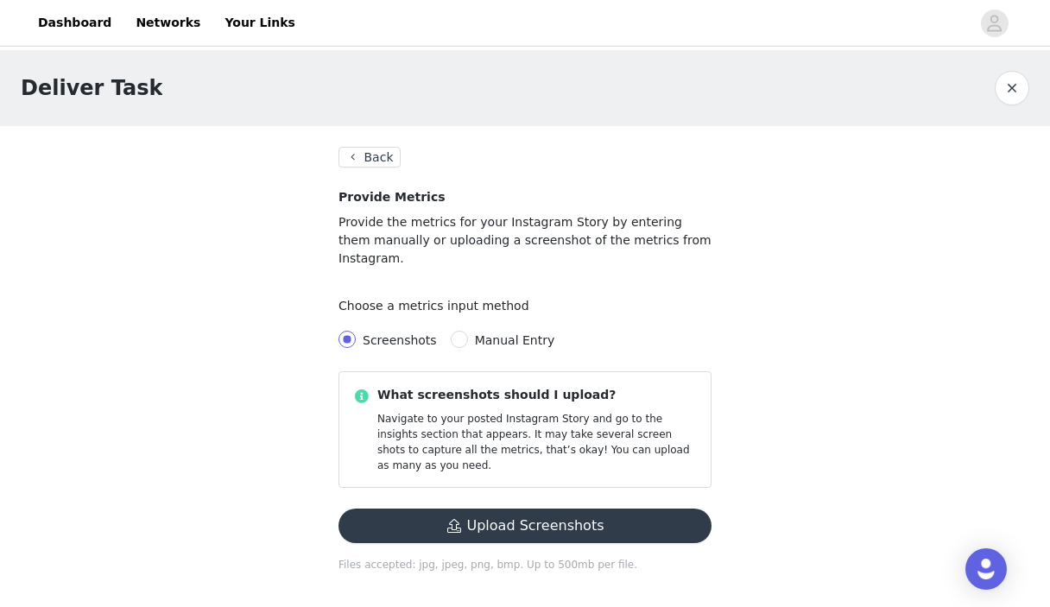
click at [539, 509] on button "Upload Screenshots" at bounding box center [525, 526] width 373 height 35
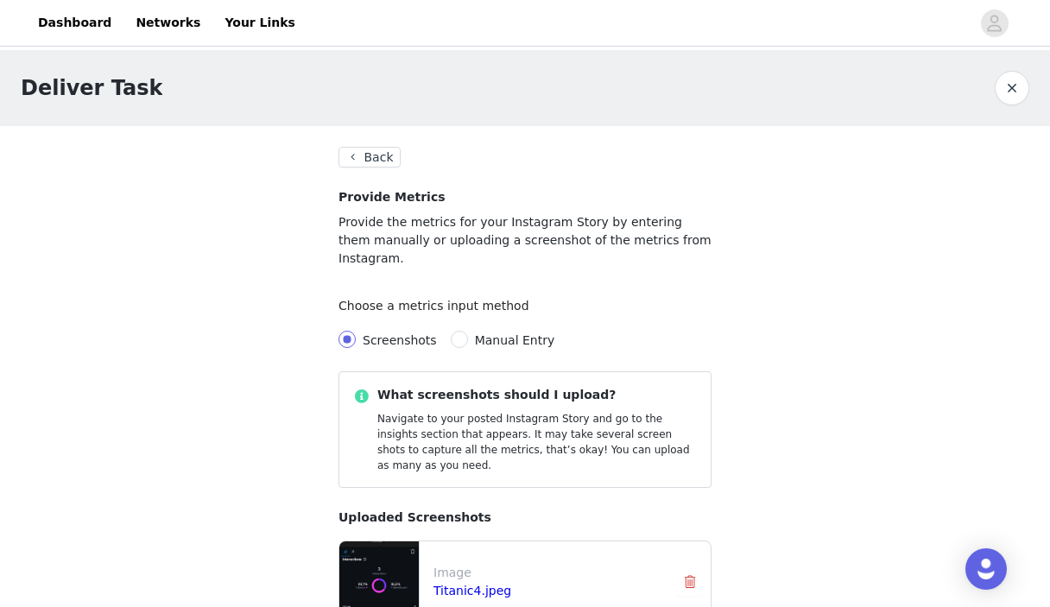
scroll to position [197, 0]
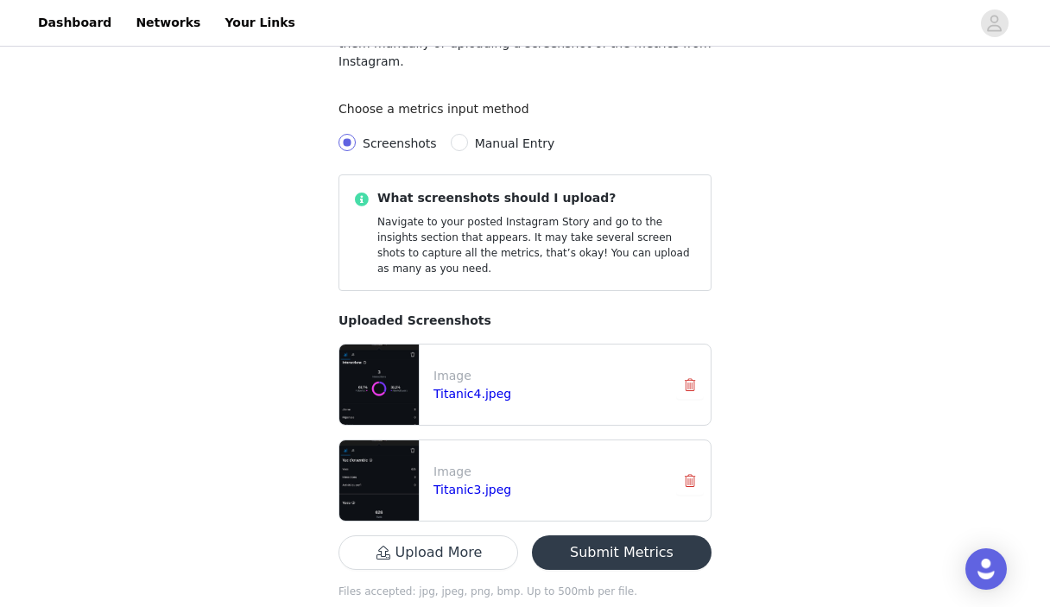
click at [632, 536] on button "Submit Metrics" at bounding box center [622, 553] width 180 height 35
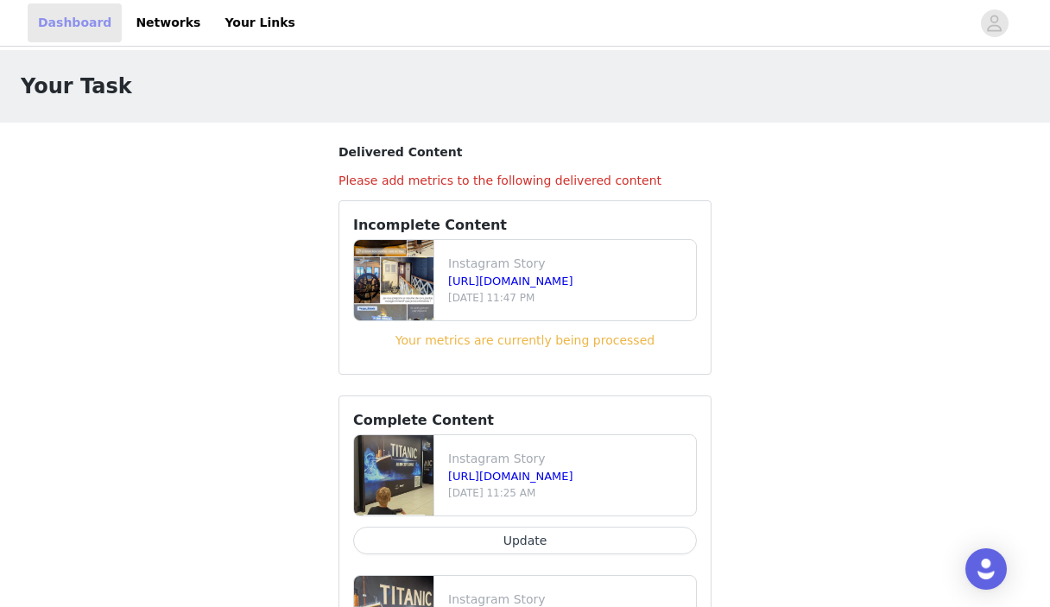
click at [85, 21] on link "Dashboard" at bounding box center [75, 22] width 94 height 39
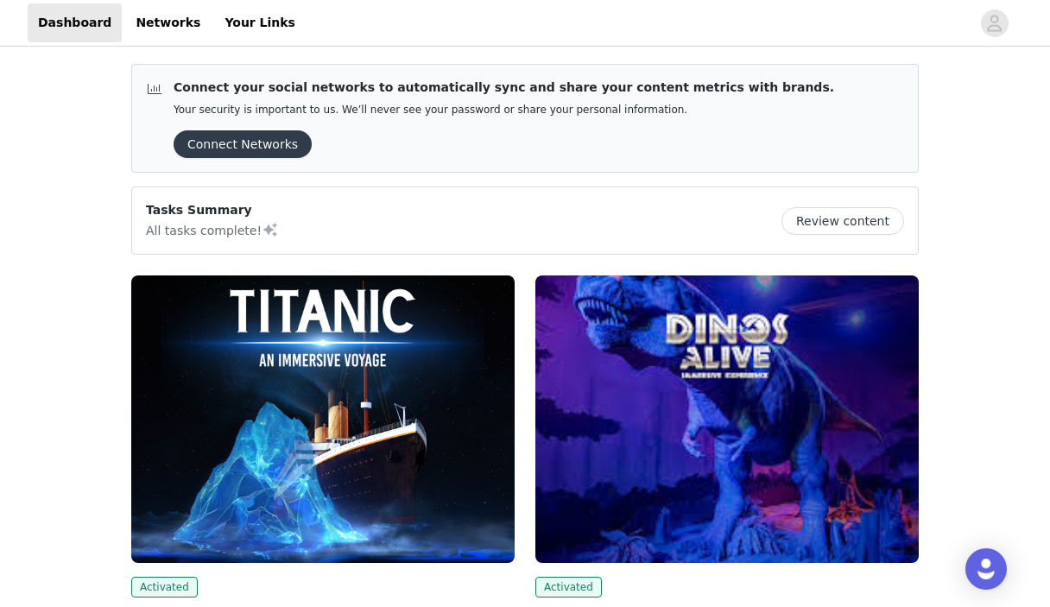
click at [285, 488] on img at bounding box center [323, 420] width 384 height 288
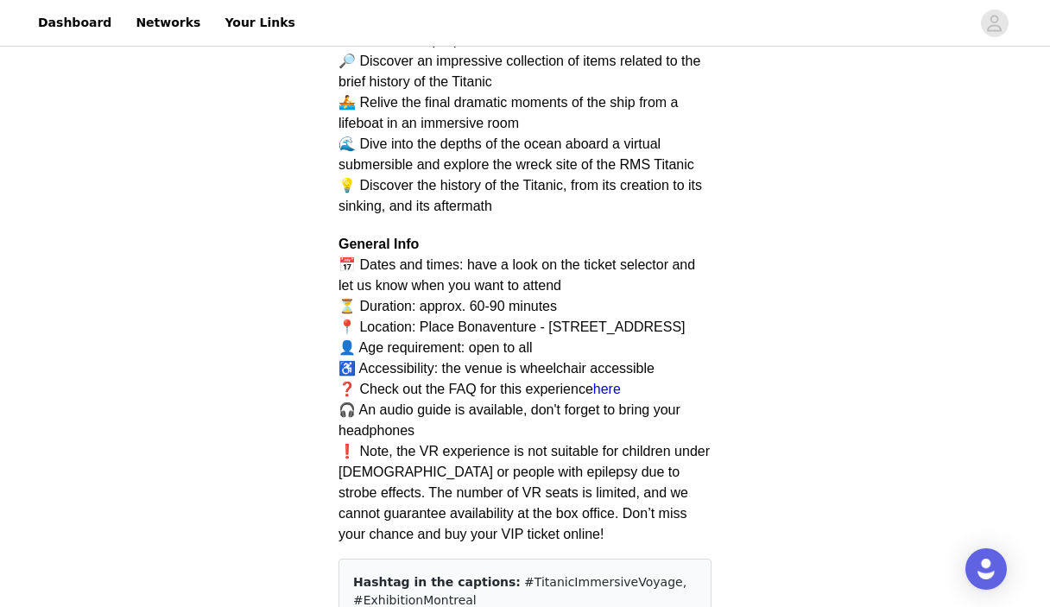
scroll to position [1261, 0]
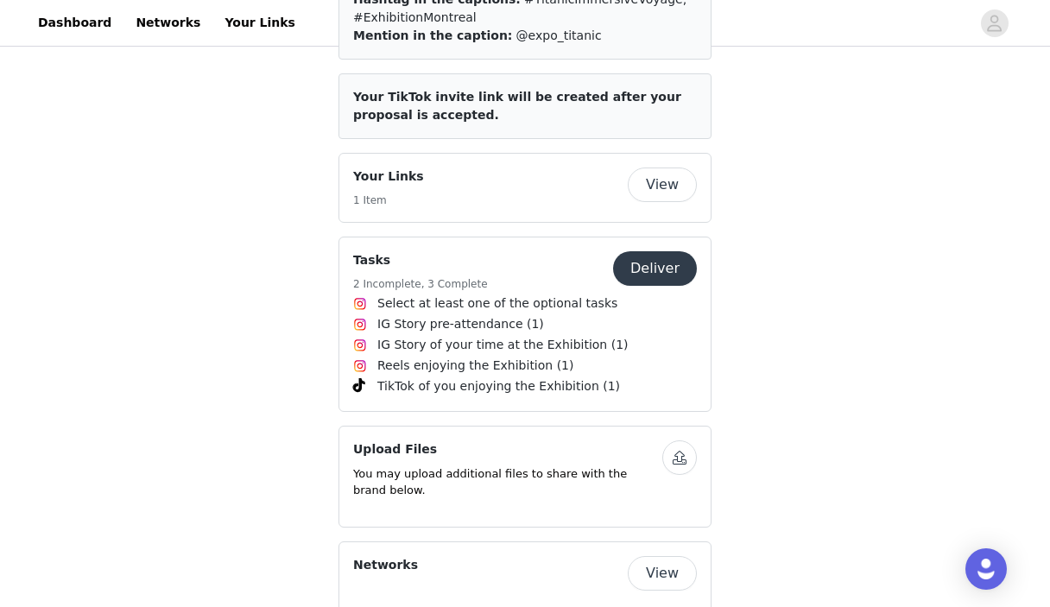
click at [663, 286] on button "Deliver" at bounding box center [655, 268] width 84 height 35
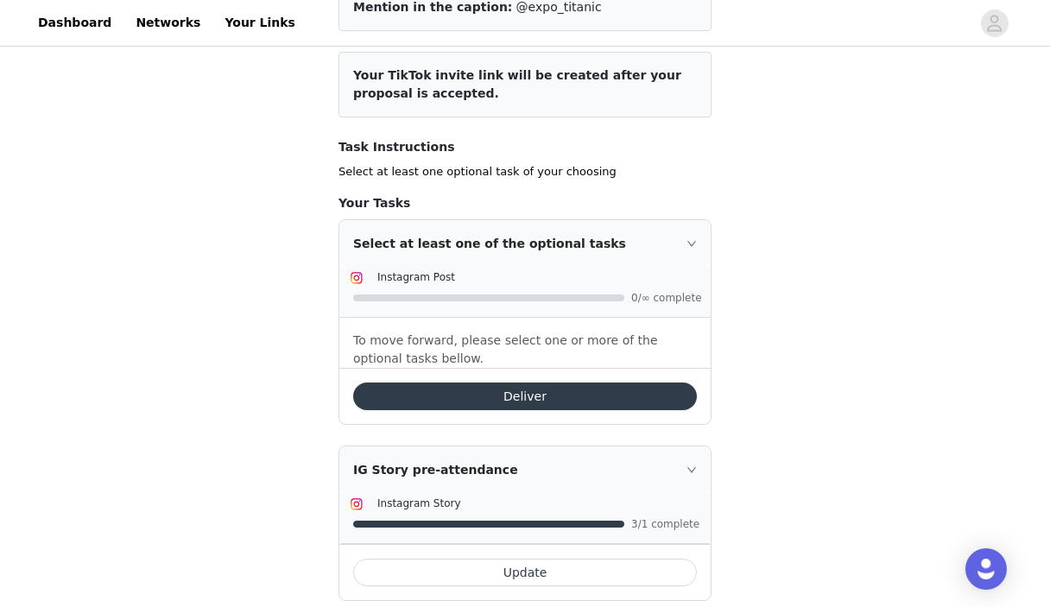
scroll to position [340, 0]
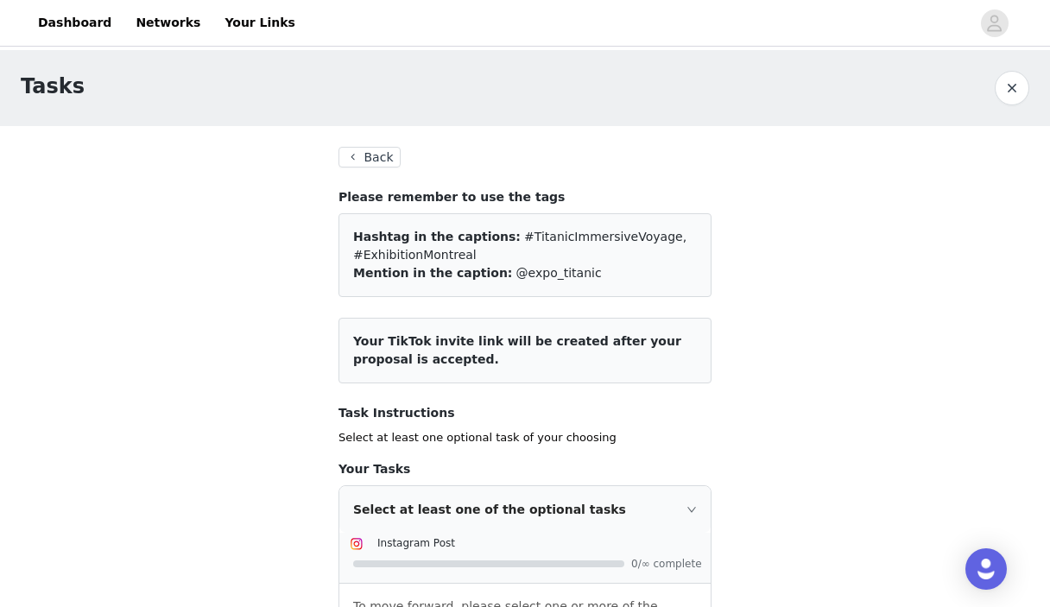
click at [365, 153] on button "Back" at bounding box center [370, 157] width 62 height 21
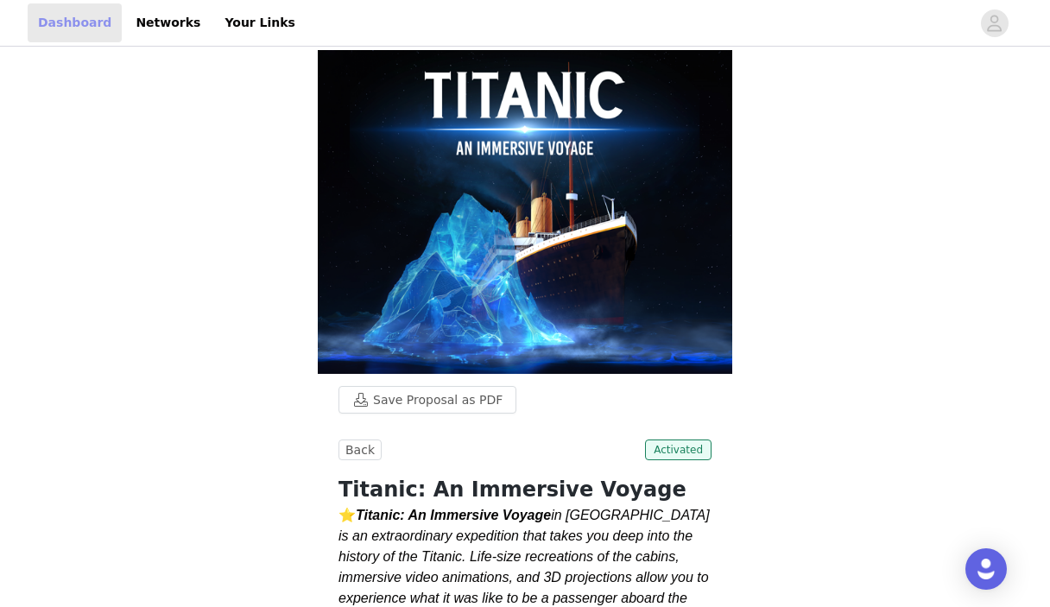
click at [71, 29] on link "Dashboard" at bounding box center [75, 22] width 94 height 39
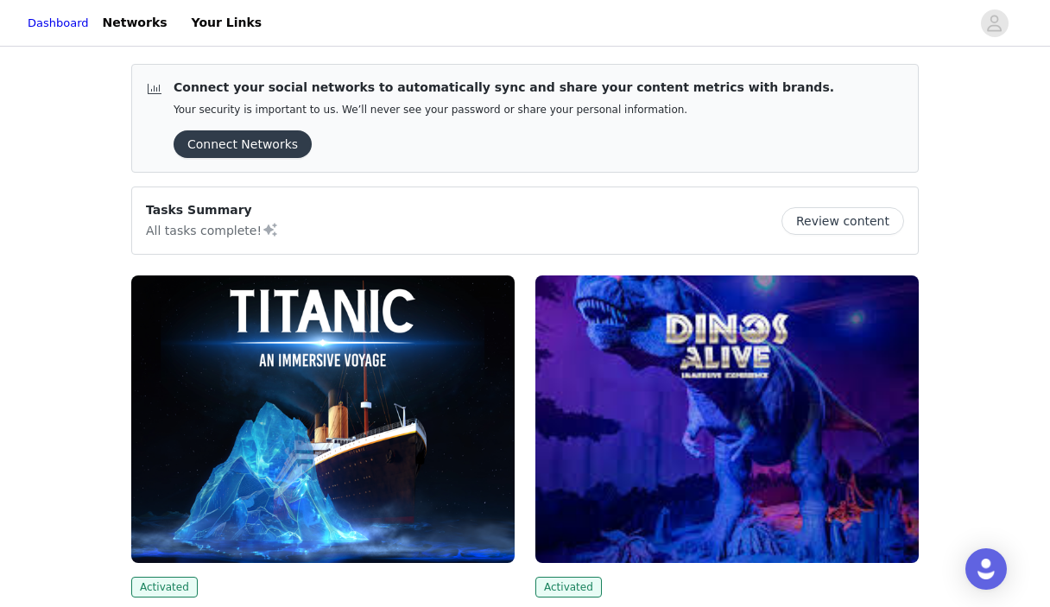
click at [839, 220] on button "Review content" at bounding box center [843, 221] width 123 height 28
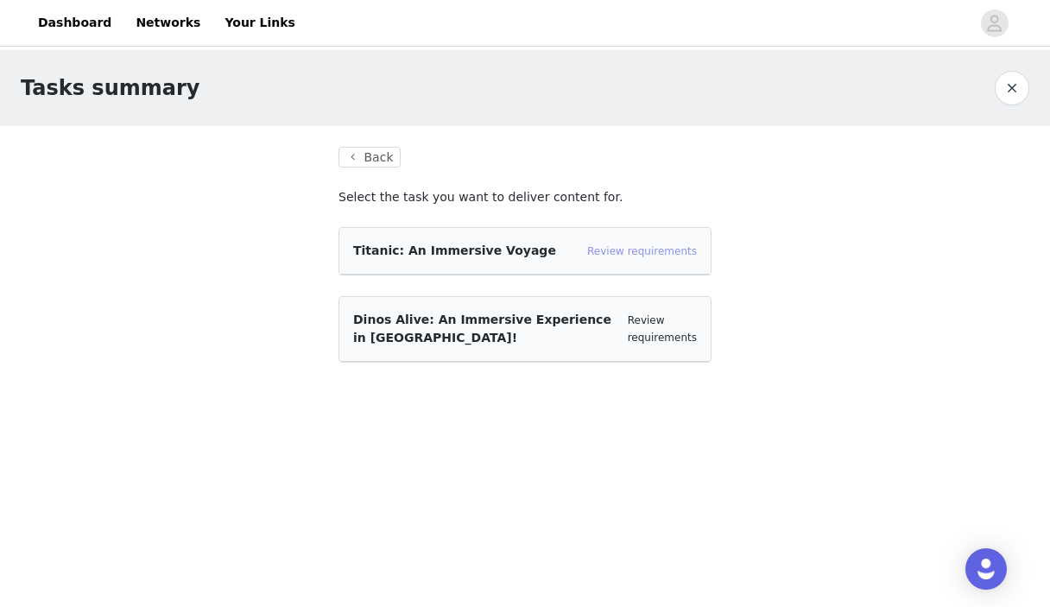
click at [657, 249] on link "Review requirements" at bounding box center [642, 251] width 110 height 12
click at [446, 327] on div "Dinos Alive: An Immersive Experience in [GEOGRAPHIC_DATA]!" at bounding box center [483, 329] width 261 height 36
click at [395, 322] on span "Dinos Alive: An Immersive Experience in [GEOGRAPHIC_DATA]!" at bounding box center [482, 329] width 258 height 32
click at [647, 333] on link "Review requirements" at bounding box center [662, 328] width 69 height 29
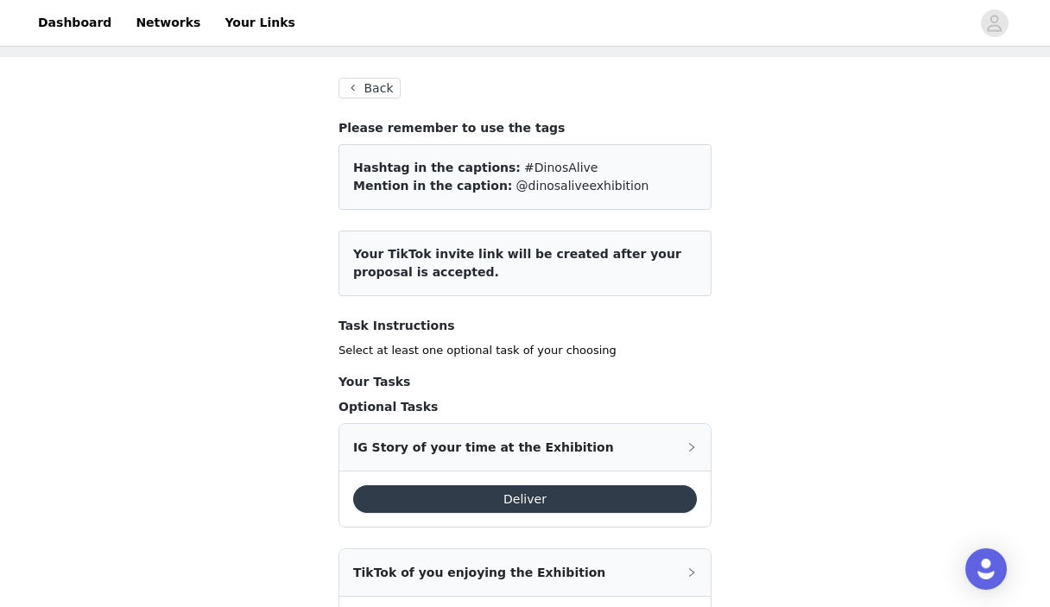
scroll to position [156, 0]
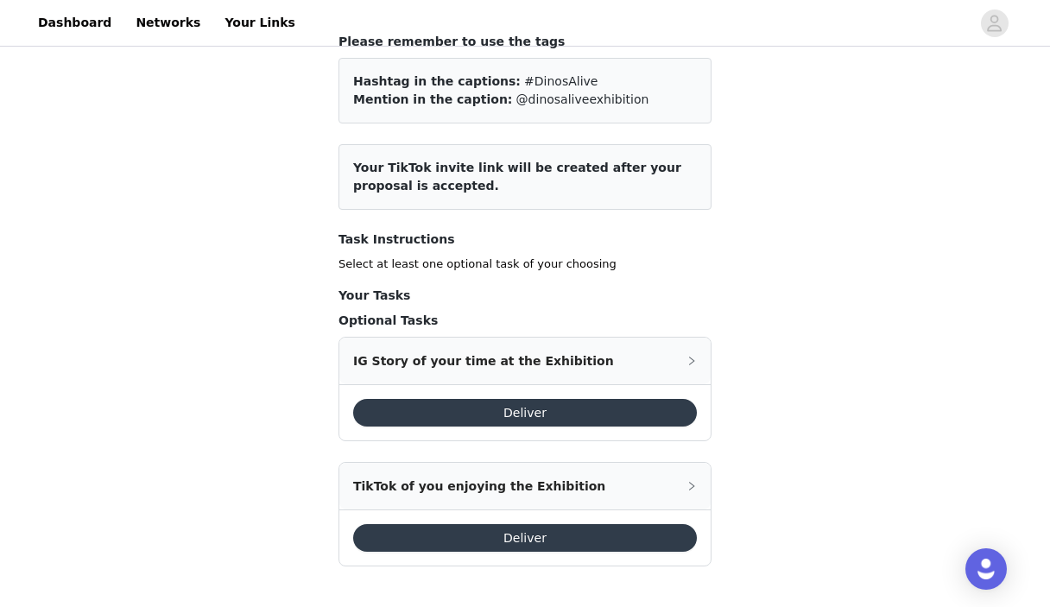
click at [543, 410] on button "Deliver" at bounding box center [525, 413] width 344 height 28
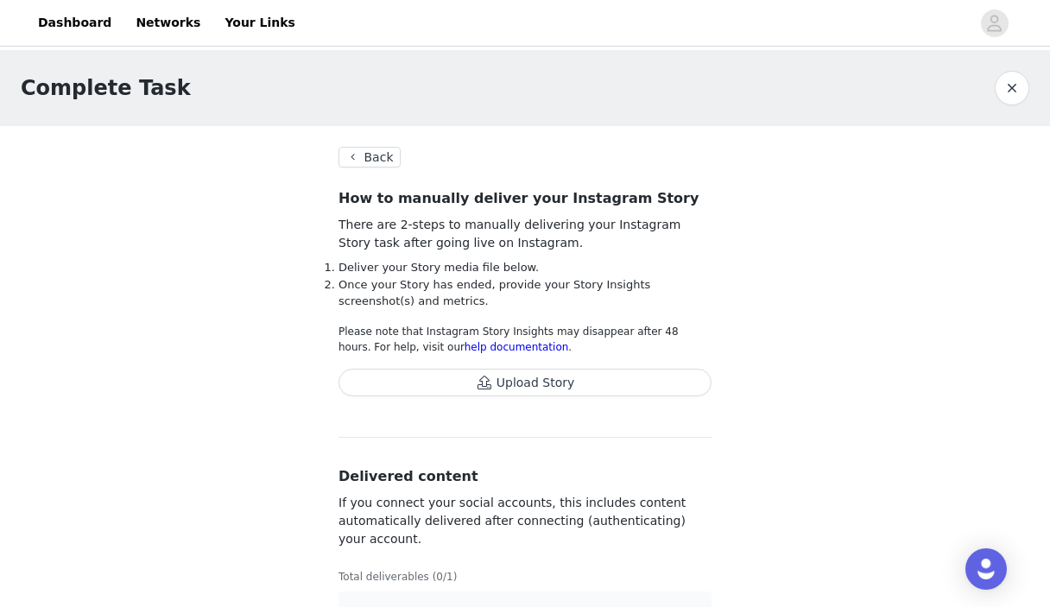
scroll to position [48, 0]
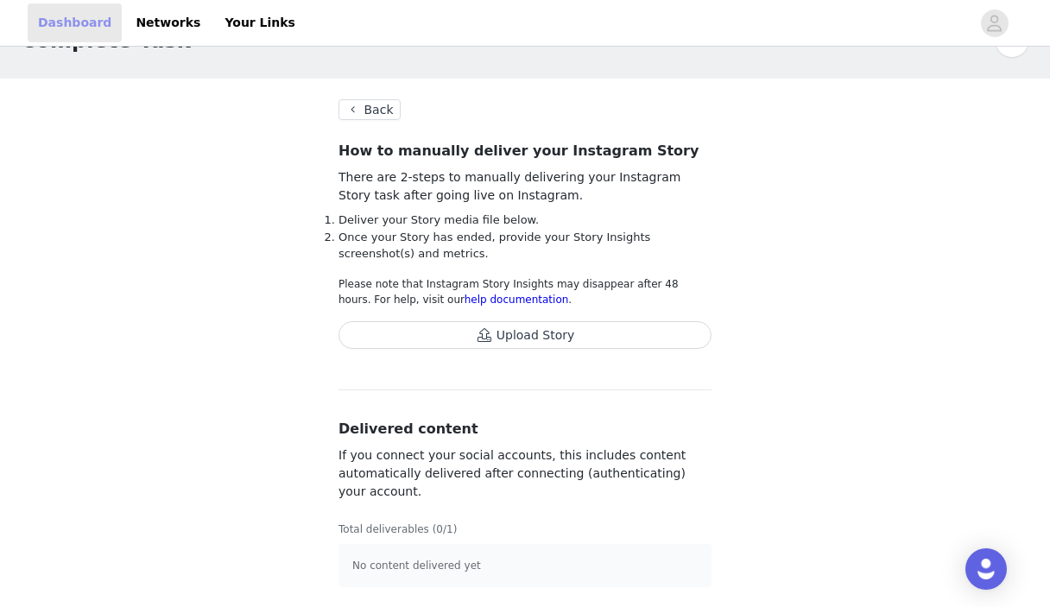
click at [75, 21] on link "Dashboard" at bounding box center [75, 22] width 94 height 39
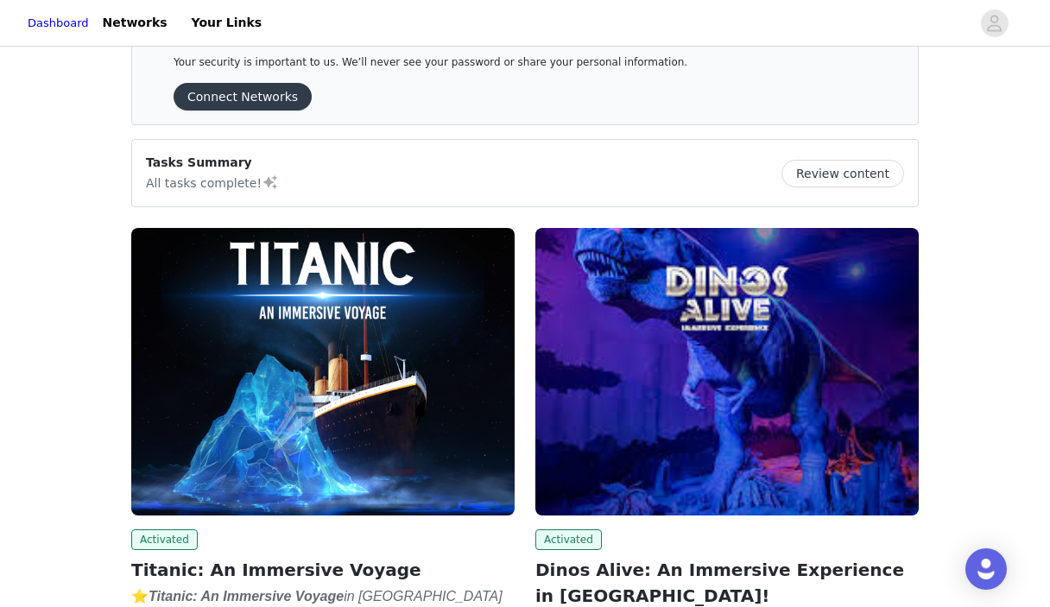
click at [737, 333] on img at bounding box center [728, 372] width 384 height 288
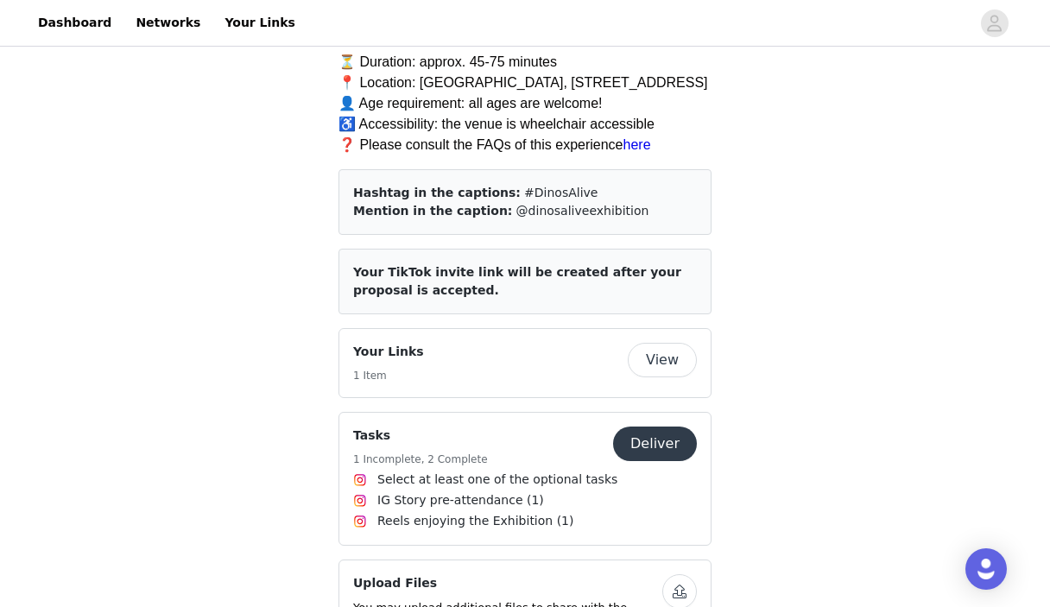
scroll to position [1097, 0]
click at [656, 439] on button "Deliver" at bounding box center [655, 443] width 84 height 35
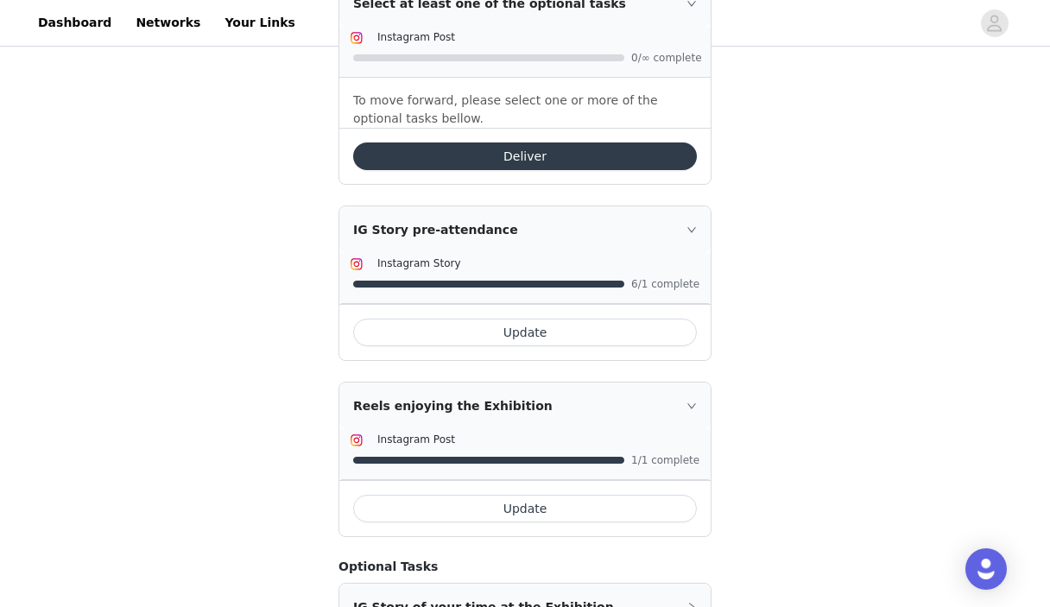
scroll to position [491, 0]
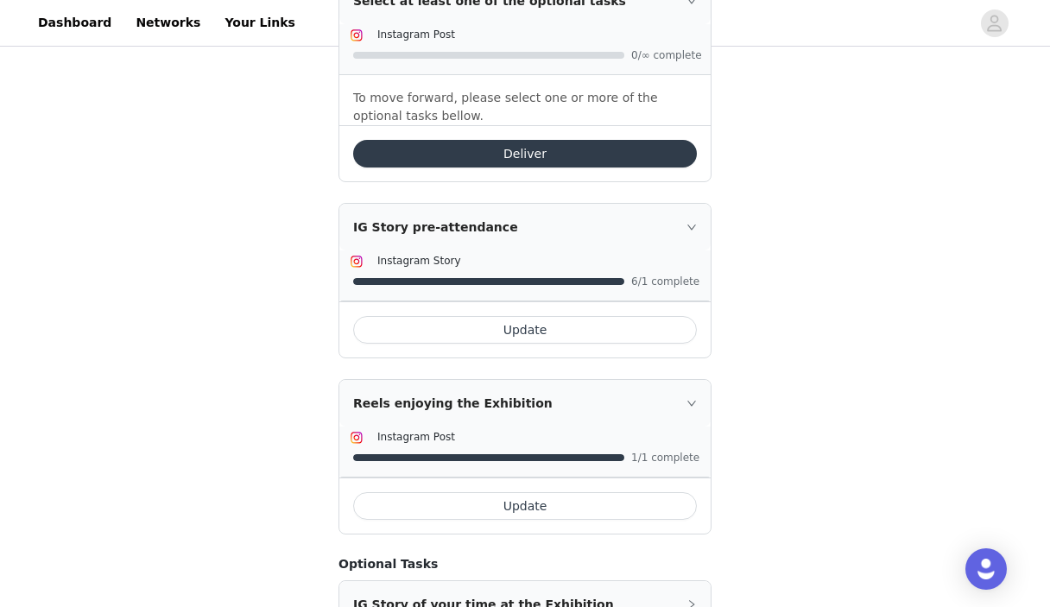
click at [511, 507] on button "Update" at bounding box center [525, 506] width 344 height 28
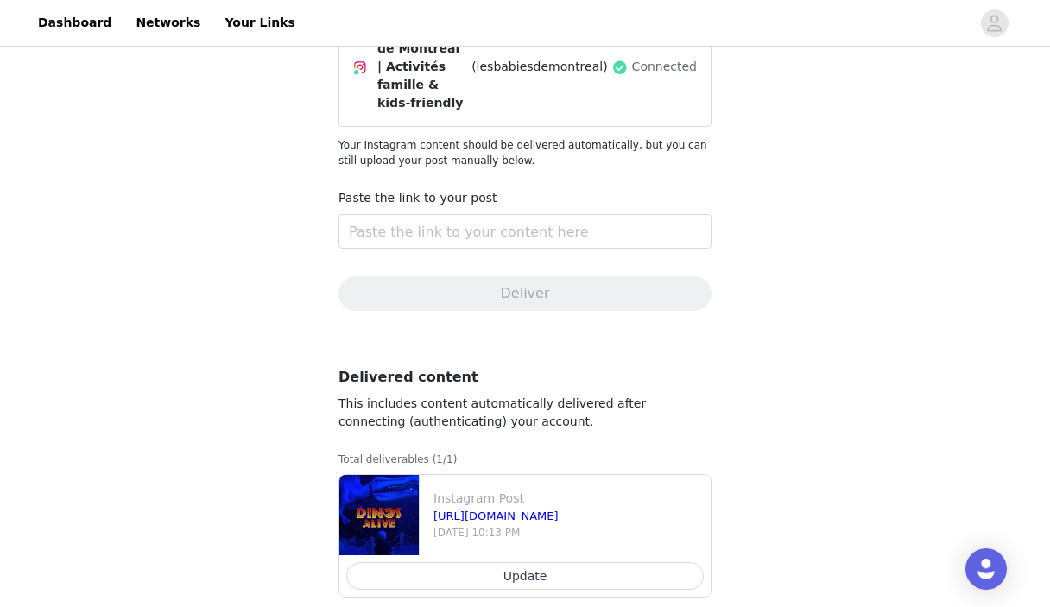
scroll to position [188, 0]
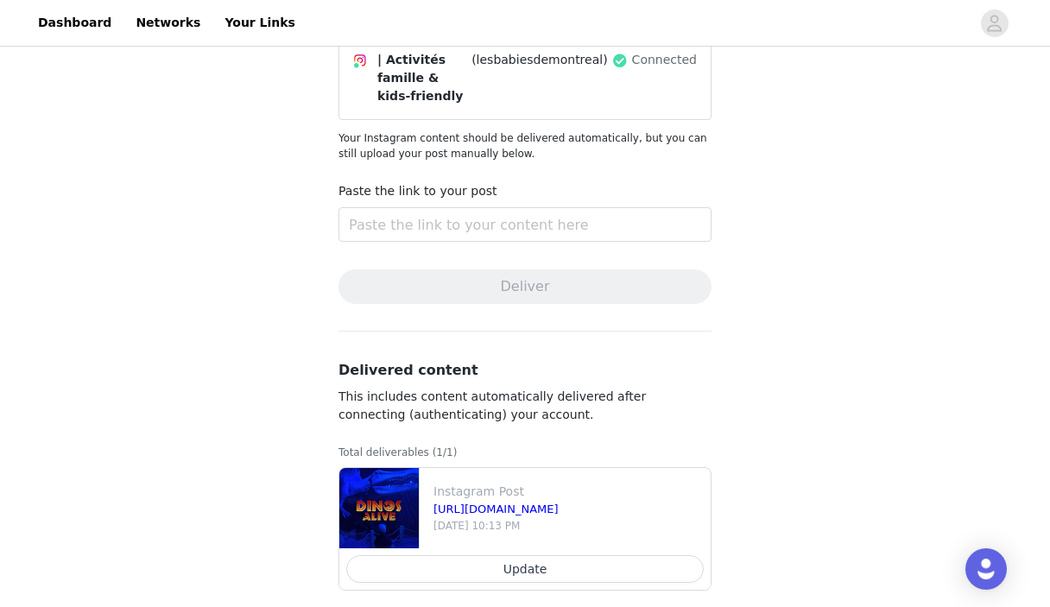
click at [534, 555] on button "Update" at bounding box center [525, 569] width 358 height 28
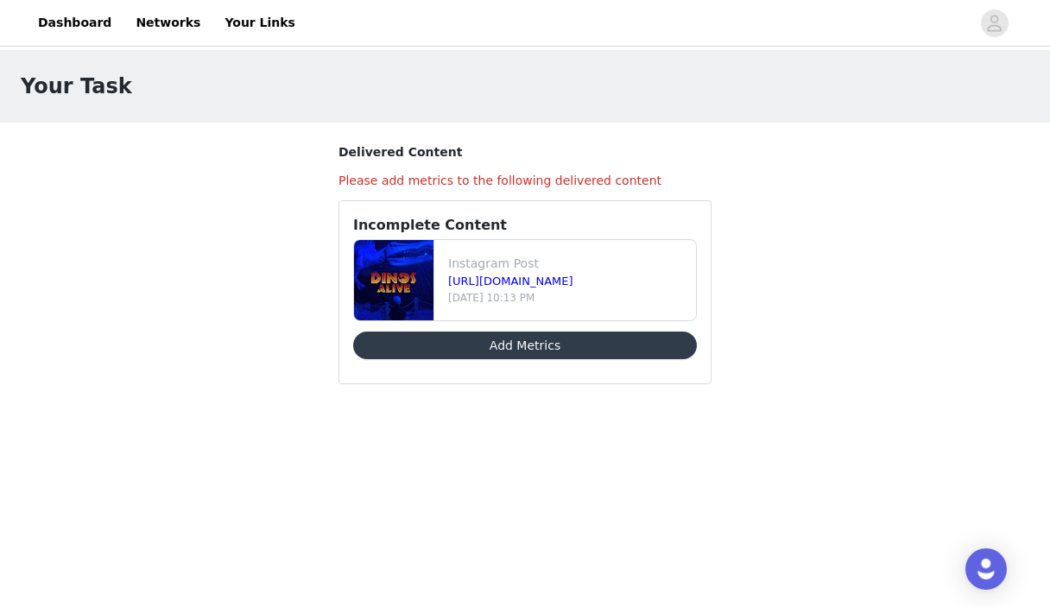
click at [526, 346] on button "Add Metrics" at bounding box center [525, 346] width 344 height 28
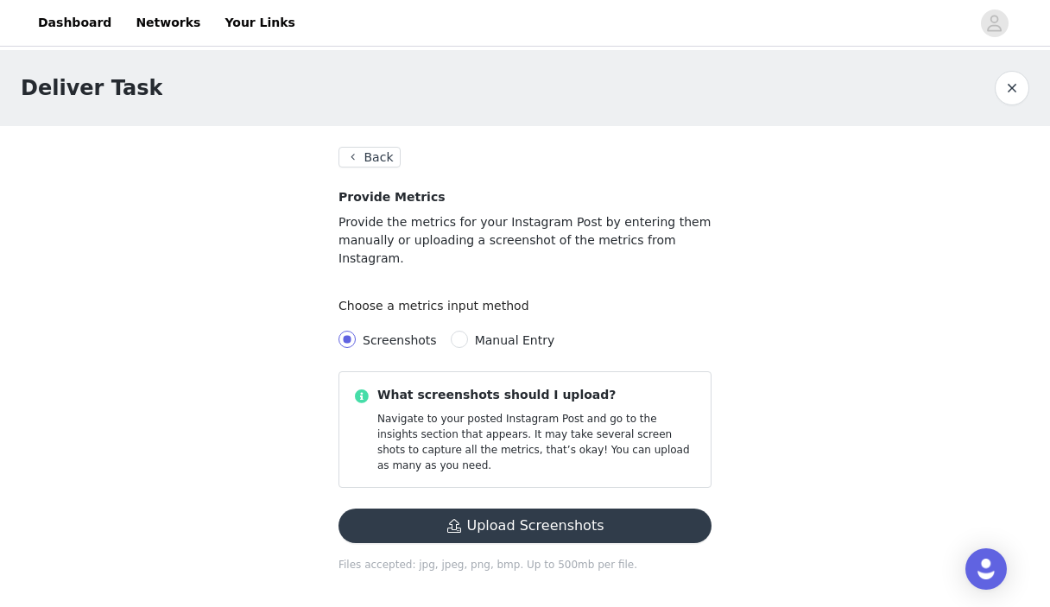
click at [509, 509] on button "Upload Screenshots" at bounding box center [525, 526] width 373 height 35
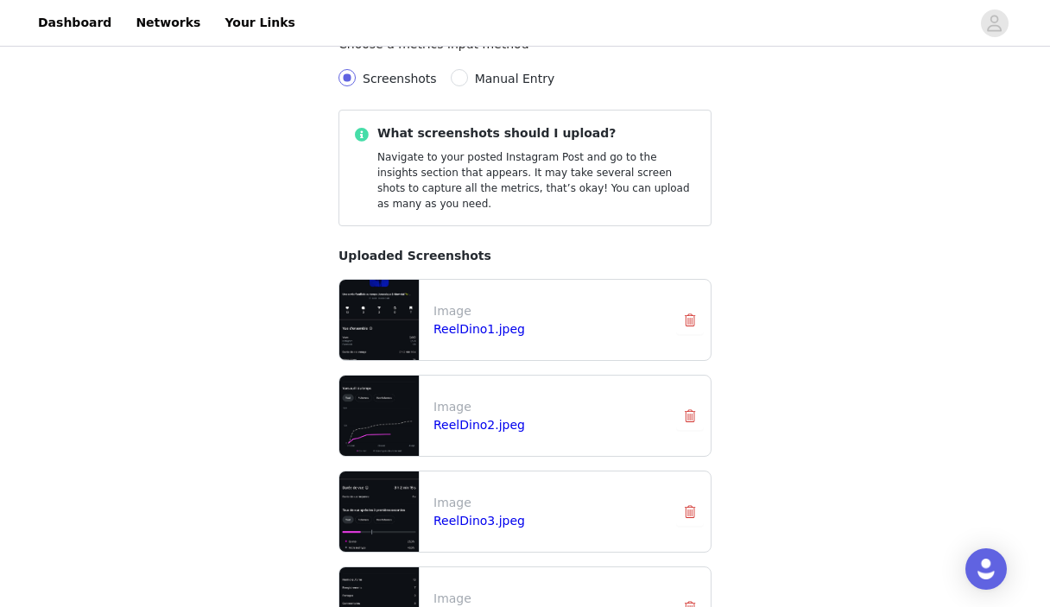
scroll to position [389, 0]
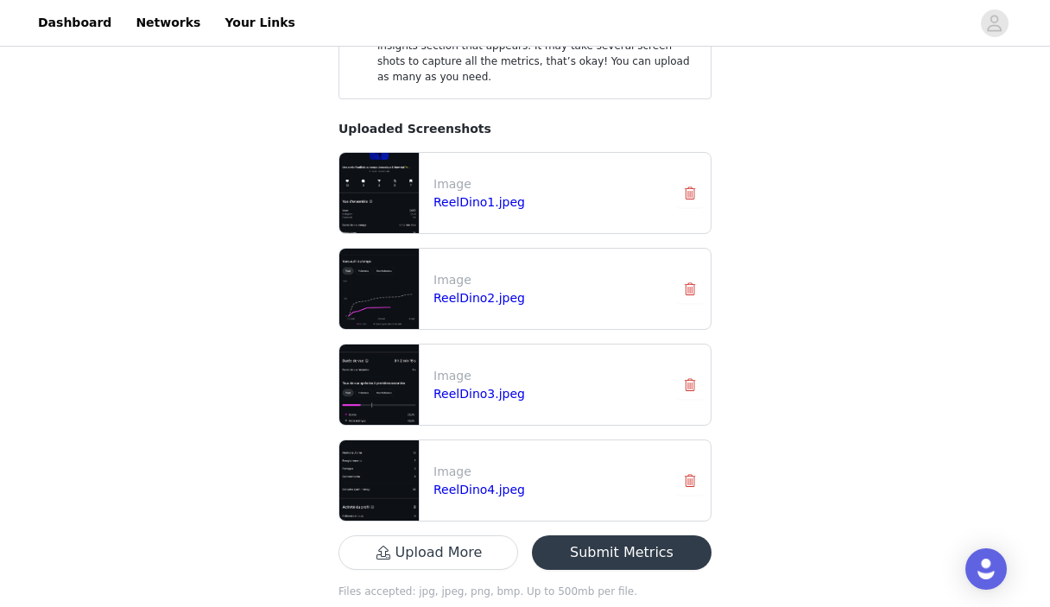
click at [625, 536] on button "Submit Metrics" at bounding box center [622, 553] width 180 height 35
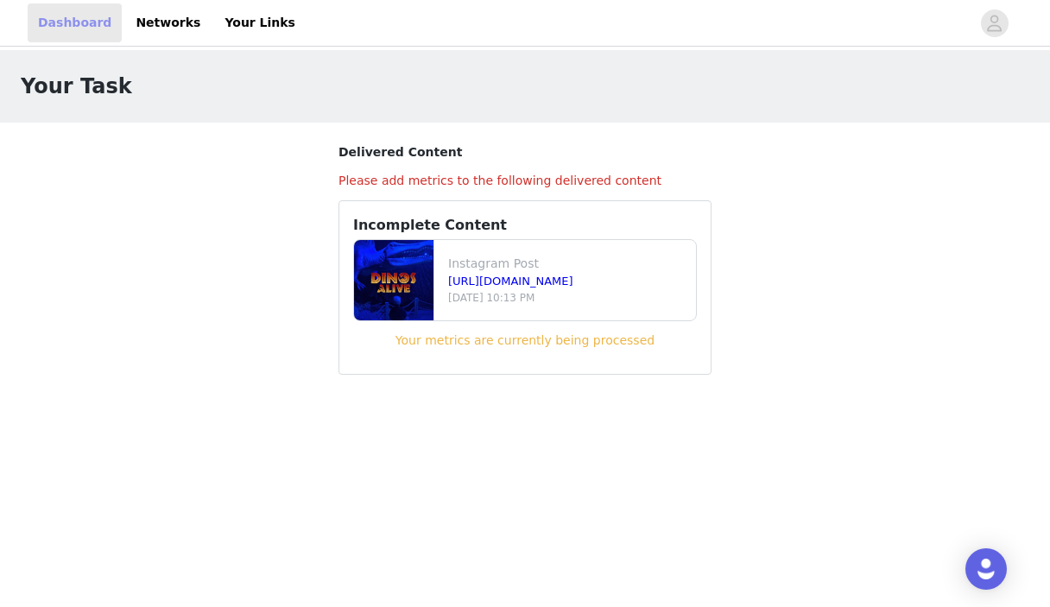
click at [77, 29] on link "Dashboard" at bounding box center [75, 22] width 94 height 39
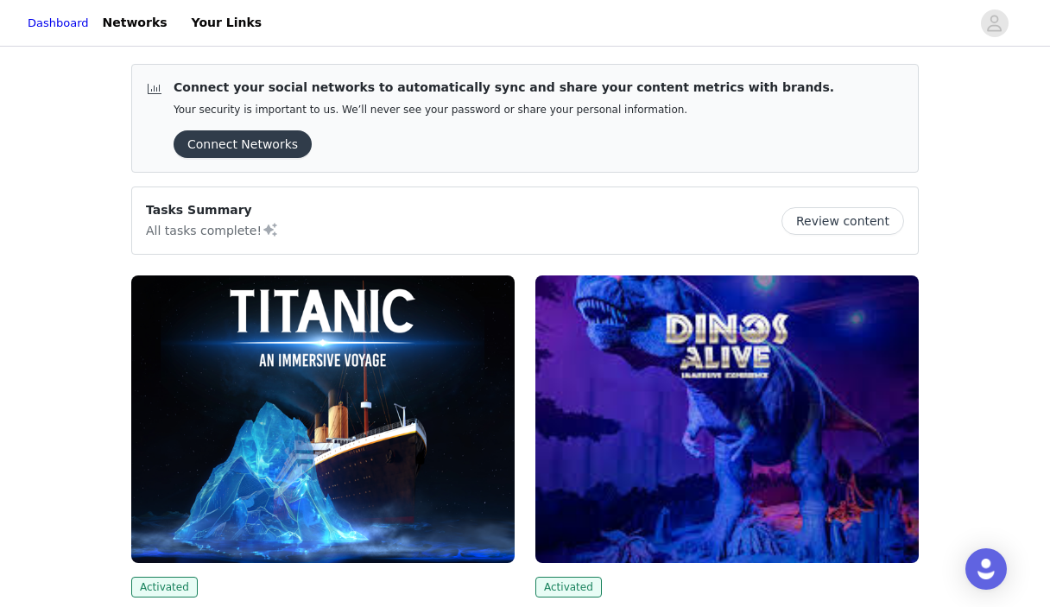
click at [723, 383] on img at bounding box center [728, 420] width 384 height 288
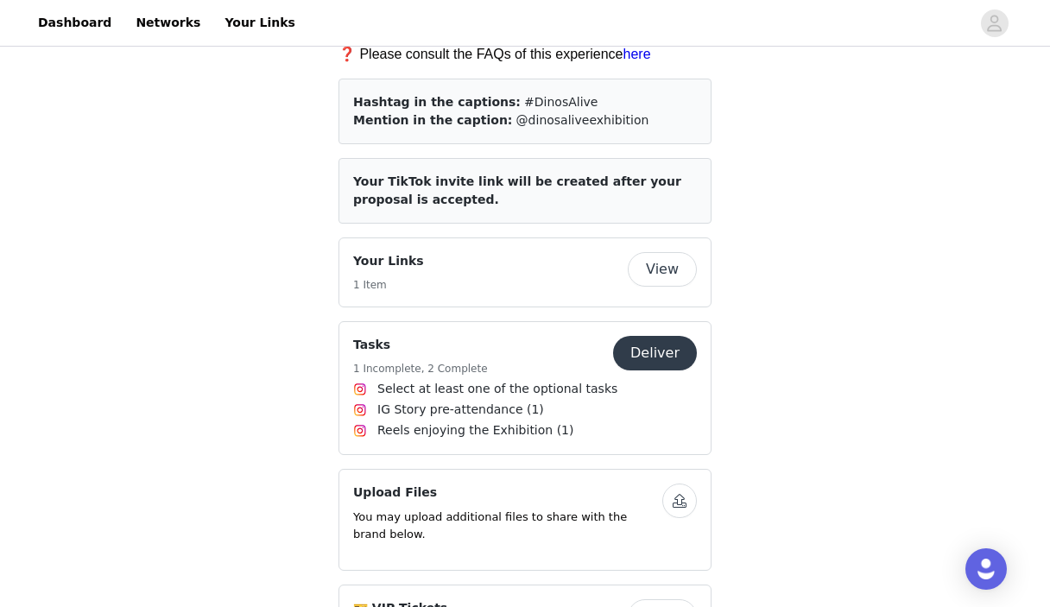
scroll to position [1199, 0]
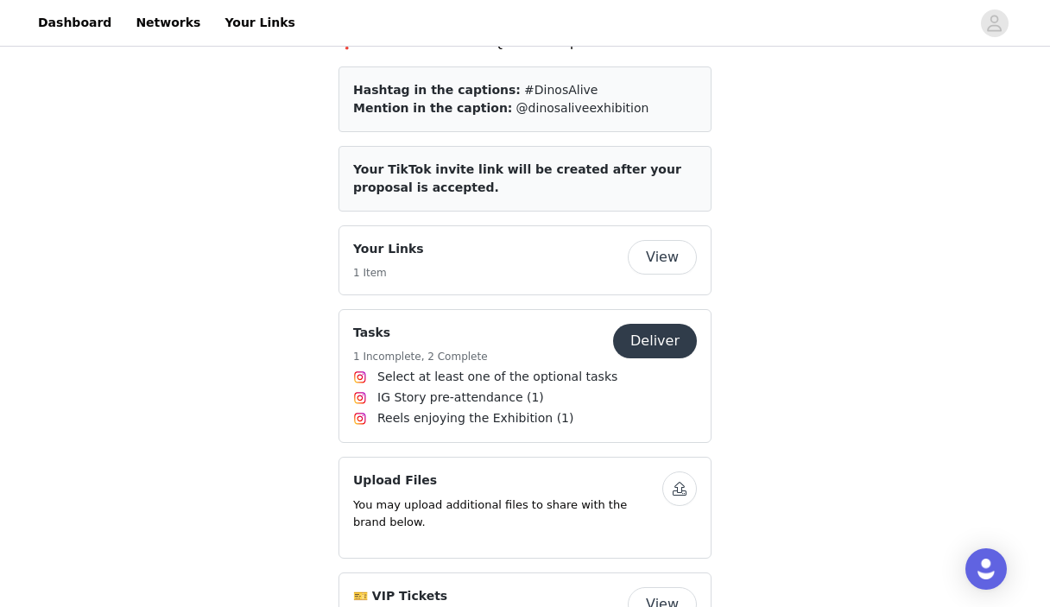
click at [674, 327] on button "Deliver" at bounding box center [655, 341] width 84 height 35
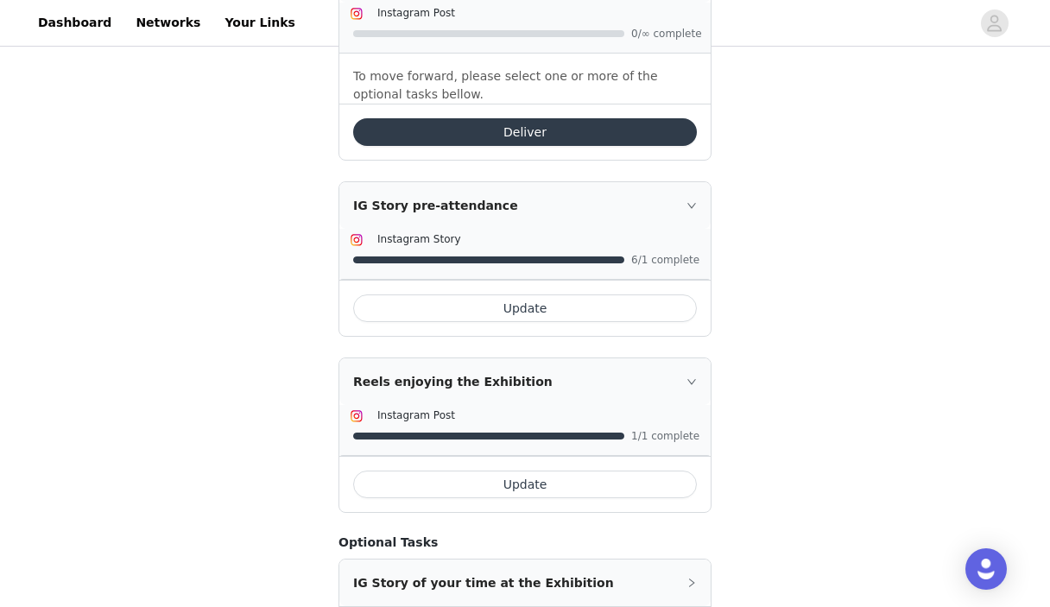
scroll to position [521, 0]
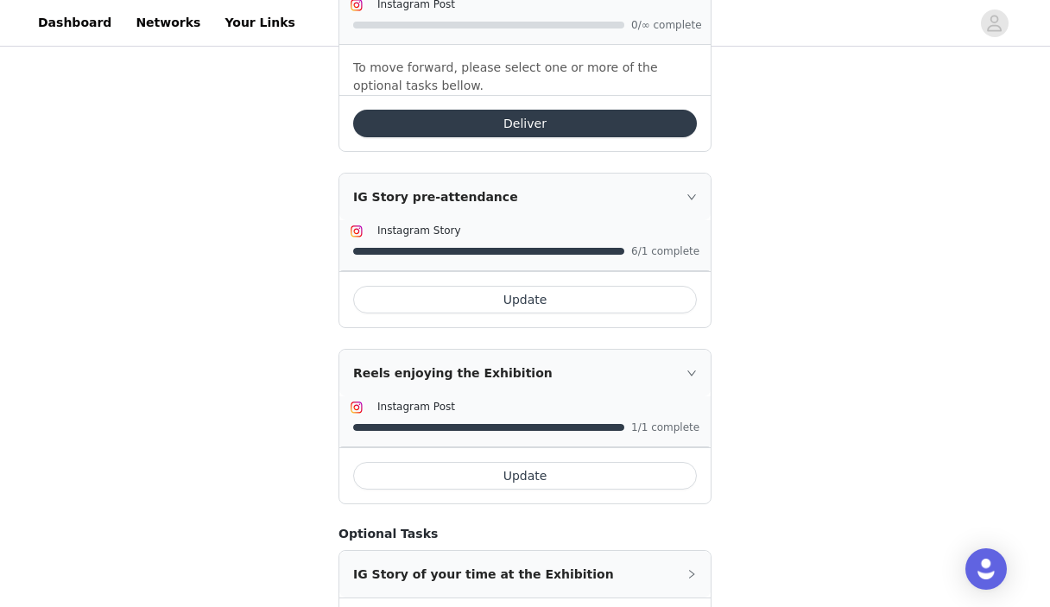
click at [530, 300] on button "Update" at bounding box center [525, 300] width 344 height 28
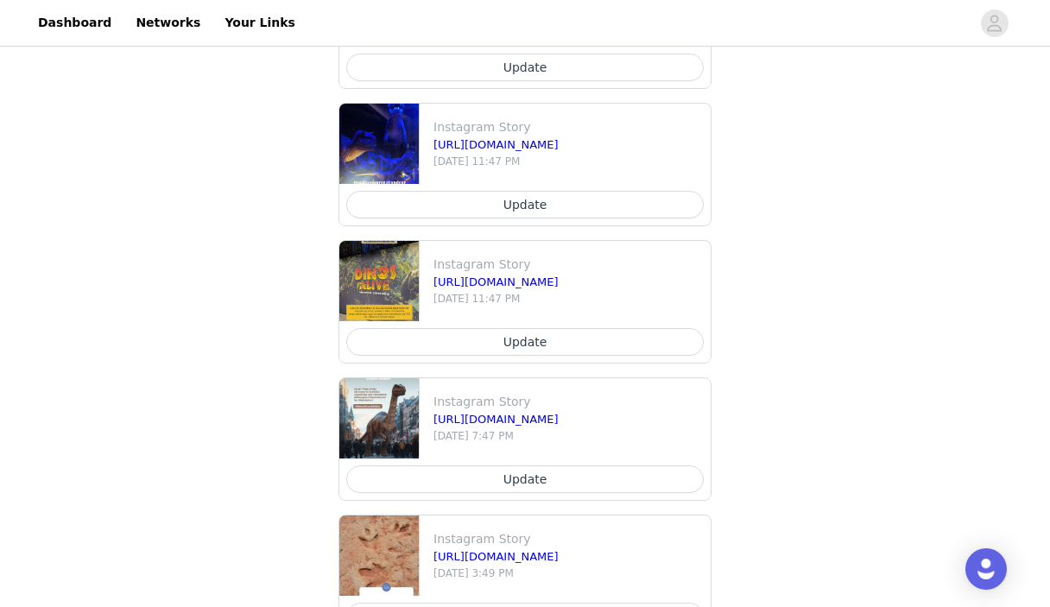
scroll to position [1362, 0]
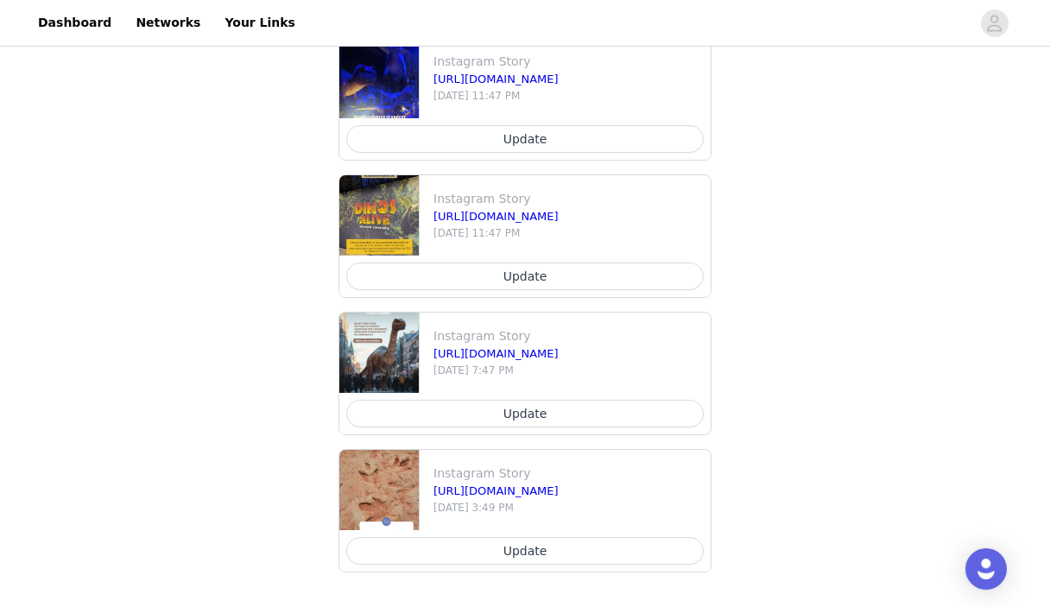
click at [524, 539] on button "Update" at bounding box center [525, 551] width 358 height 28
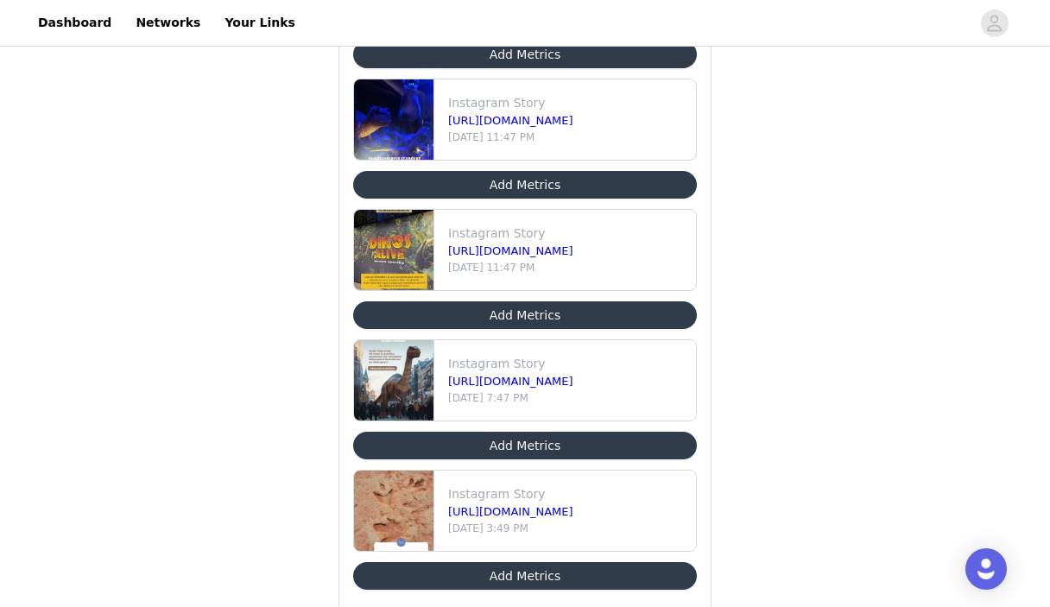
scroll to position [471, 0]
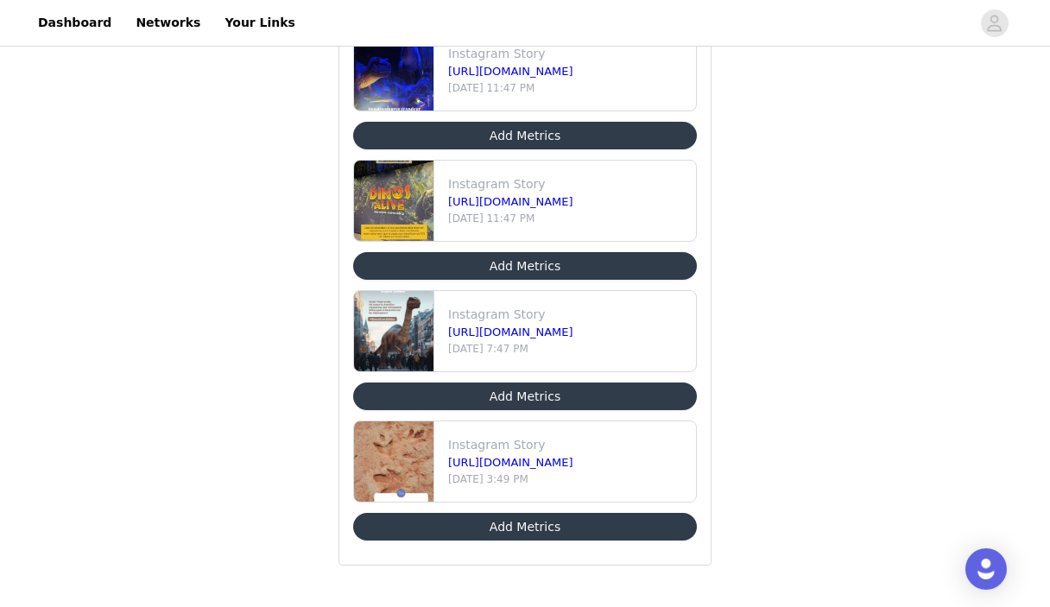
click at [529, 530] on button "Add Metrics" at bounding box center [525, 527] width 344 height 28
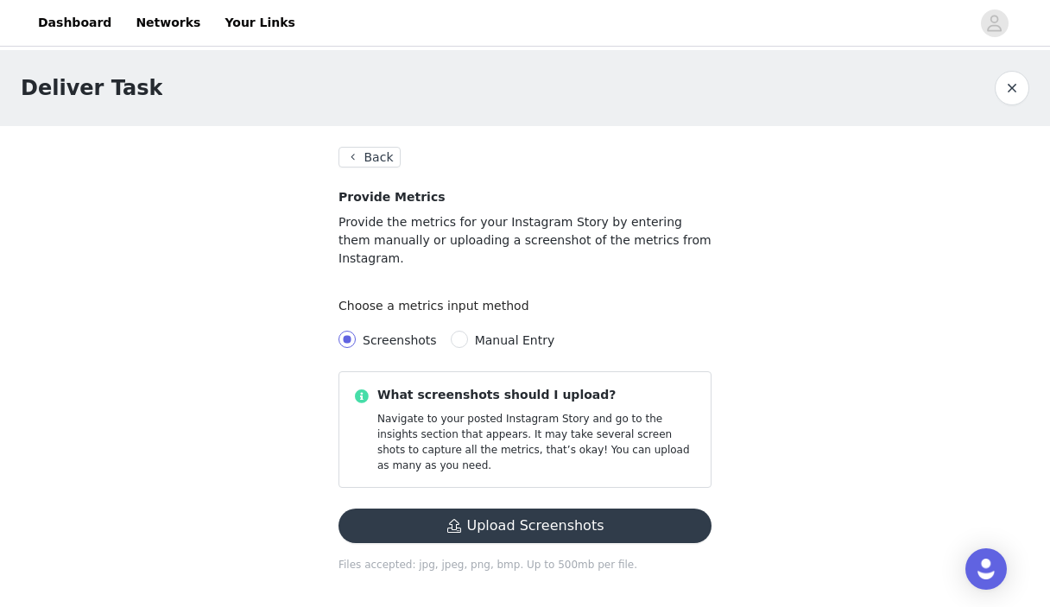
click at [515, 509] on button "Upload Screenshots" at bounding box center [525, 526] width 373 height 35
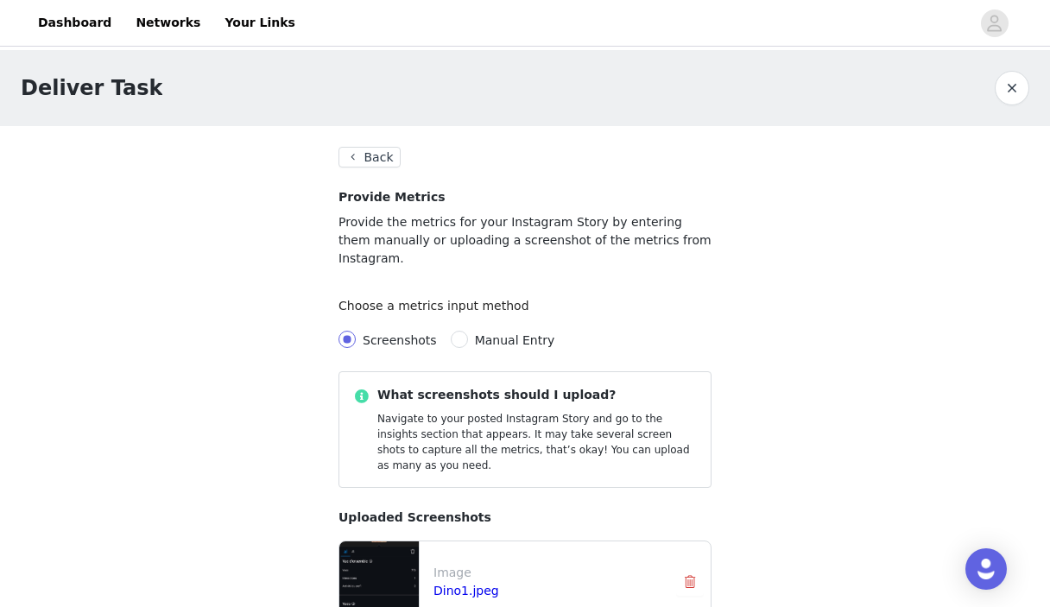
scroll to position [197, 0]
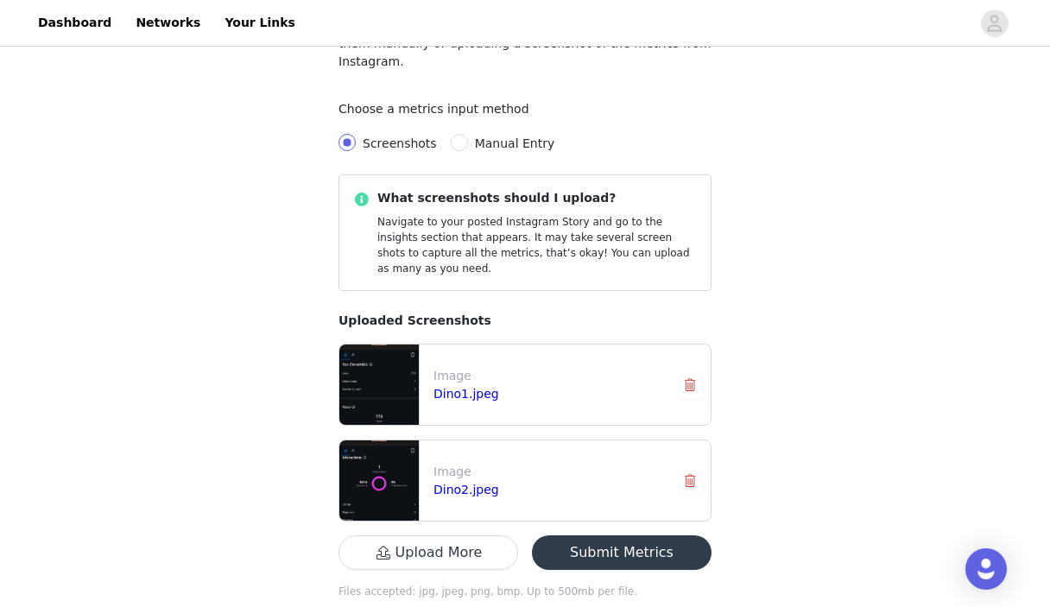
click at [644, 536] on button "Submit Metrics" at bounding box center [622, 553] width 180 height 35
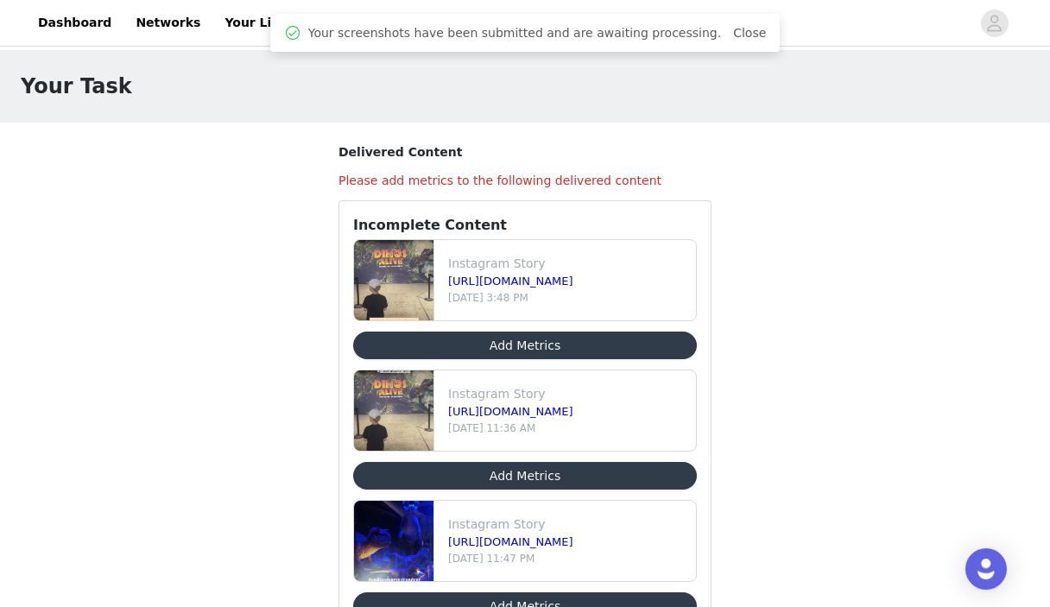
scroll to position [461, 0]
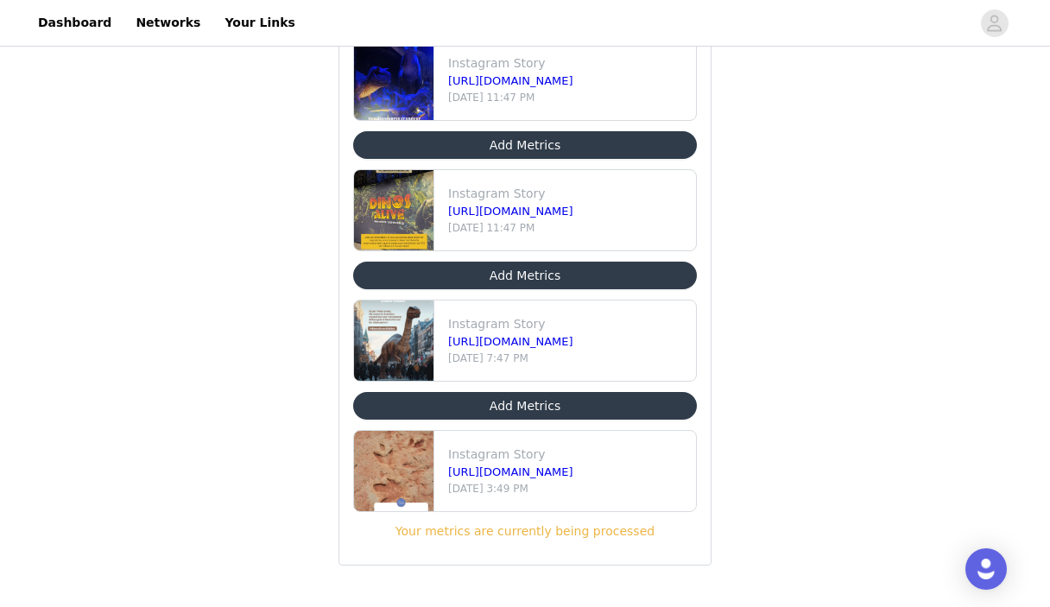
click at [513, 402] on button "Add Metrics" at bounding box center [525, 406] width 344 height 28
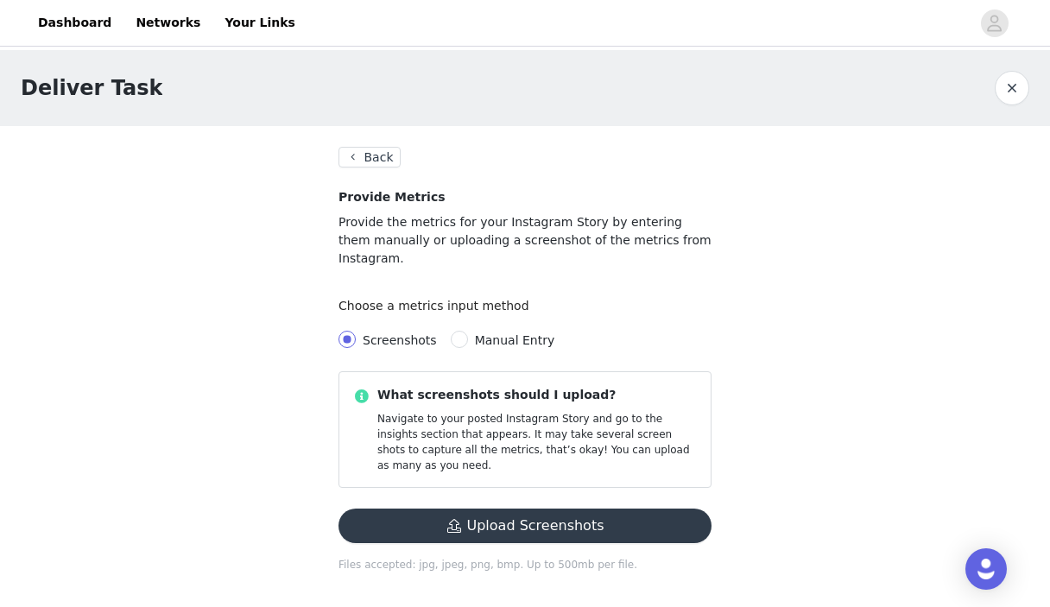
click at [500, 509] on button "Upload Screenshots" at bounding box center [525, 526] width 373 height 35
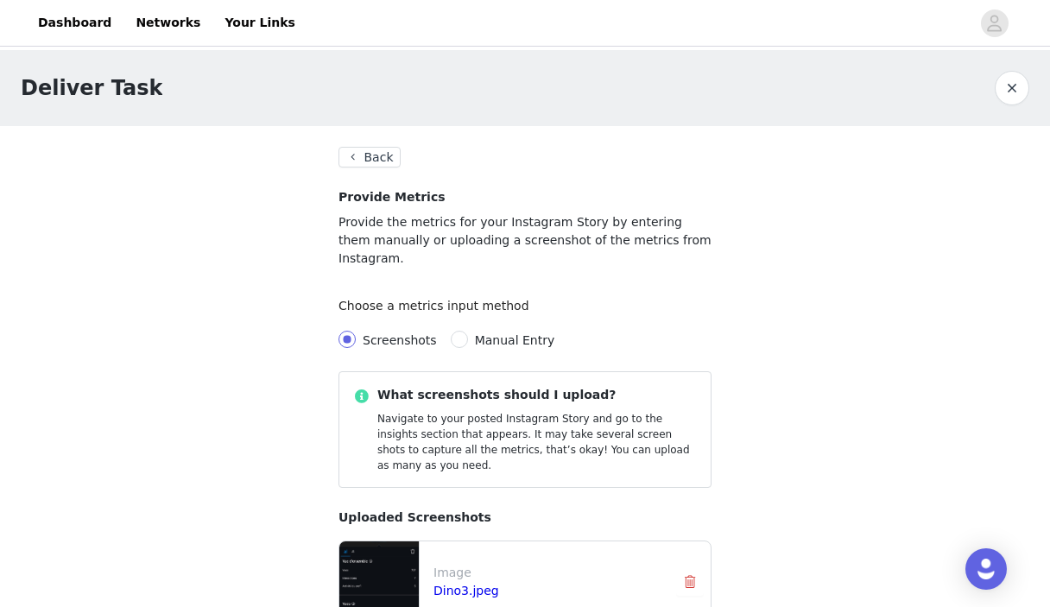
scroll to position [101, 0]
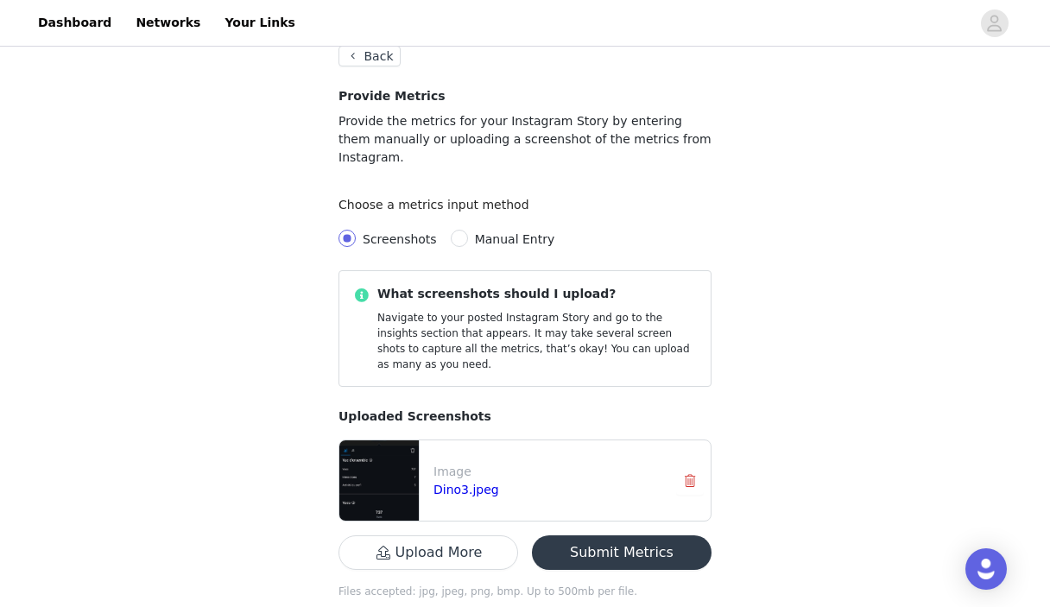
click at [465, 536] on button "Upload More" at bounding box center [429, 553] width 180 height 35
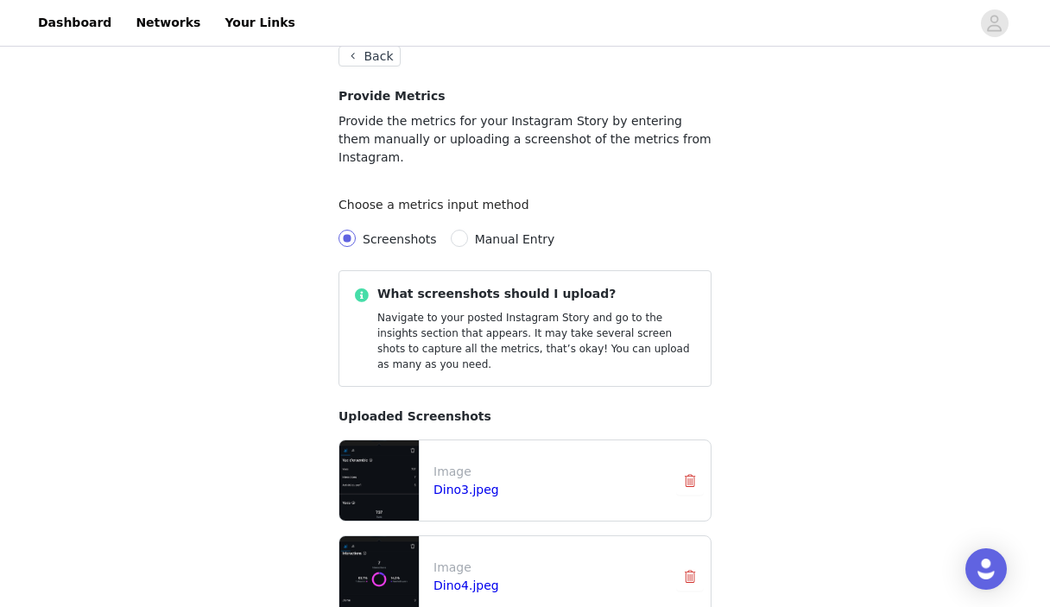
scroll to position [197, 0]
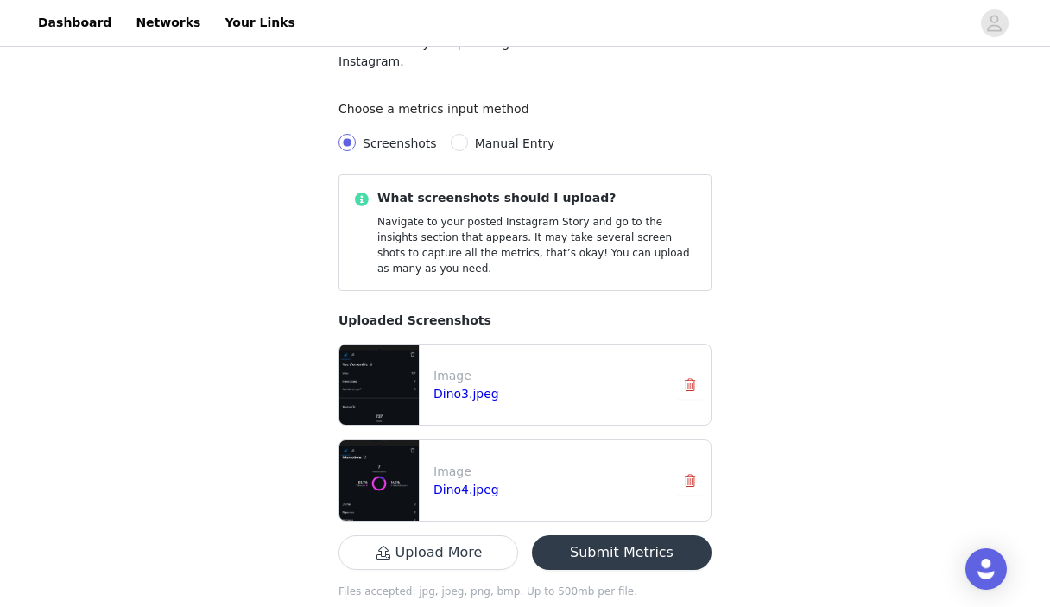
click at [616, 536] on button "Submit Metrics" at bounding box center [622, 553] width 180 height 35
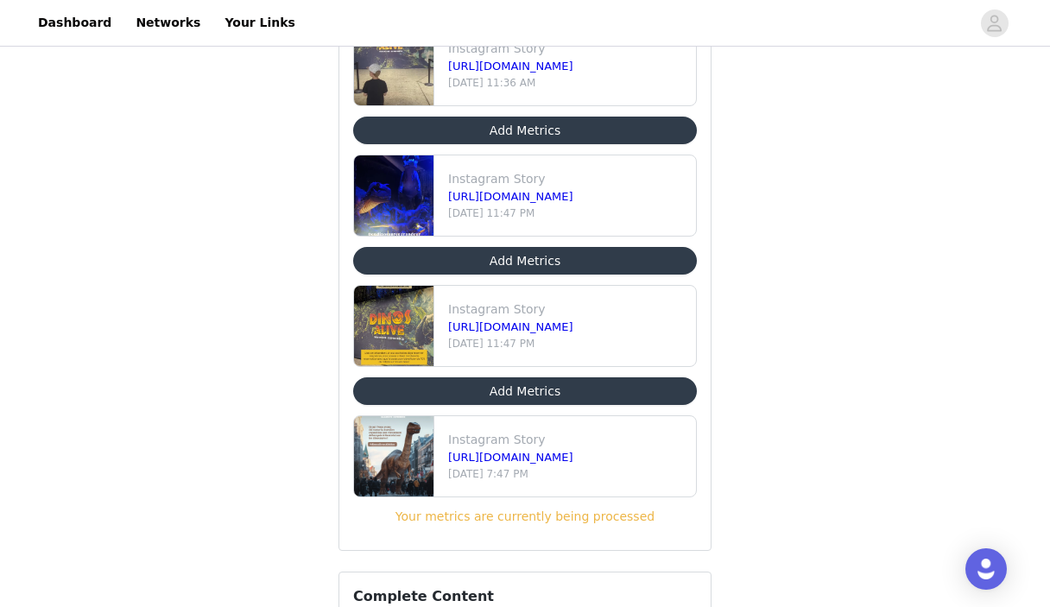
scroll to position [346, 0]
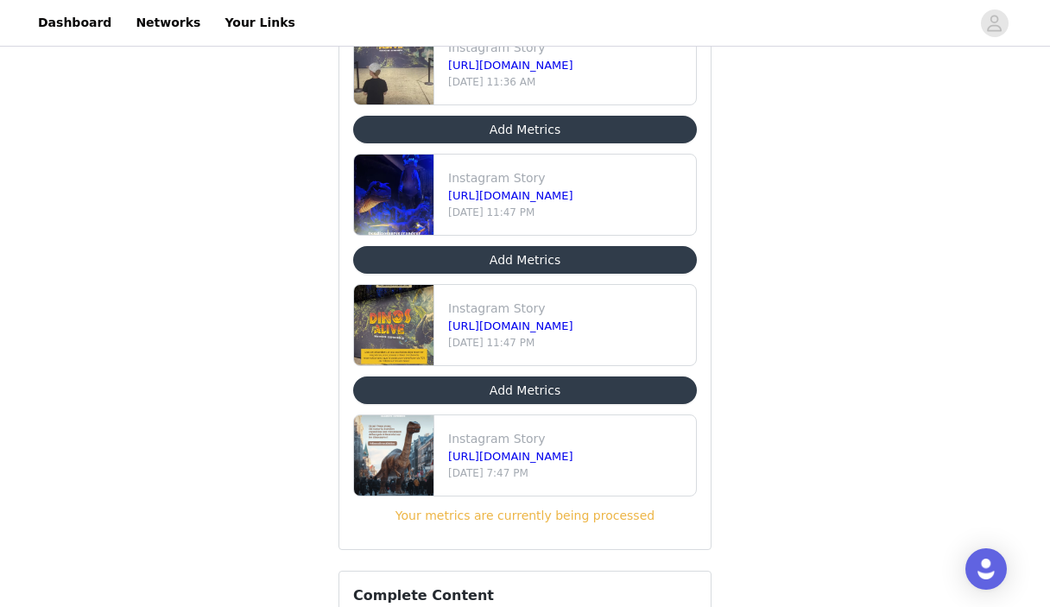
click at [519, 387] on button "Add Metrics" at bounding box center [525, 391] width 344 height 28
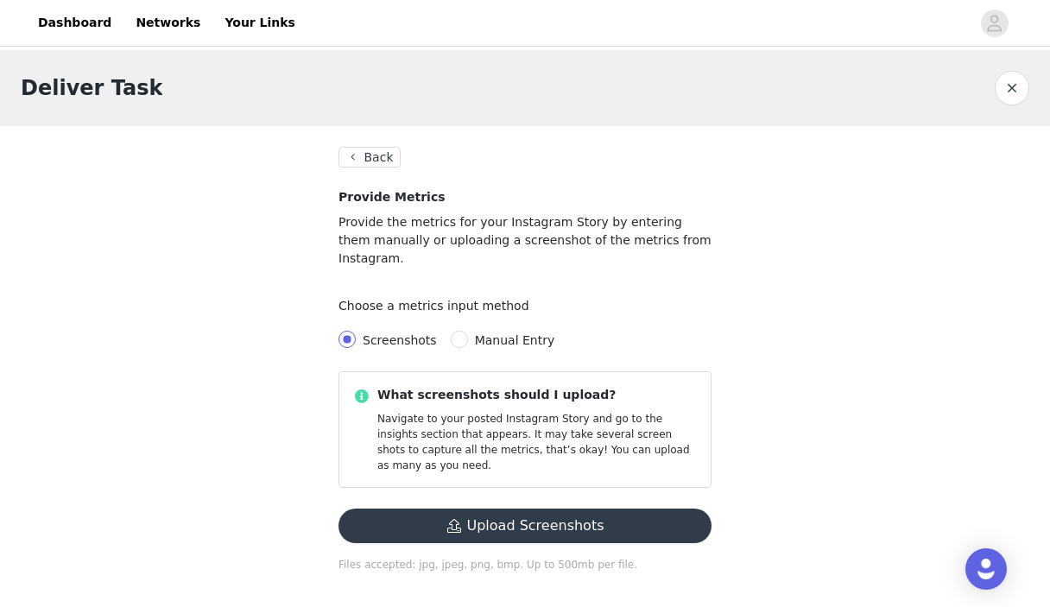
click at [532, 509] on button "Upload Screenshots" at bounding box center [525, 526] width 373 height 35
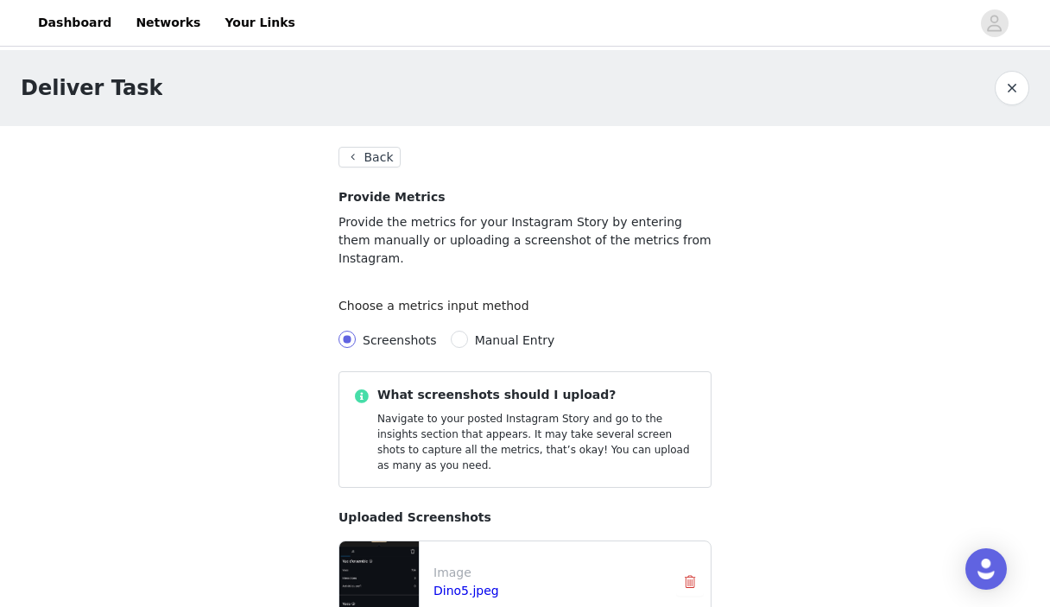
scroll to position [197, 0]
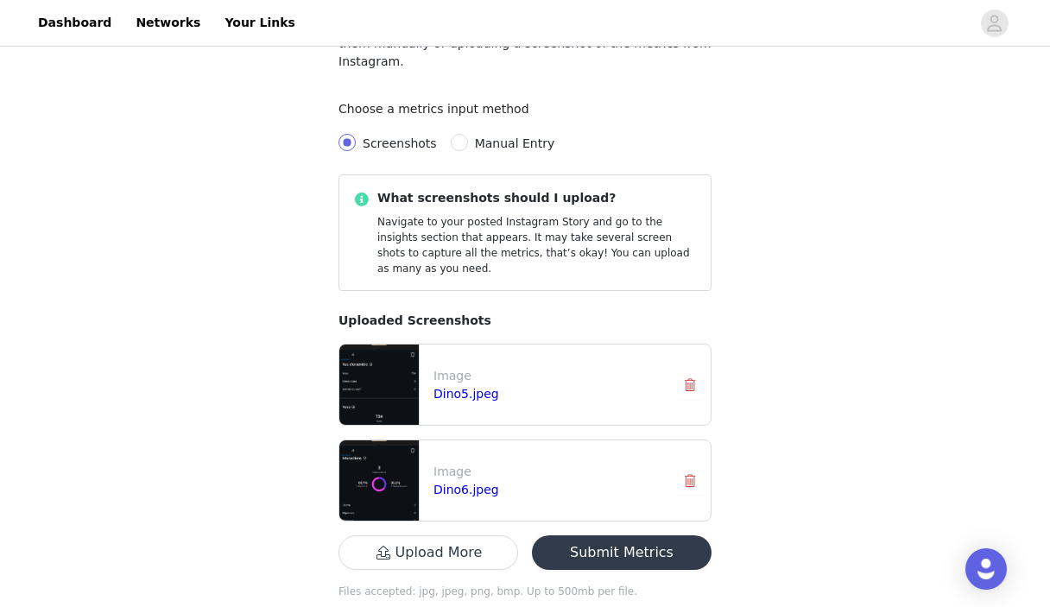
click at [636, 536] on button "Submit Metrics" at bounding box center [622, 553] width 180 height 35
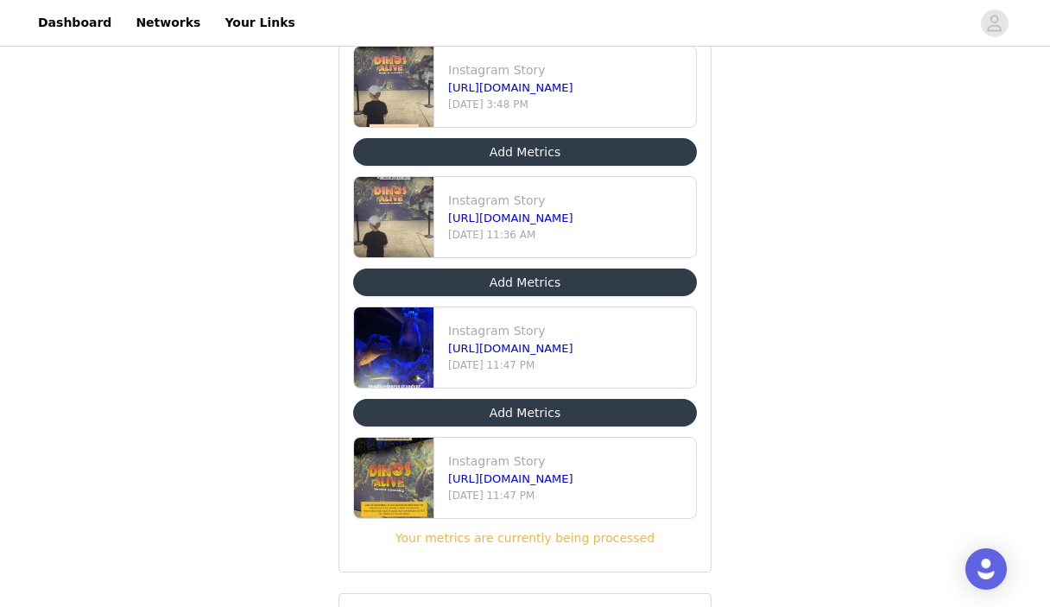
scroll to position [184, 0]
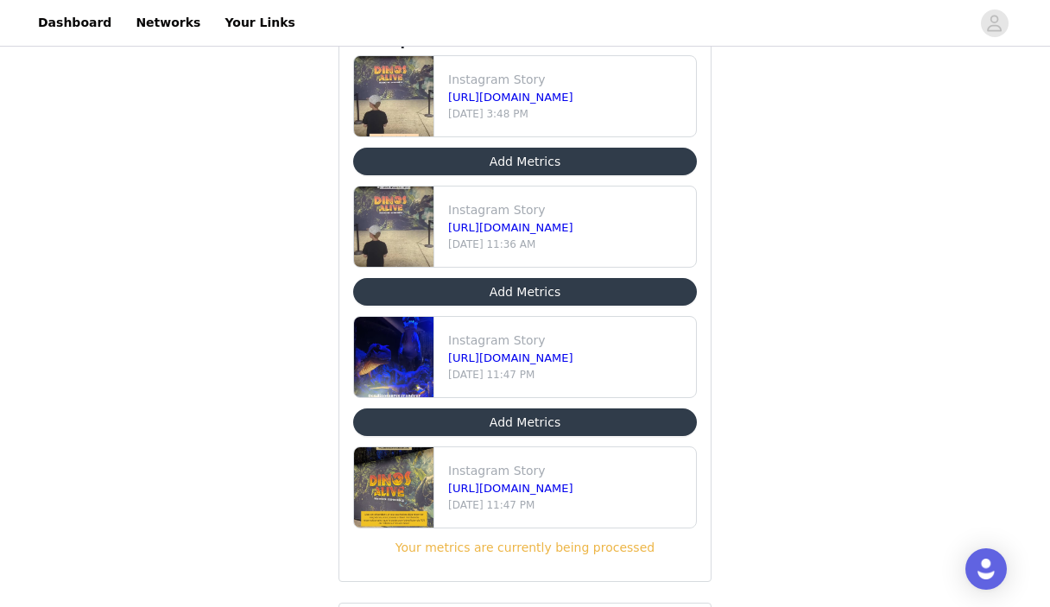
click at [505, 428] on button "Add Metrics" at bounding box center [525, 423] width 344 height 28
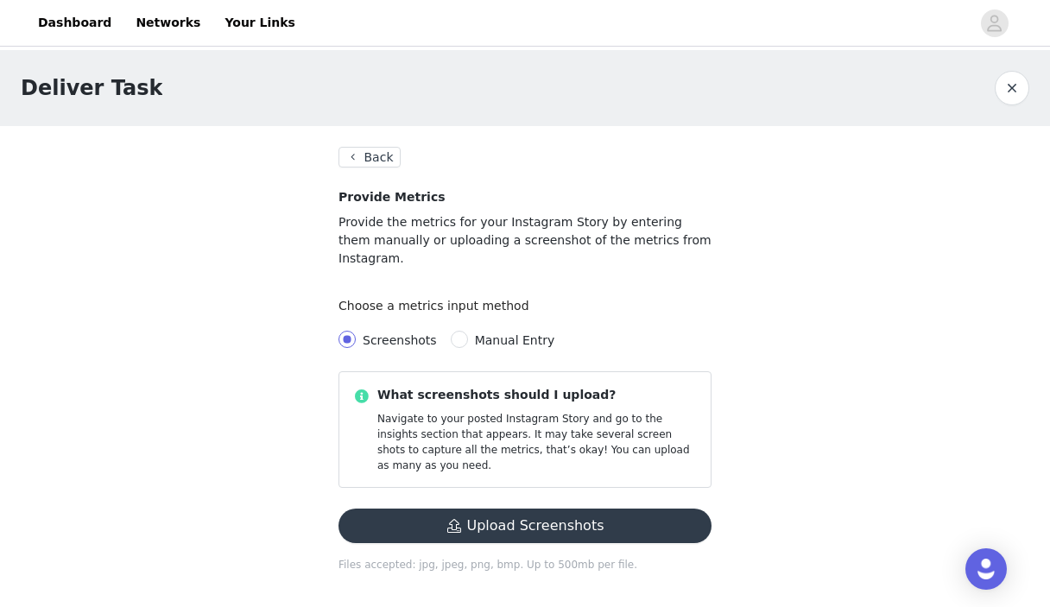
click at [485, 509] on button "Upload Screenshots" at bounding box center [525, 526] width 373 height 35
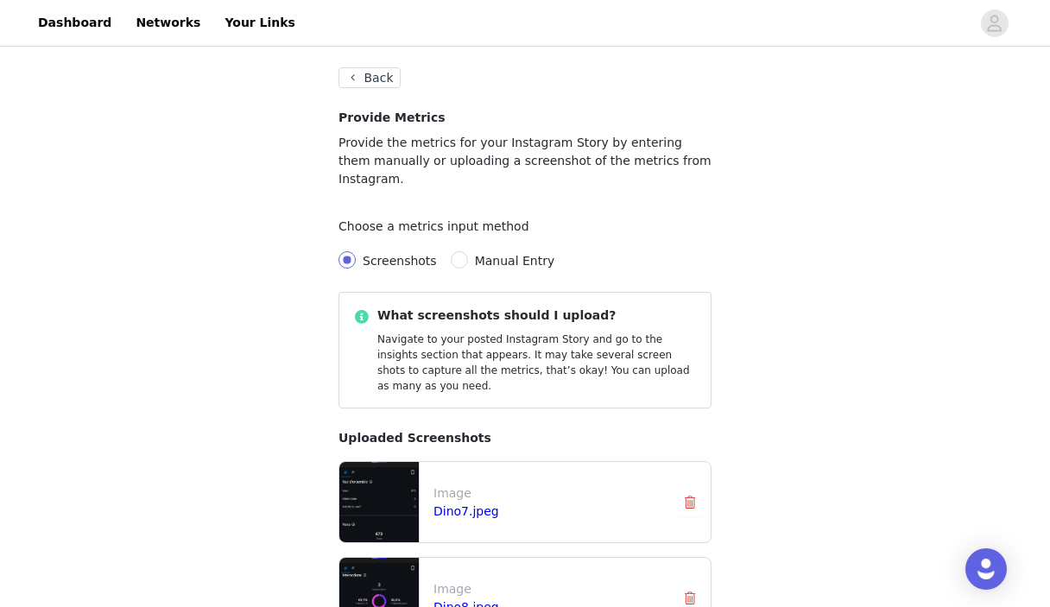
scroll to position [197, 0]
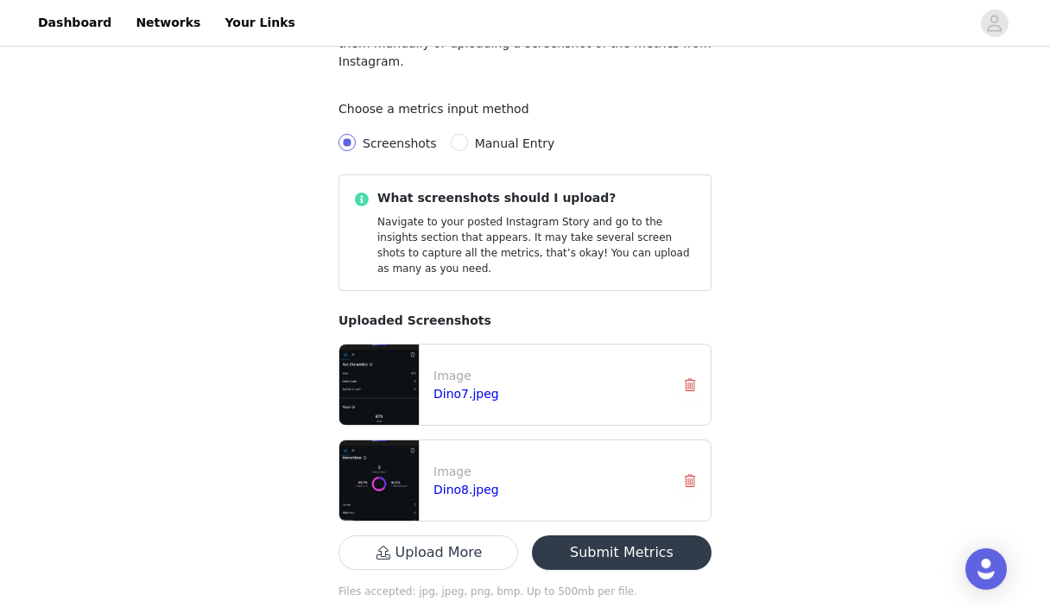
click at [625, 536] on button "Submit Metrics" at bounding box center [622, 553] width 180 height 35
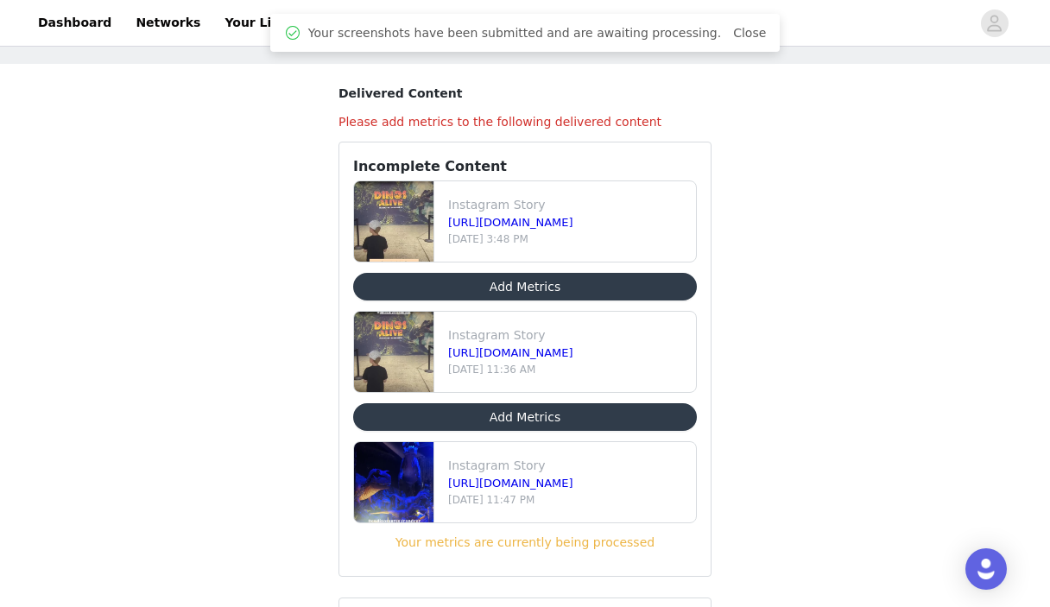
scroll to position [82, 0]
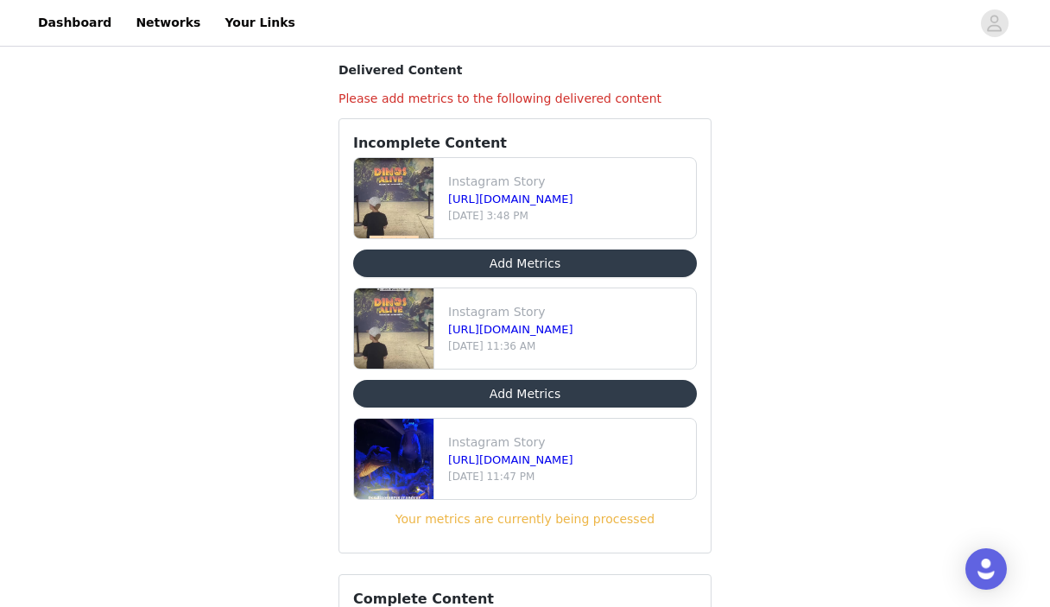
click at [506, 393] on button "Add Metrics" at bounding box center [525, 394] width 344 height 28
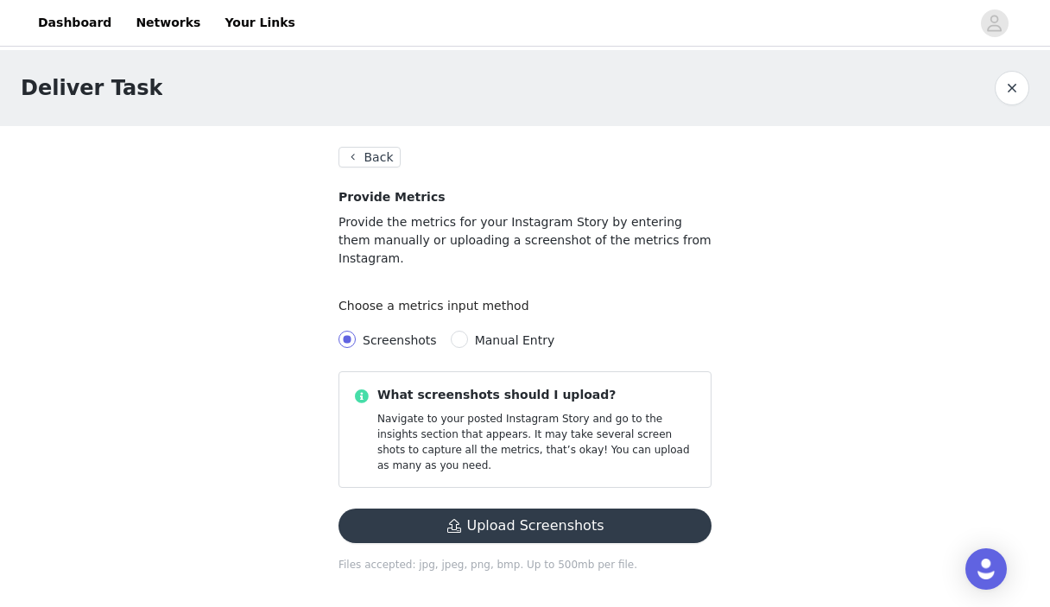
click at [516, 509] on button "Upload Screenshots" at bounding box center [525, 526] width 373 height 35
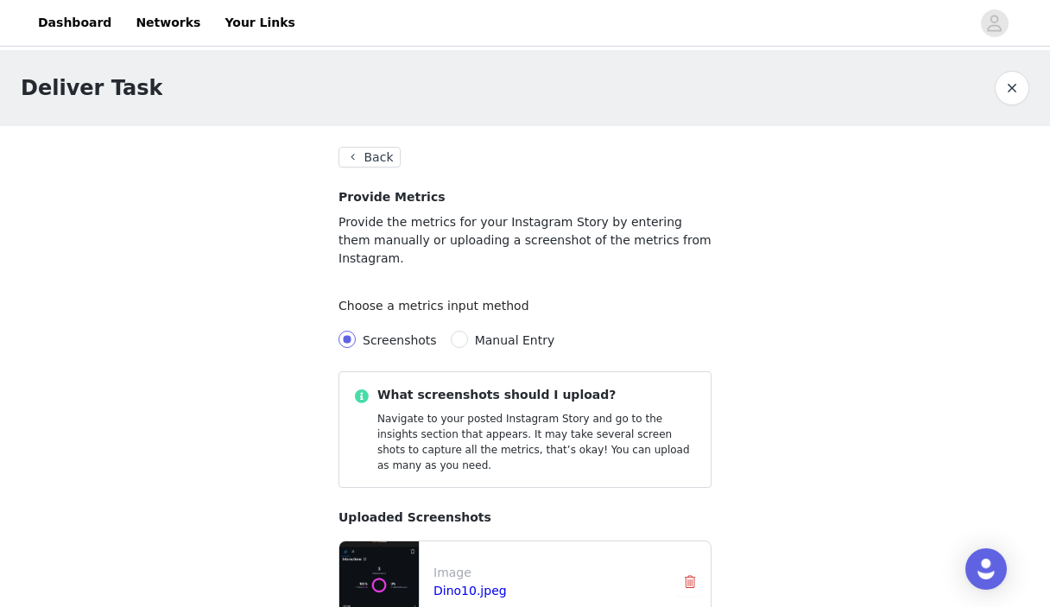
scroll to position [197, 0]
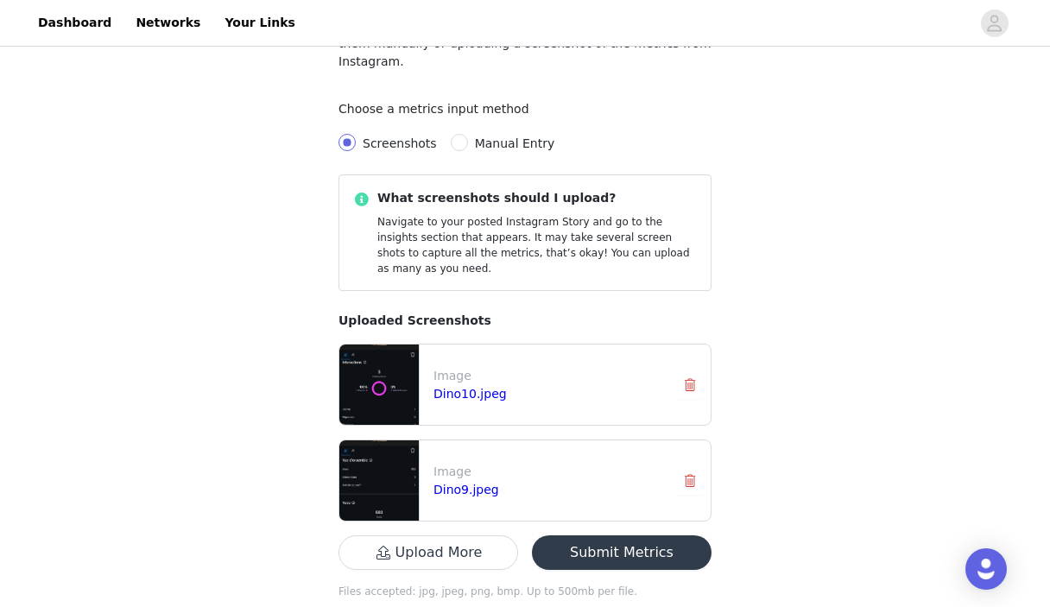
click at [617, 536] on button "Submit Metrics" at bounding box center [622, 553] width 180 height 35
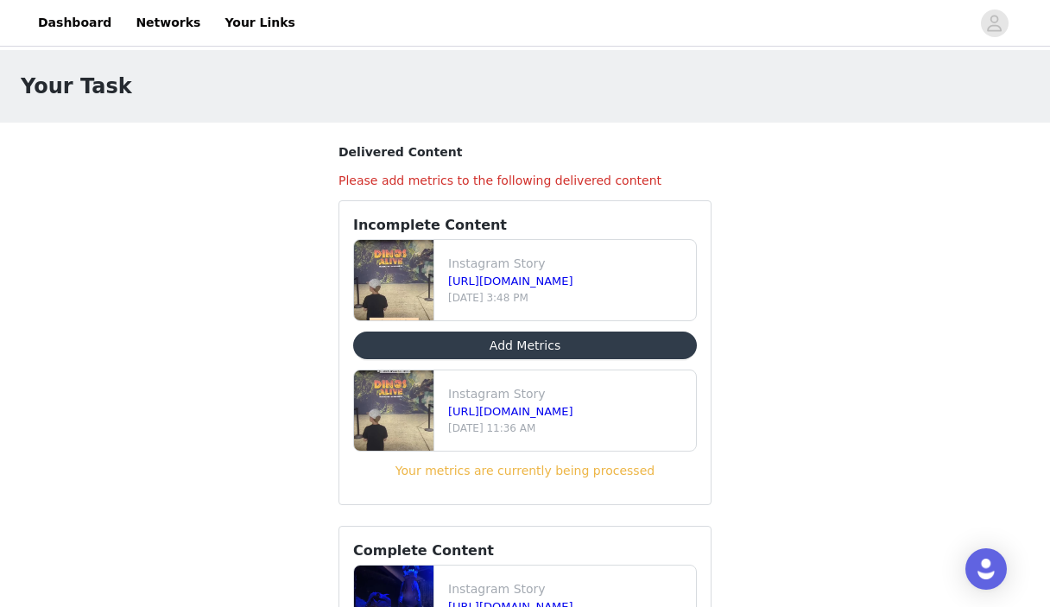
click at [527, 337] on button "Add Metrics" at bounding box center [525, 346] width 344 height 28
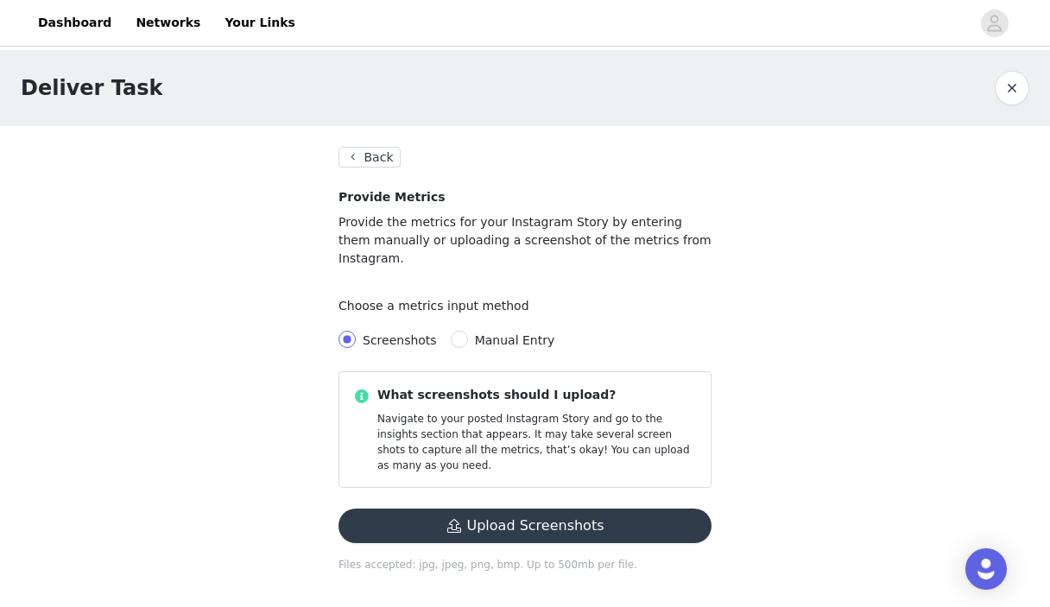
click at [464, 509] on button "Upload Screenshots" at bounding box center [525, 526] width 373 height 35
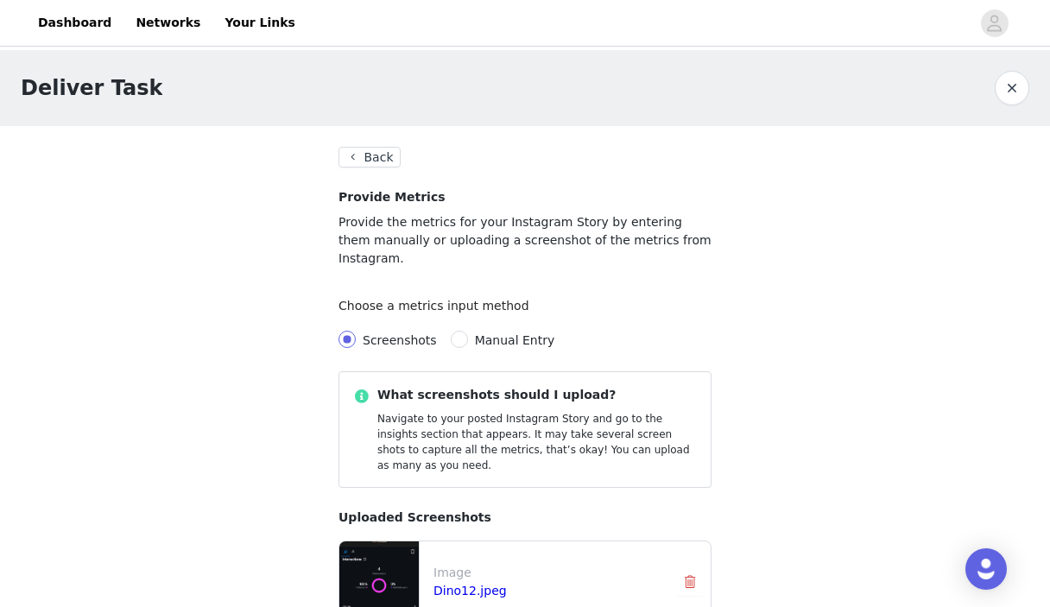
scroll to position [197, 0]
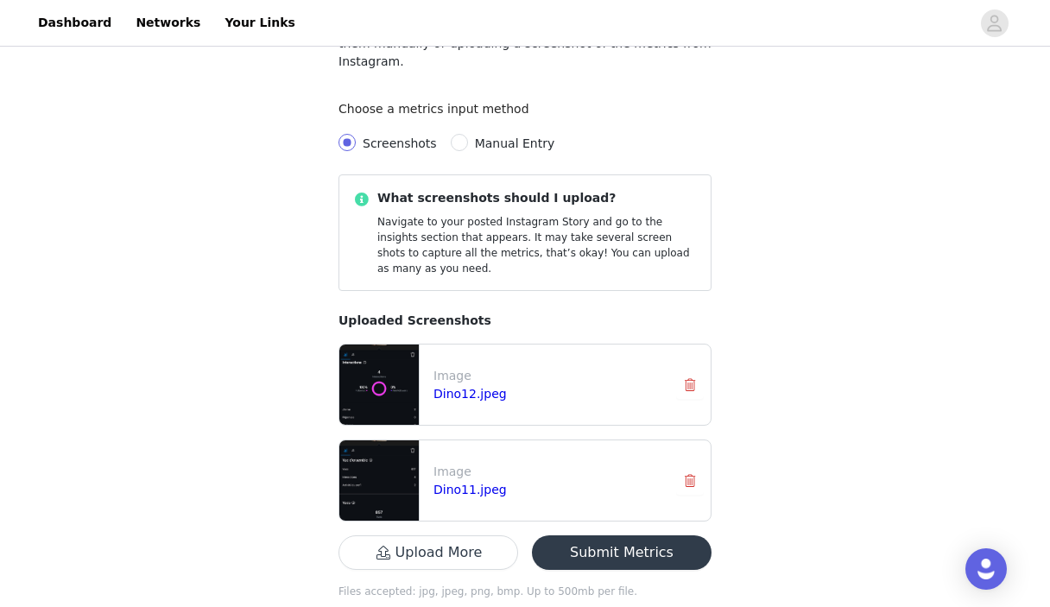
click at [640, 536] on button "Submit Metrics" at bounding box center [622, 553] width 180 height 35
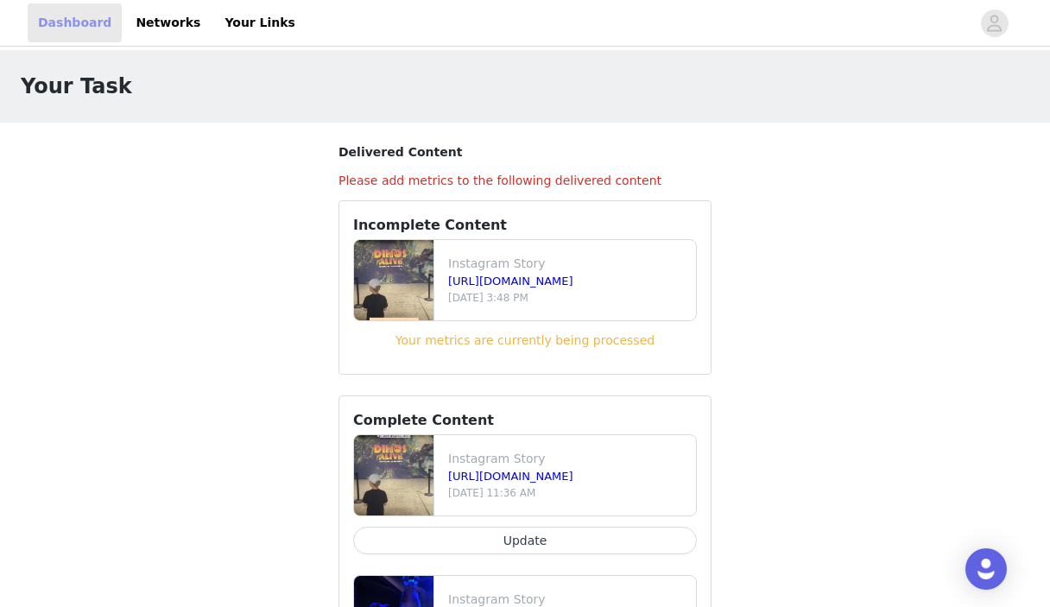
click at [76, 19] on link "Dashboard" at bounding box center [75, 22] width 94 height 39
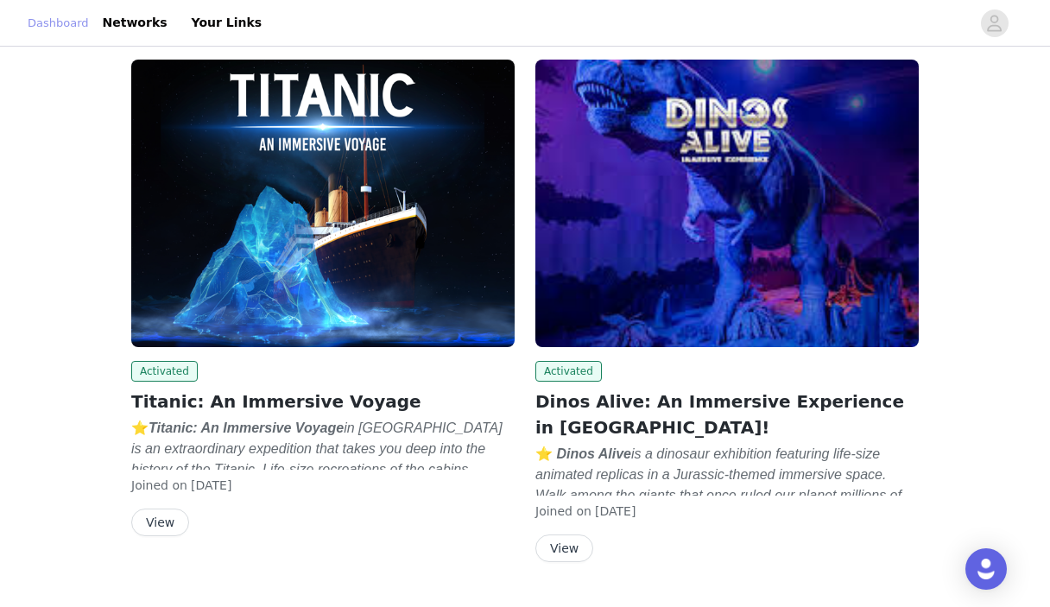
scroll to position [233, 0]
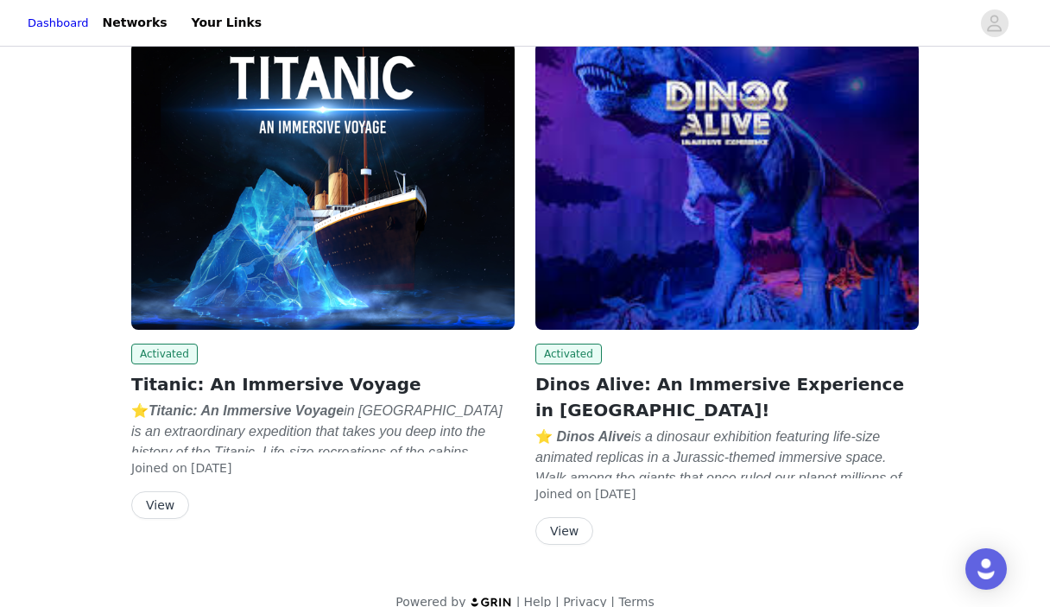
click at [769, 250] on img at bounding box center [728, 186] width 384 height 288
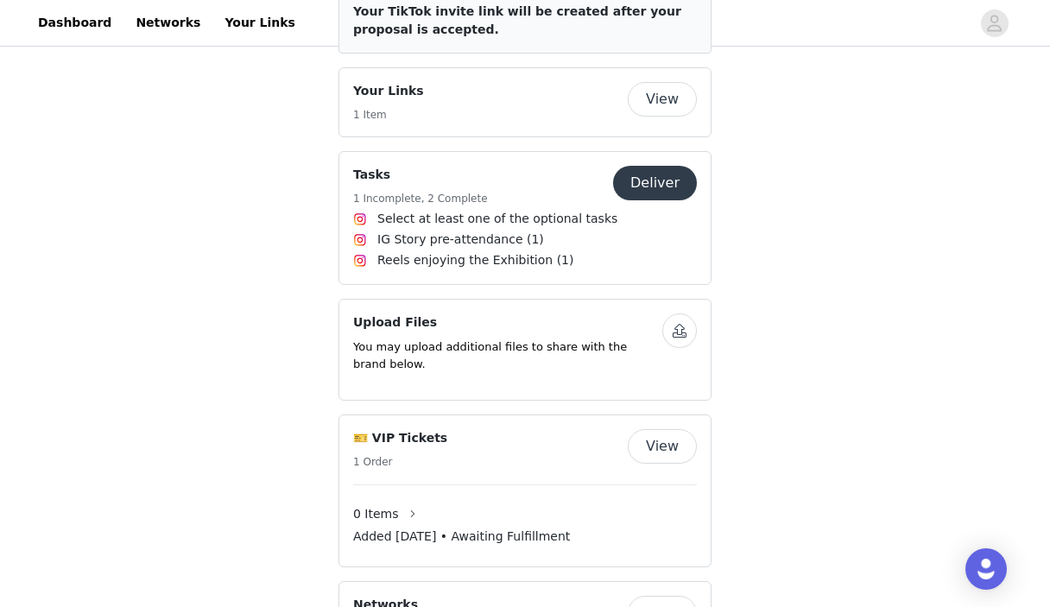
scroll to position [1275, 0]
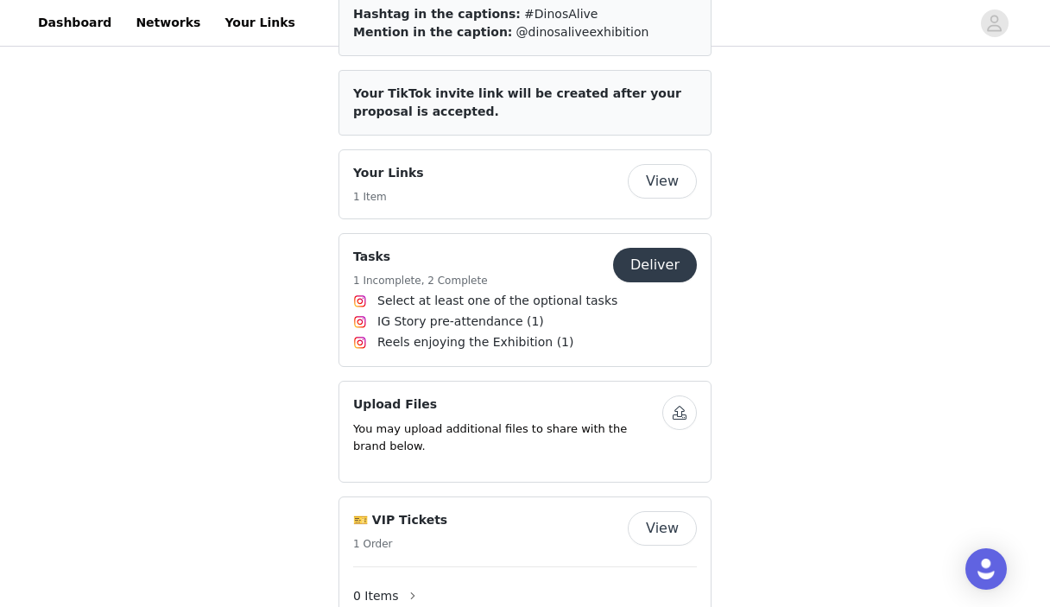
click at [664, 248] on button "Deliver" at bounding box center [655, 265] width 84 height 35
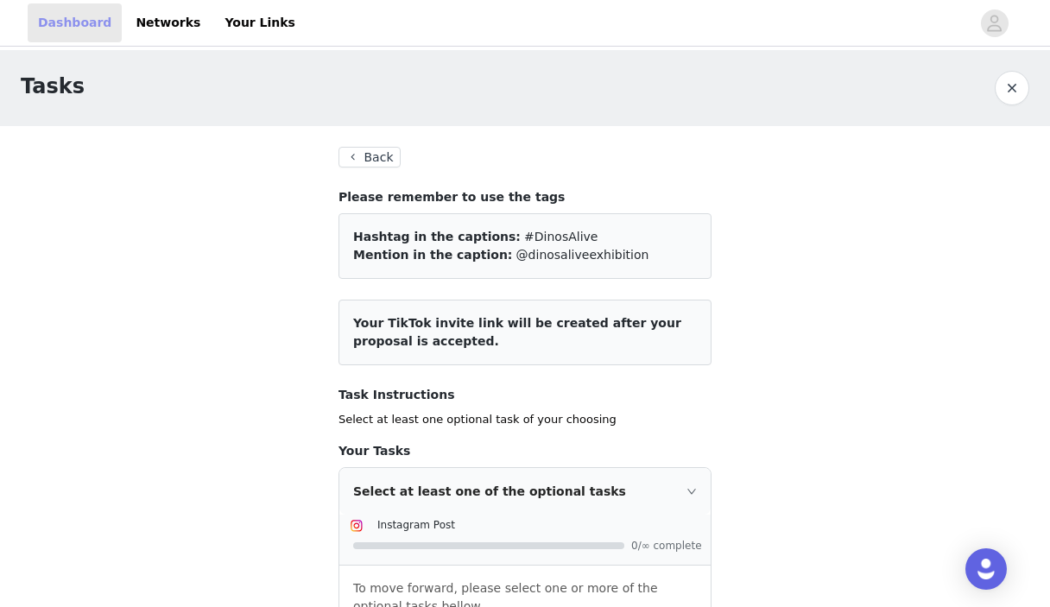
click at [68, 28] on link "Dashboard" at bounding box center [75, 22] width 94 height 39
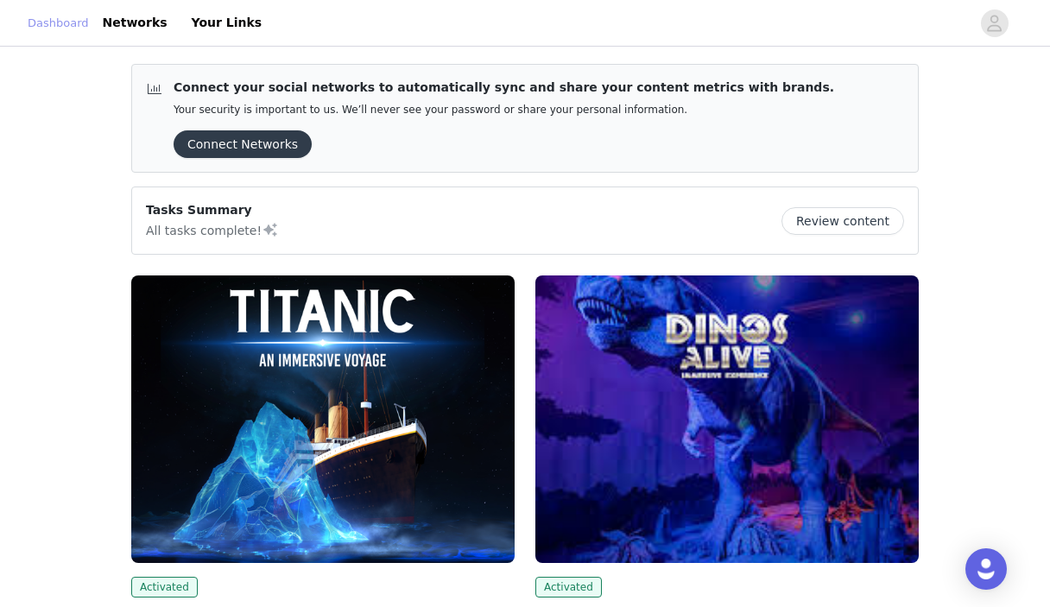
scroll to position [49, 0]
